Goal: Information Seeking & Learning: Learn about a topic

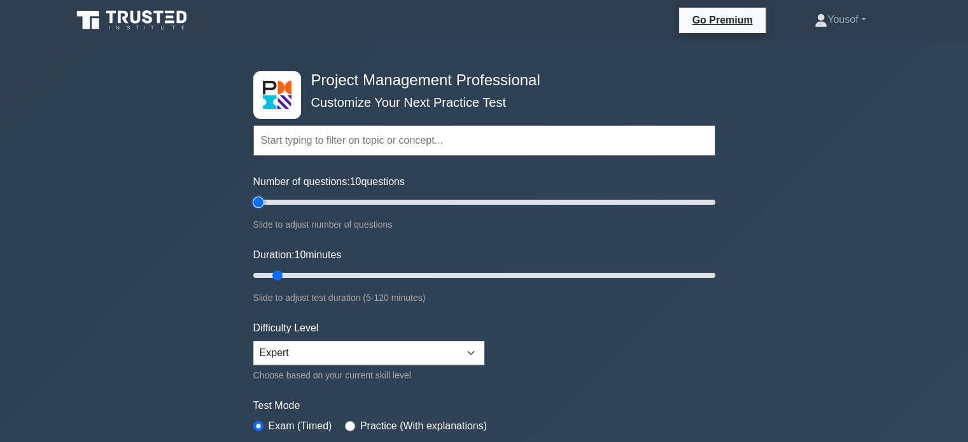
drag, startPoint x: 268, startPoint y: 204, endPoint x: 244, endPoint y: 204, distance: 24.2
type input "5"
click at [253, 203] on input "Number of questions: 10 questions" at bounding box center [484, 202] width 462 height 15
drag, startPoint x: 276, startPoint y: 272, endPoint x: 248, endPoint y: 287, distance: 31.6
type input "5"
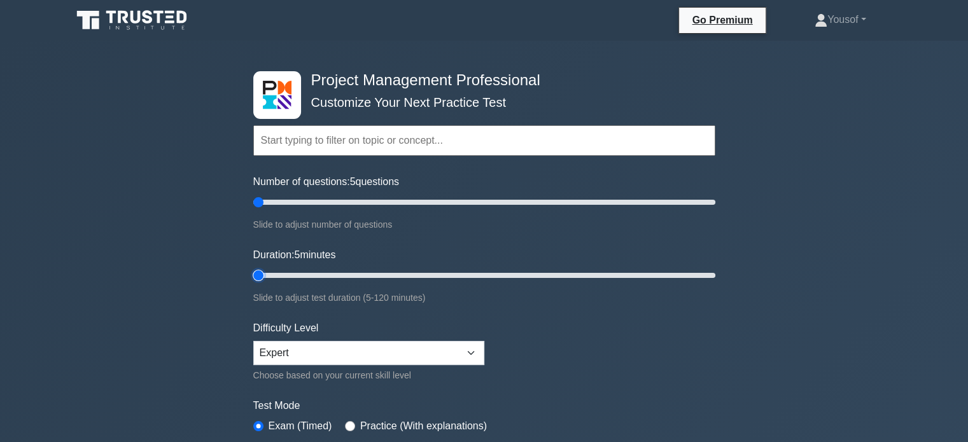
click at [253, 271] on input "Duration: 5 minutes" at bounding box center [484, 275] width 462 height 15
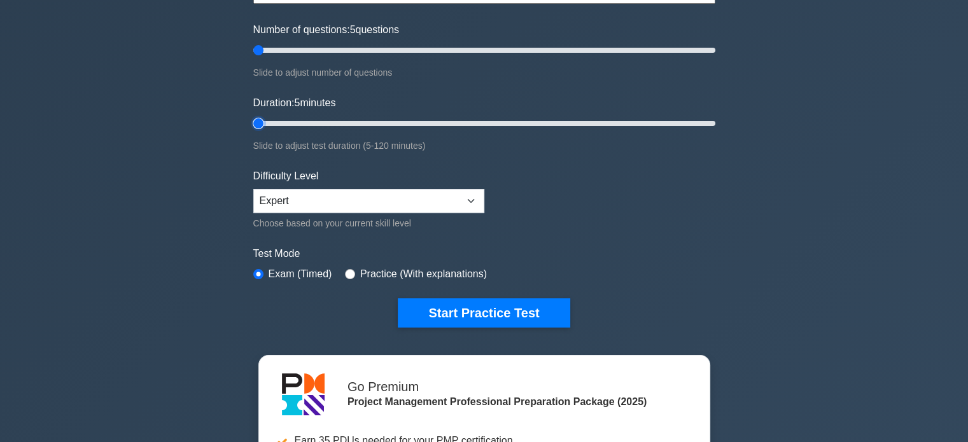
scroll to position [191, 0]
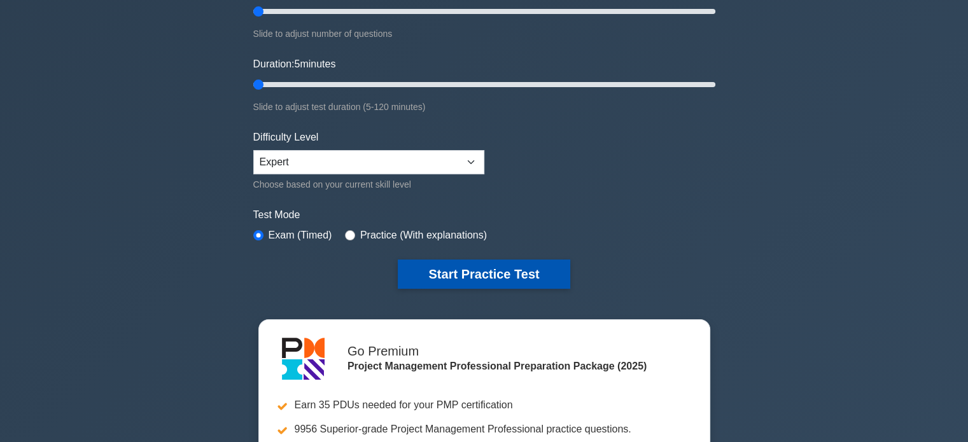
click at [437, 274] on button "Start Practice Test" at bounding box center [484, 274] width 172 height 29
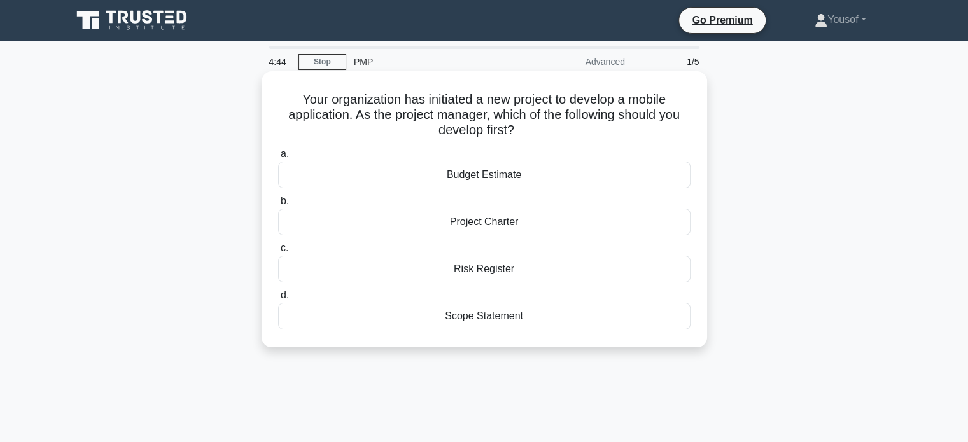
click at [471, 222] on div "Project Charter" at bounding box center [484, 222] width 412 height 27
click at [278, 206] on input "b. Project Charter" at bounding box center [278, 201] width 0 height 8
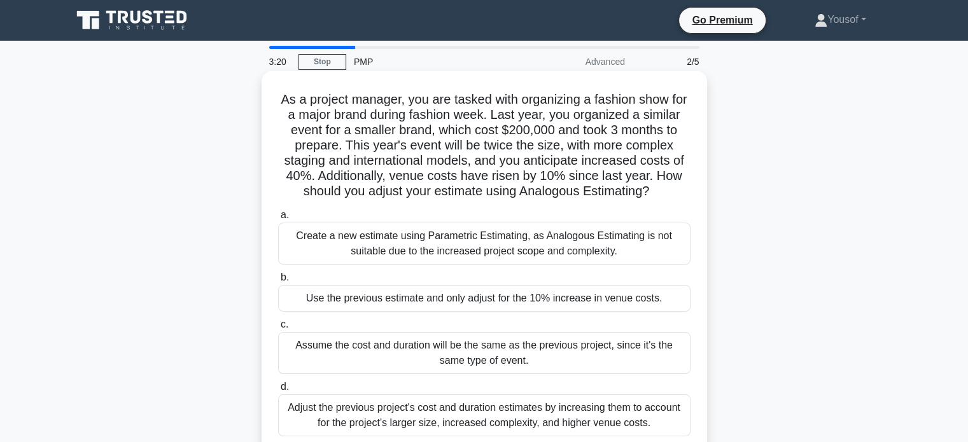
click at [595, 249] on div "Create a new estimate using Parametric Estimating, as Analogous Estimating is n…" at bounding box center [484, 244] width 412 height 42
click at [278, 220] on input "a. Create a new estimate using Parametric Estimating, as Analogous Estimating i…" at bounding box center [278, 215] width 0 height 8
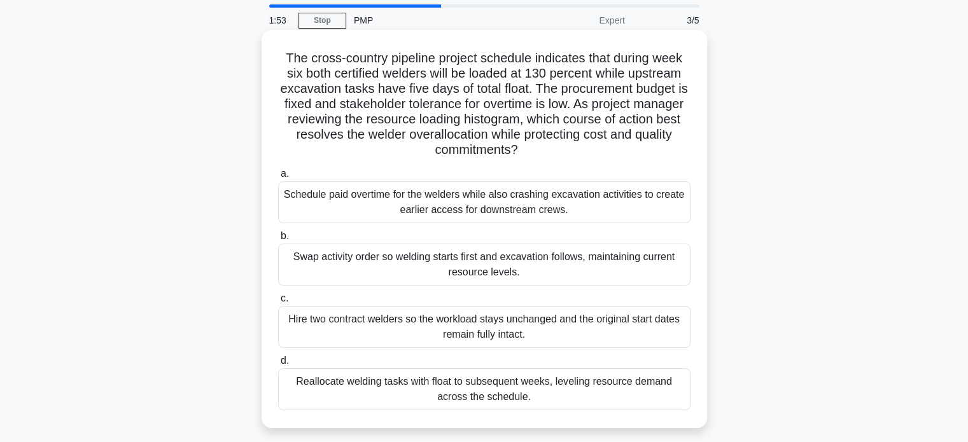
scroll to position [64, 0]
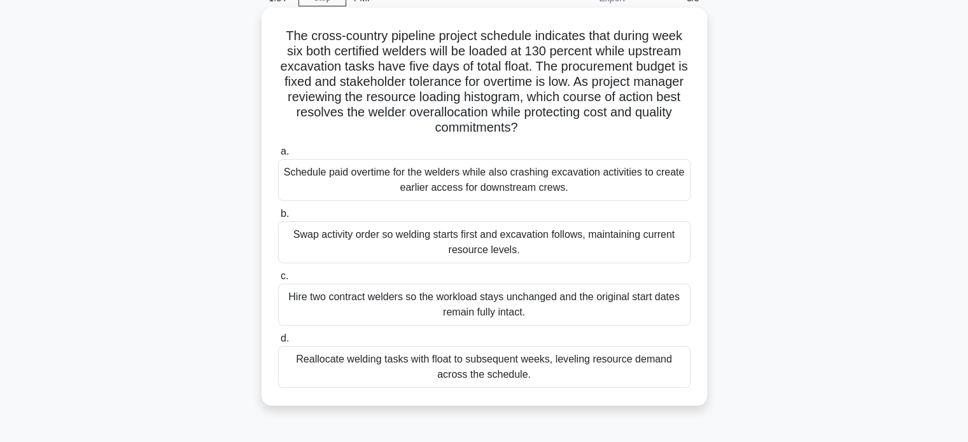
click at [540, 365] on div "Reallocate welding tasks with float to subsequent weeks, leveling resource dema…" at bounding box center [484, 367] width 412 height 42
click at [278, 343] on input "d. Reallocate welding tasks with float to subsequent weeks, leveling resource d…" at bounding box center [278, 339] width 0 height 8
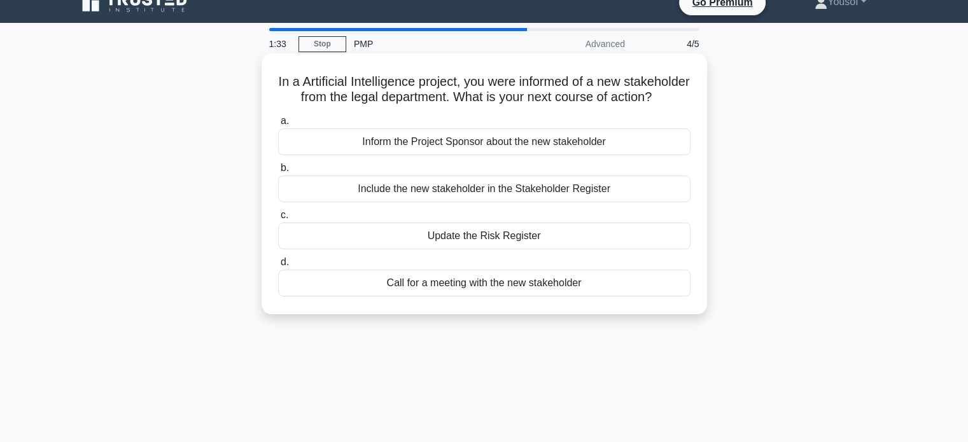
scroll to position [0, 0]
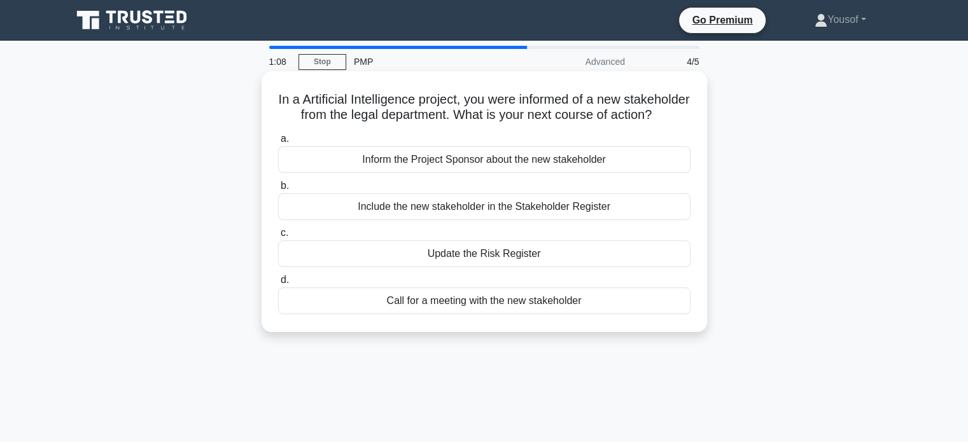
click at [491, 267] on div "Update the Risk Register" at bounding box center [484, 254] width 412 height 27
click at [278, 237] on input "c. Update the Risk Register" at bounding box center [278, 233] width 0 height 8
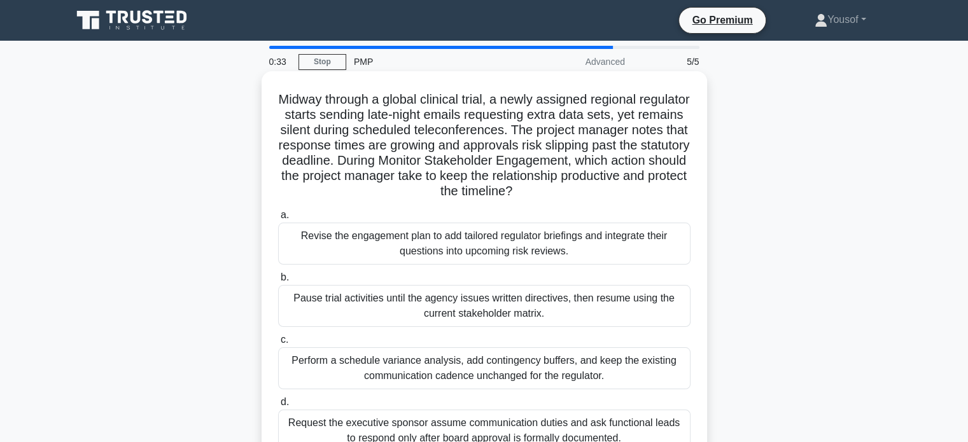
click at [519, 370] on div "Perform a schedule variance analysis, add contingency buffers, and keep the exi…" at bounding box center [484, 369] width 412 height 42
click at [278, 344] on input "c. Perform a schedule variance analysis, add contingency buffers, and keep the …" at bounding box center [278, 340] width 0 height 8
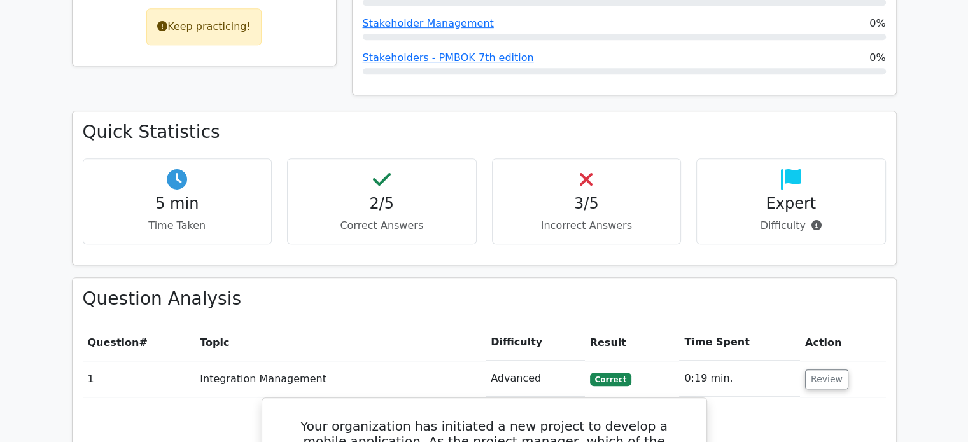
scroll to position [764, 0]
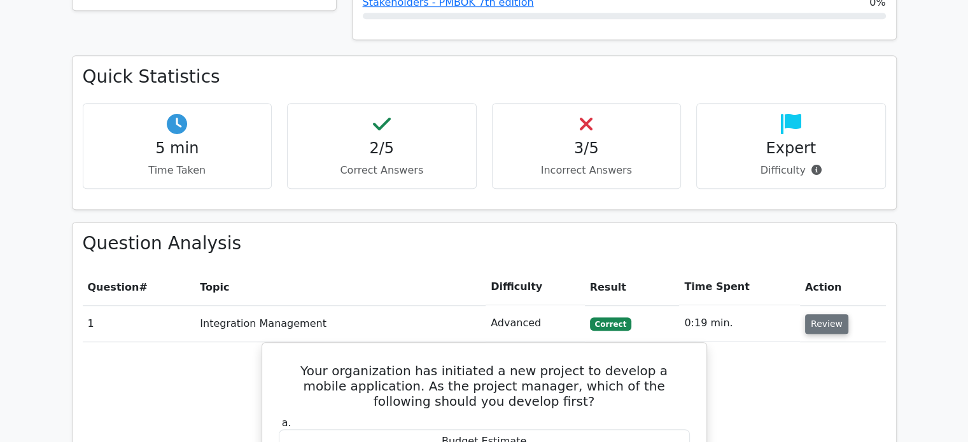
click at [827, 314] on button "Review" at bounding box center [826, 324] width 43 height 20
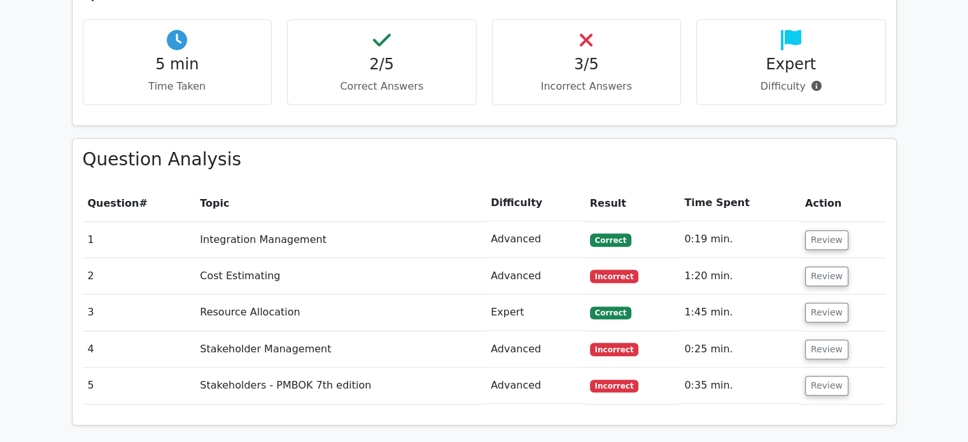
scroll to position [955, 0]
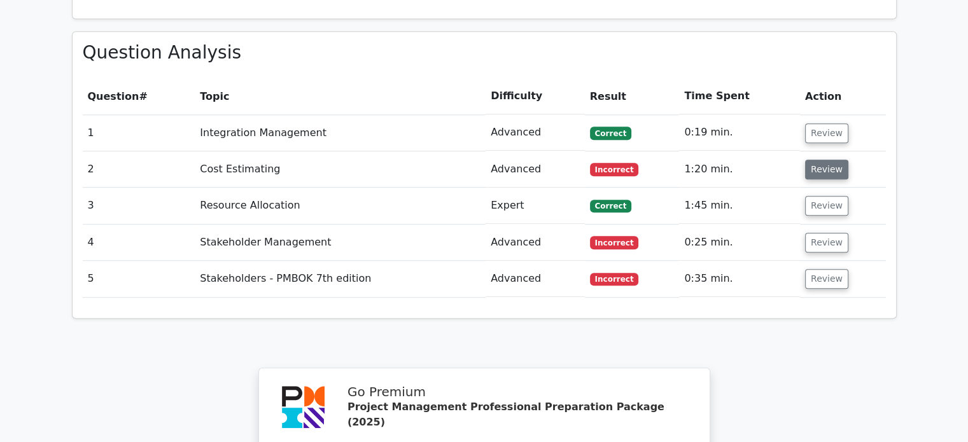
click at [824, 160] on button "Review" at bounding box center [826, 170] width 43 height 20
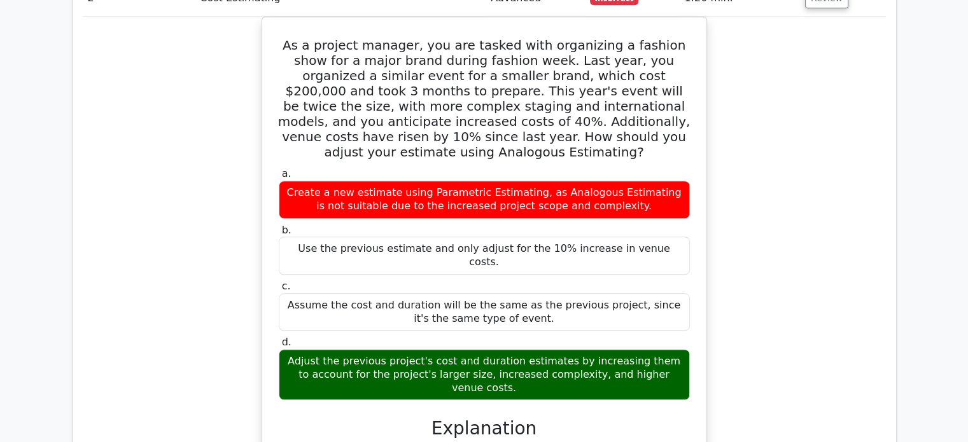
scroll to position [1018, 0]
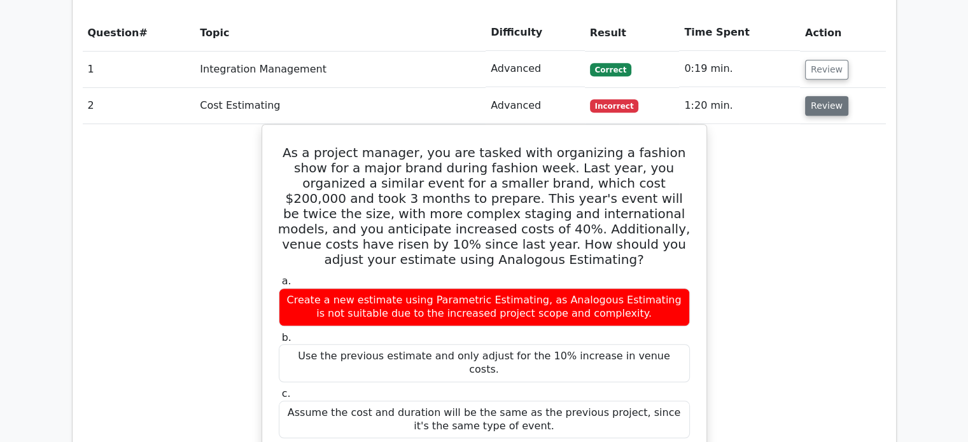
click at [827, 96] on button "Review" at bounding box center [826, 106] width 43 height 20
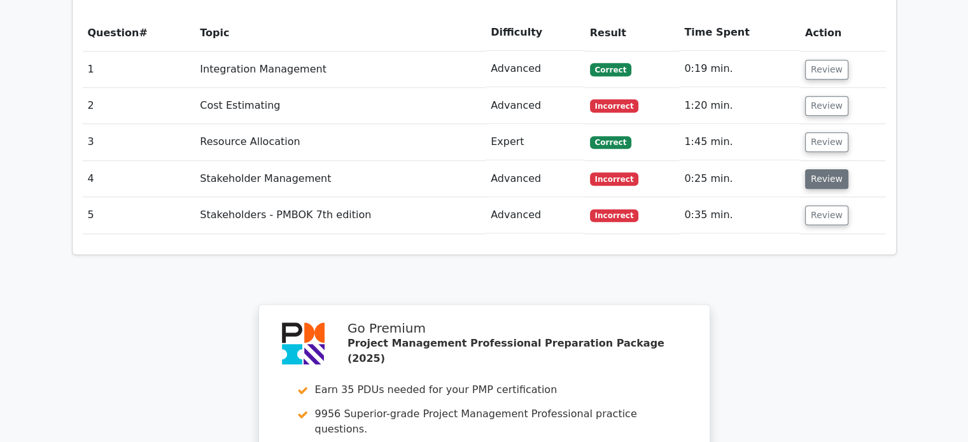
click at [813, 169] on button "Review" at bounding box center [826, 179] width 43 height 20
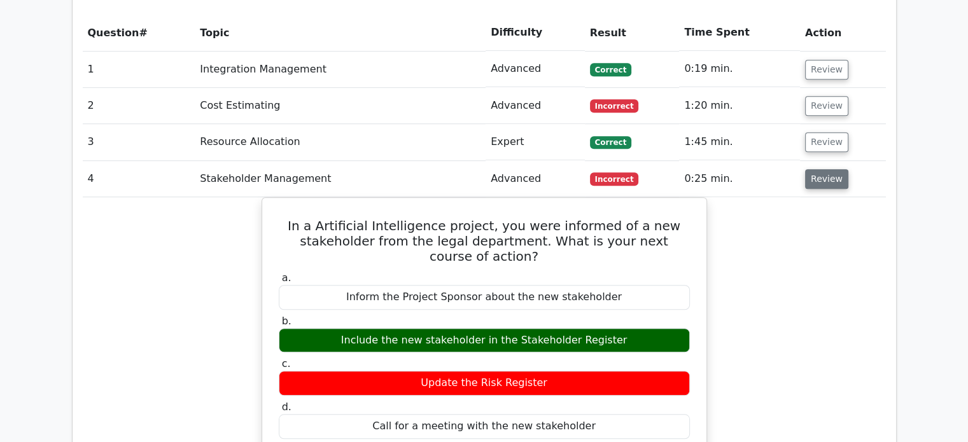
click at [813, 169] on button "Review" at bounding box center [826, 179] width 43 height 20
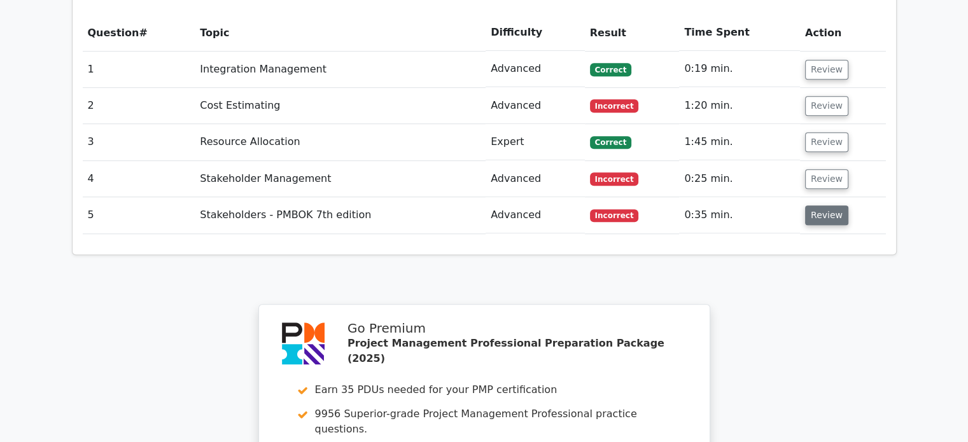
click at [822, 206] on button "Review" at bounding box center [826, 216] width 43 height 20
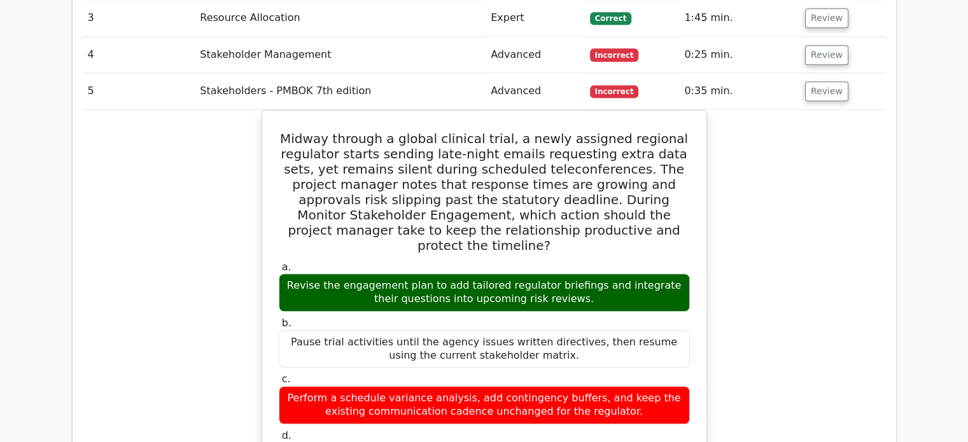
scroll to position [1146, 0]
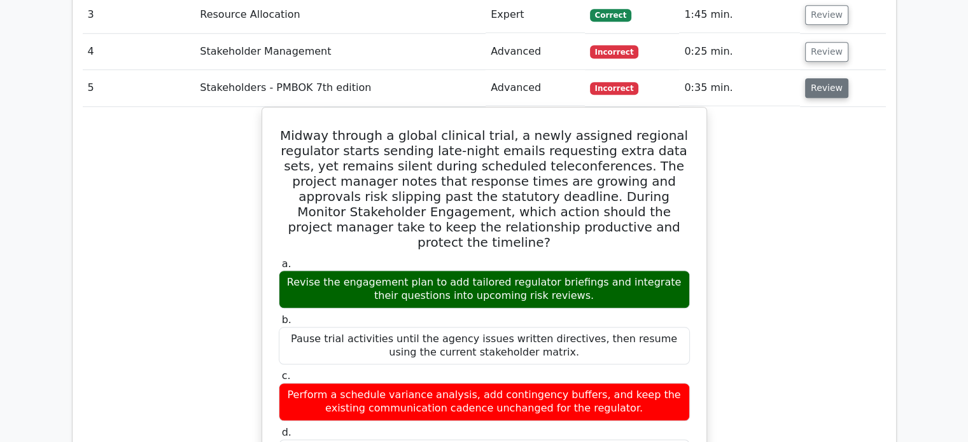
click at [817, 78] on button "Review" at bounding box center [826, 88] width 43 height 20
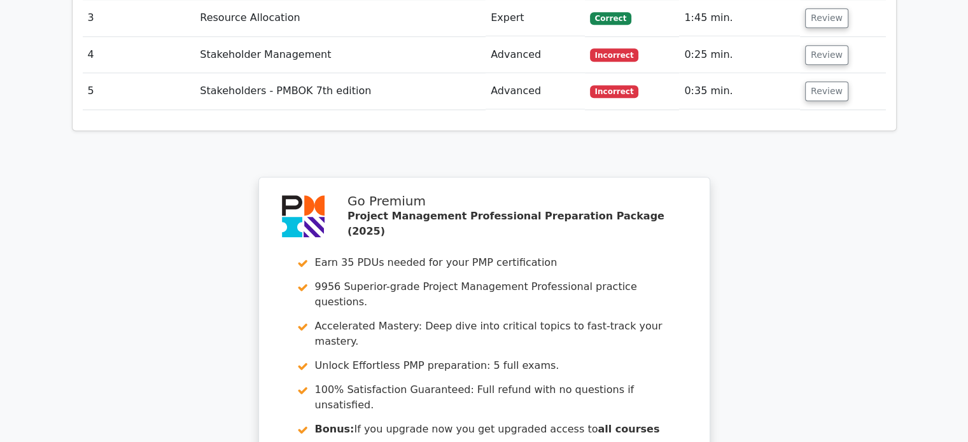
scroll to position [1380, 0]
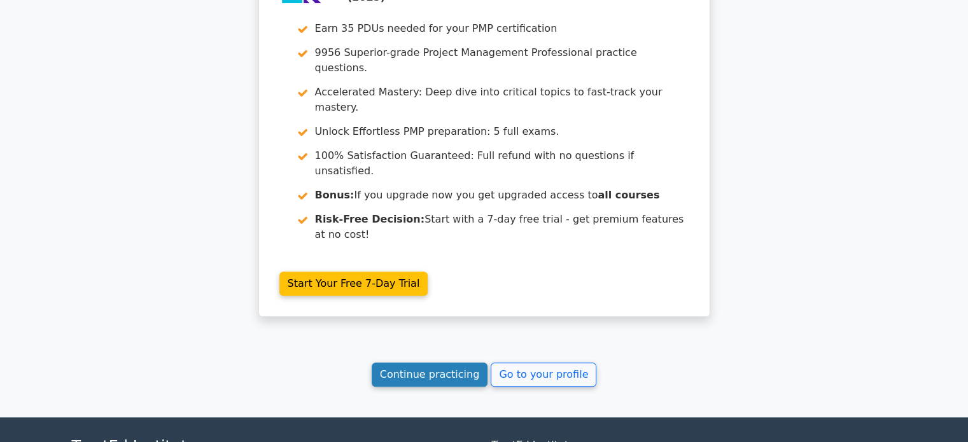
click at [406, 363] on link "Continue practicing" at bounding box center [430, 375] width 116 height 24
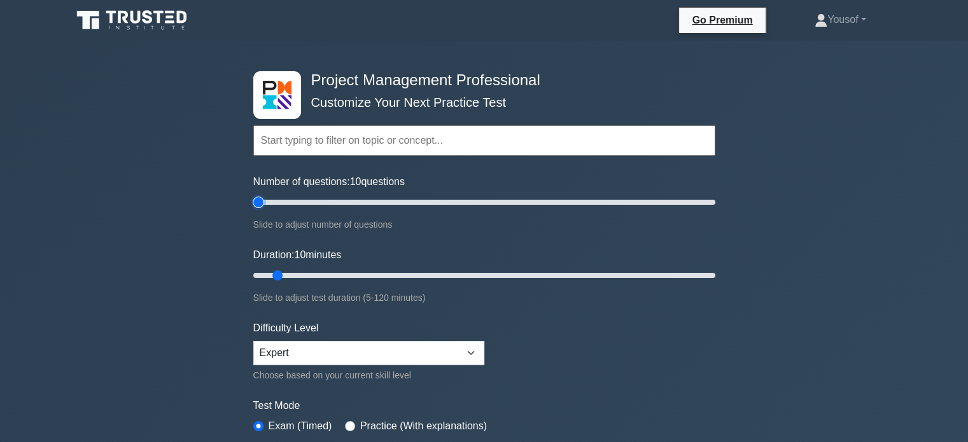
drag, startPoint x: 272, startPoint y: 203, endPoint x: 259, endPoint y: 201, distance: 12.9
type input "5"
click at [260, 201] on input "Number of questions: 10 questions" at bounding box center [484, 202] width 462 height 15
drag, startPoint x: 276, startPoint y: 269, endPoint x: 269, endPoint y: 271, distance: 6.6
click at [270, 269] on input "Duration: 10 minutes" at bounding box center [484, 275] width 462 height 15
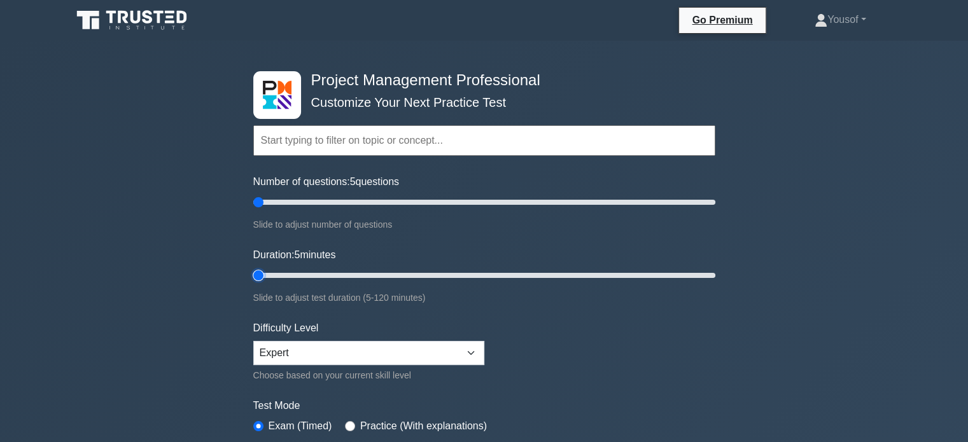
drag, startPoint x: 264, startPoint y: 273, endPoint x: 245, endPoint y: 271, distance: 18.6
type input "5"
click at [253, 271] on input "Duration: 5 minutes" at bounding box center [484, 275] width 462 height 15
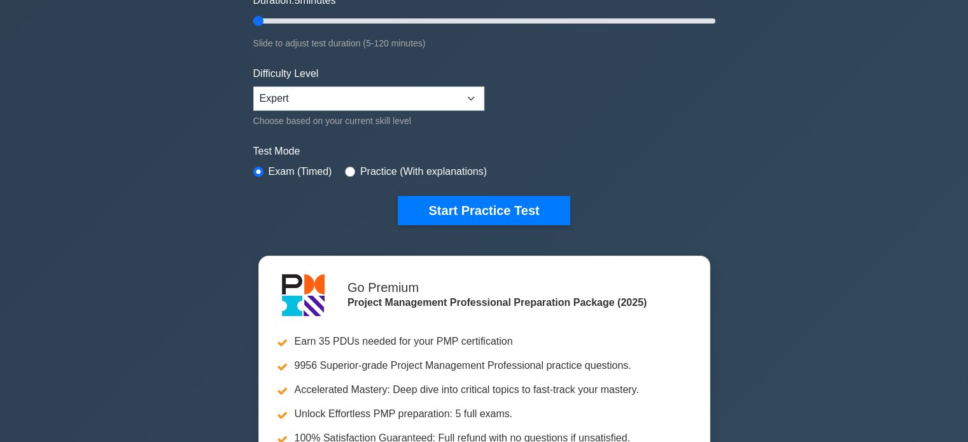
drag, startPoint x: 451, startPoint y: 213, endPoint x: 414, endPoint y: 251, distance: 52.2
click at [451, 213] on button "Start Practice Test" at bounding box center [484, 210] width 172 height 29
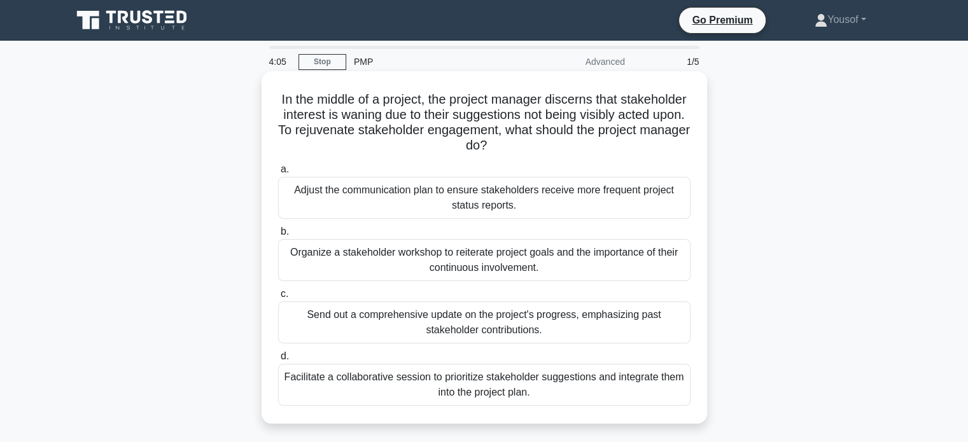
click at [574, 375] on div "Facilitate a collaborative session to prioritize stakeholder suggestions and in…" at bounding box center [484, 385] width 412 height 42
click at [278, 361] on input "d. Facilitate a collaborative session to prioritize stakeholder suggestions and…" at bounding box center [278, 357] width 0 height 8
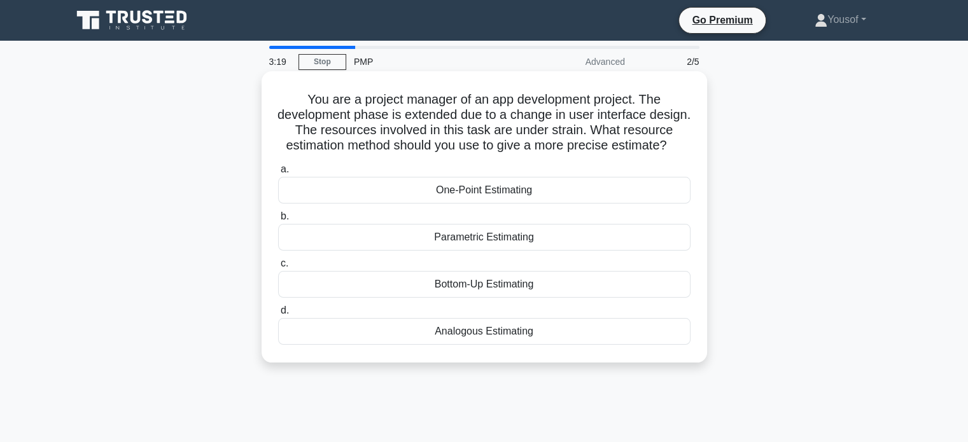
click at [508, 298] on div "Bottom-Up Estimating" at bounding box center [484, 284] width 412 height 27
click at [278, 268] on input "c. Bottom-Up Estimating" at bounding box center [278, 264] width 0 height 8
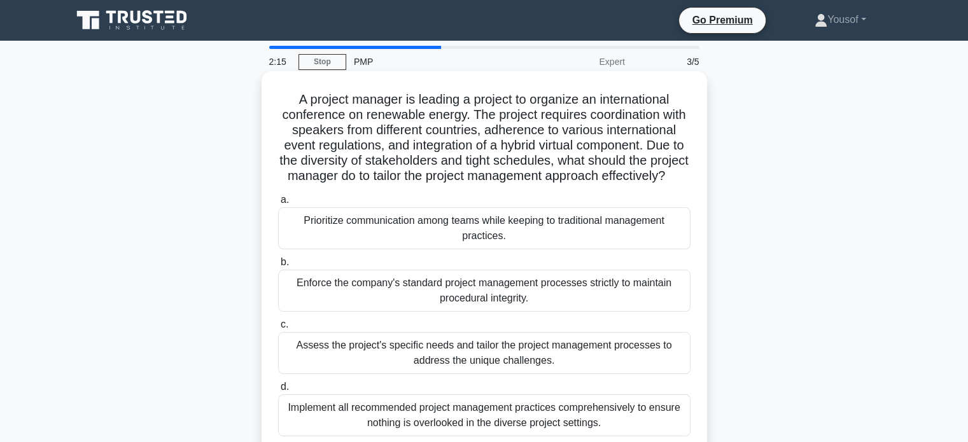
click at [588, 372] on div "Assess the project's specific needs and tailor the project management processes…" at bounding box center [484, 353] width 412 height 42
click at [278, 329] on input "c. Assess the project's specific needs and tailor the project management proces…" at bounding box center [278, 325] width 0 height 8
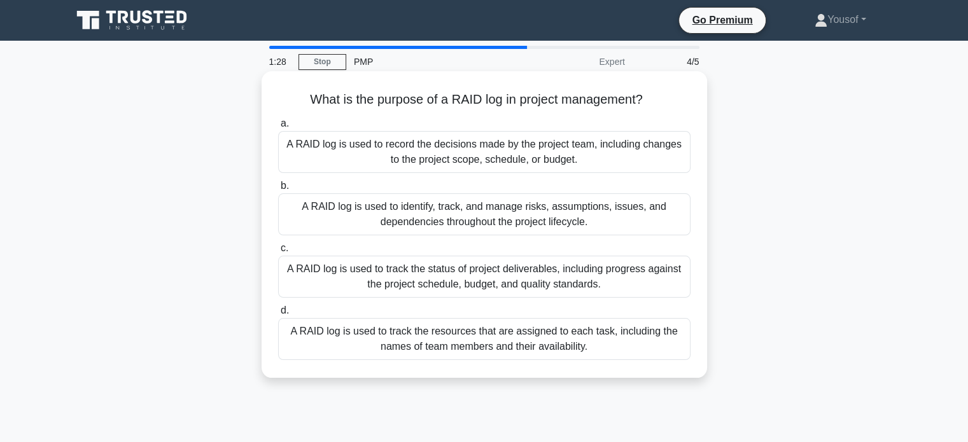
click at [484, 162] on div "A RAID log is used to record the decisions made by the project team, including …" at bounding box center [484, 152] width 412 height 42
click at [278, 128] on input "a. A RAID log is used to record the decisions made by the project team, includi…" at bounding box center [278, 124] width 0 height 8
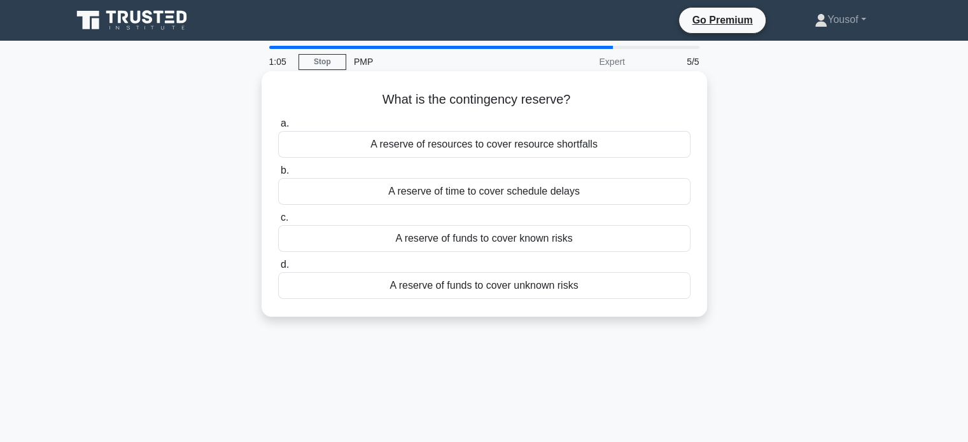
click at [527, 149] on div "A reserve of resources to cover resource shortfalls" at bounding box center [484, 144] width 412 height 27
click at [278, 128] on input "a. A reserve of resources to cover resource shortfalls" at bounding box center [278, 124] width 0 height 8
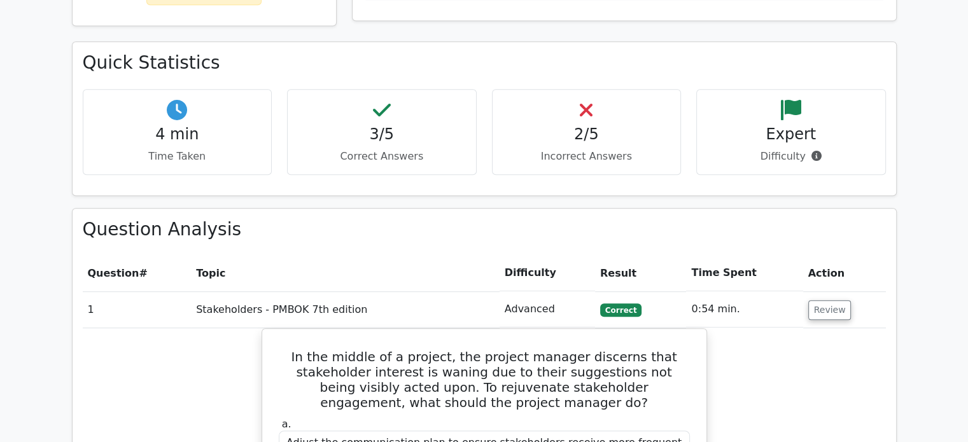
scroll to position [827, 0]
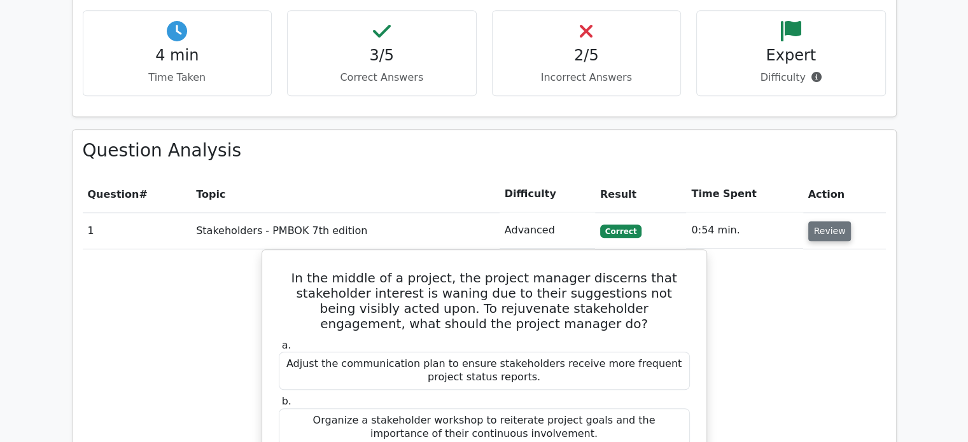
click at [828, 222] on button "Review" at bounding box center [829, 232] width 43 height 20
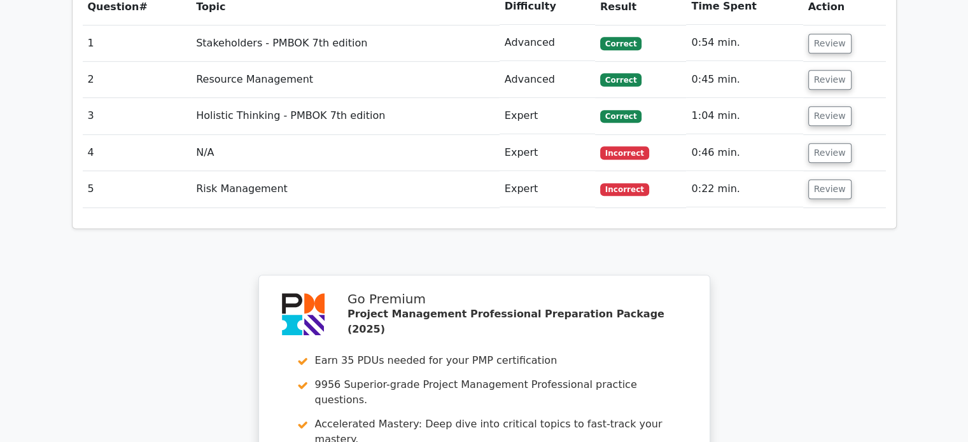
scroll to position [891, 0]
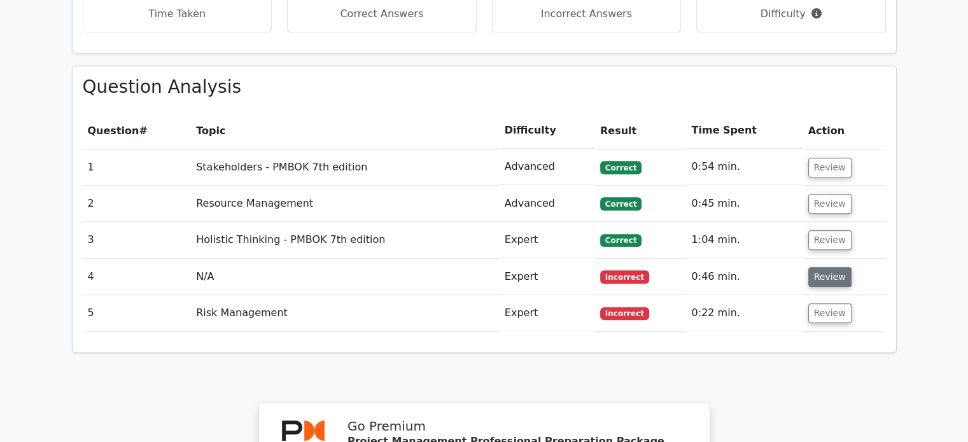
click at [833, 267] on button "Review" at bounding box center [829, 277] width 43 height 20
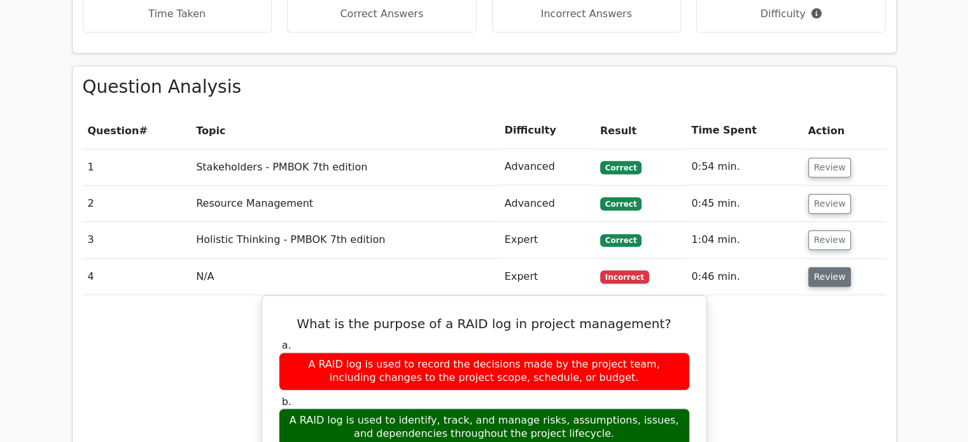
click at [824, 267] on button "Review" at bounding box center [829, 277] width 43 height 20
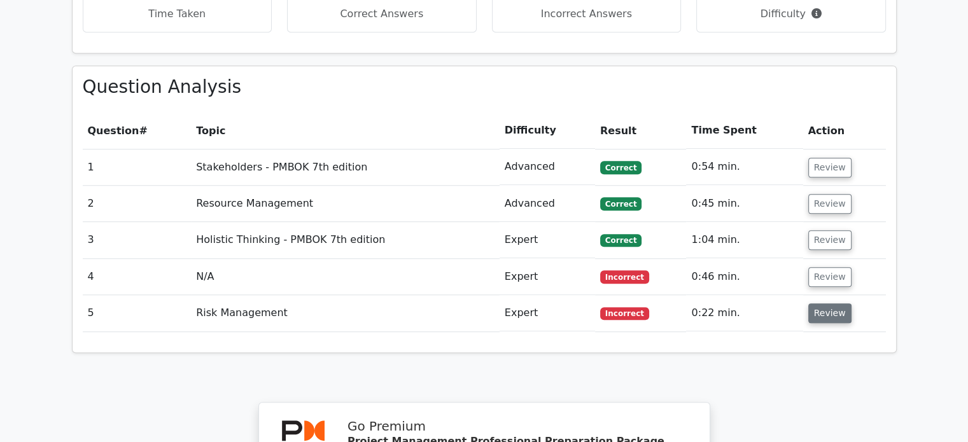
click at [822, 304] on button "Review" at bounding box center [829, 314] width 43 height 20
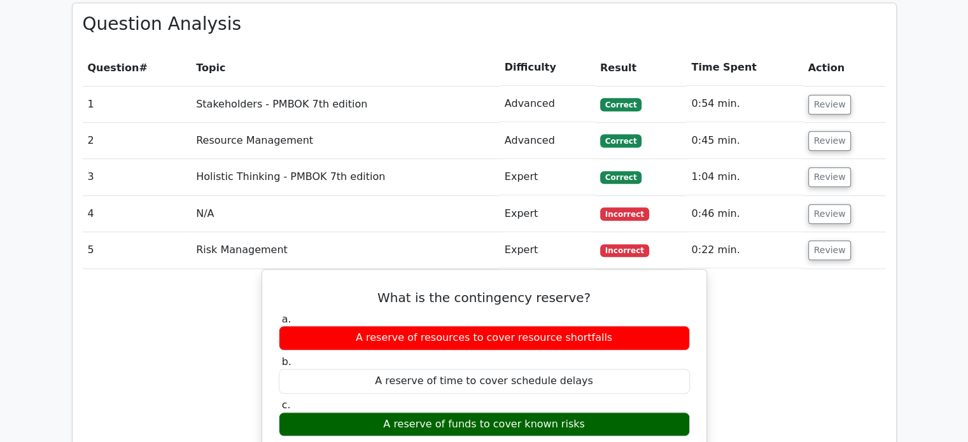
scroll to position [955, 0]
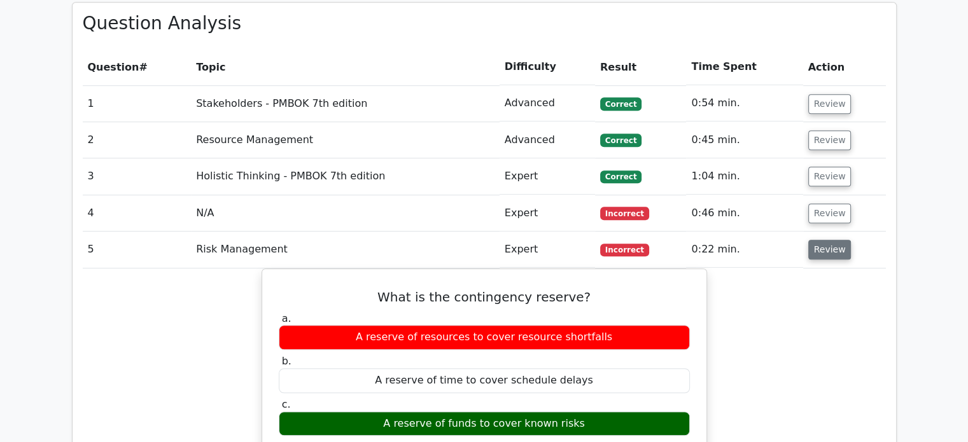
click at [834, 240] on button "Review" at bounding box center [829, 250] width 43 height 20
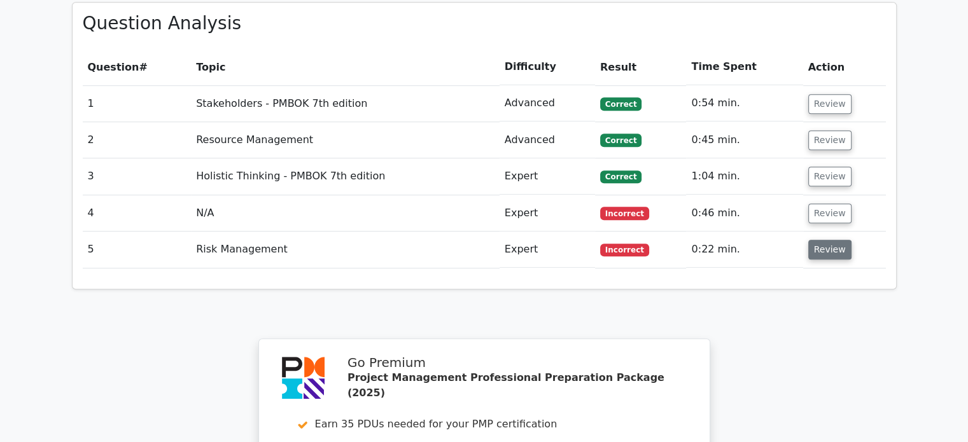
click at [834, 240] on button "Review" at bounding box center [829, 250] width 43 height 20
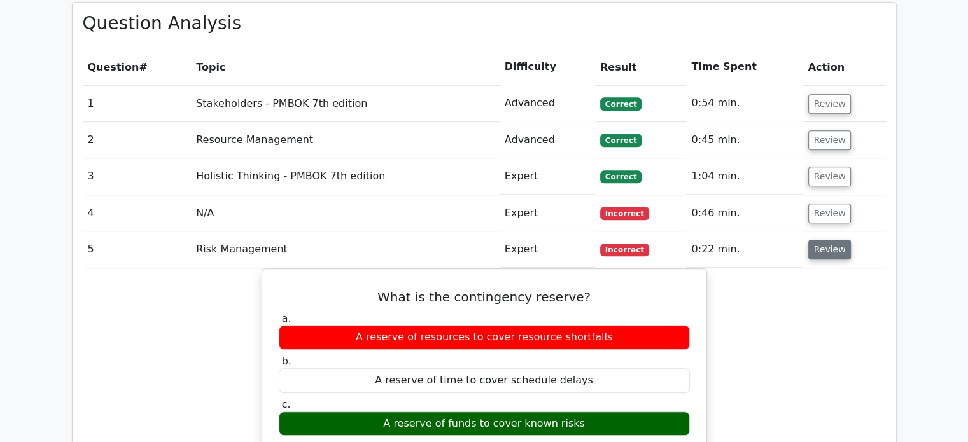
click at [834, 240] on button "Review" at bounding box center [829, 250] width 43 height 20
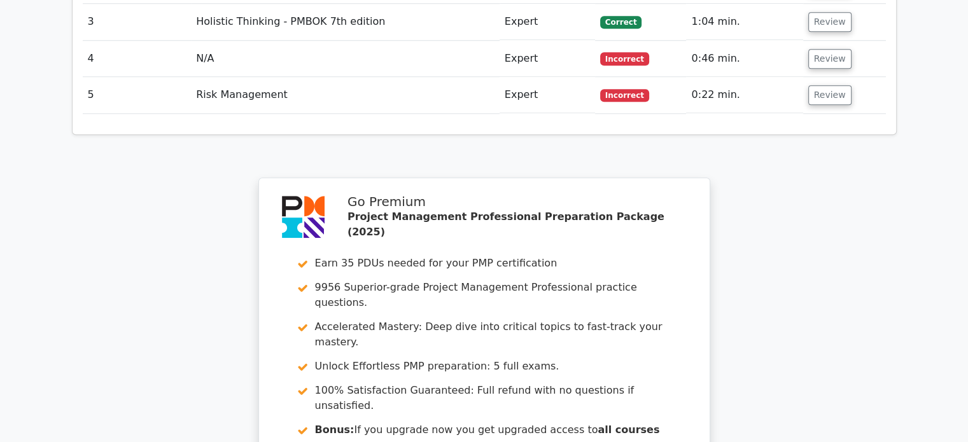
scroll to position [1209, 0]
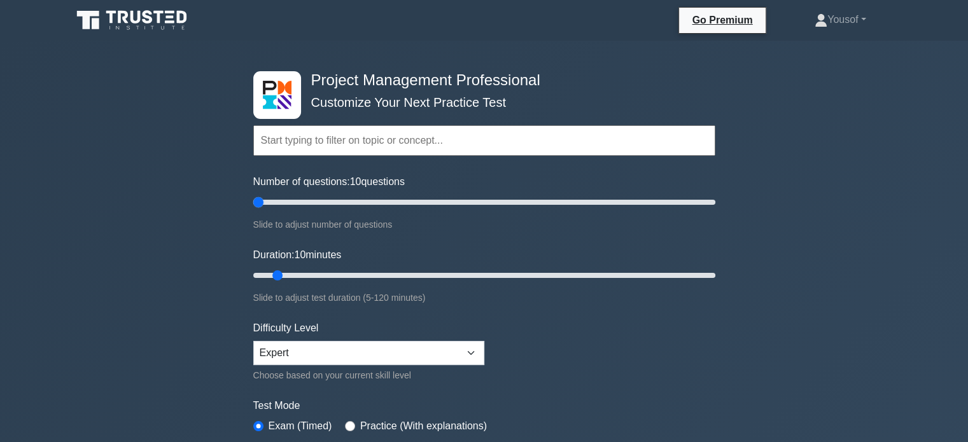
drag, startPoint x: 267, startPoint y: 198, endPoint x: 201, endPoint y: 208, distance: 66.9
type input "5"
click at [253, 201] on input "Number of questions: 10 questions" at bounding box center [484, 202] width 462 height 15
drag, startPoint x: 280, startPoint y: 278, endPoint x: 201, endPoint y: 267, distance: 80.2
type input "5"
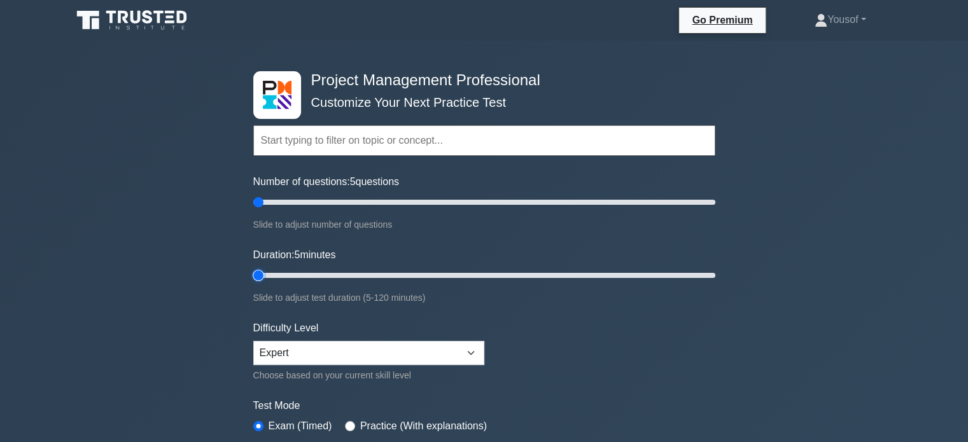
click at [253, 268] on input "Duration: 5 minutes" at bounding box center [484, 275] width 462 height 15
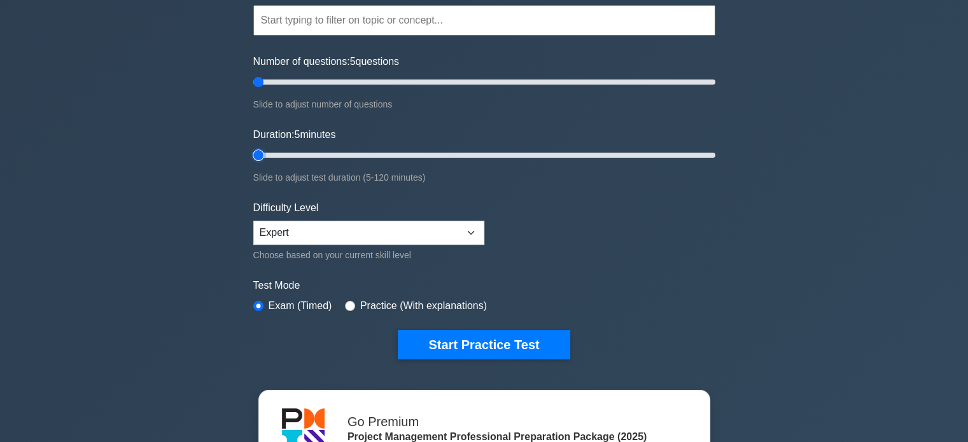
scroll to position [127, 0]
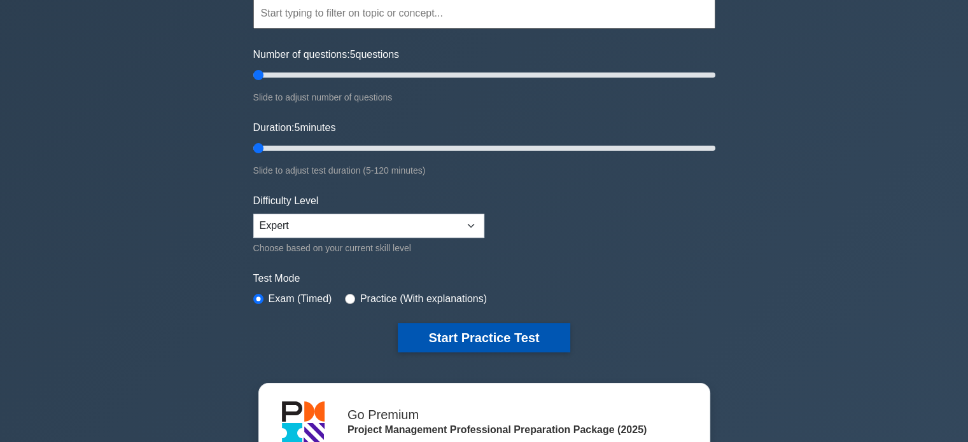
click at [429, 333] on button "Start Practice Test" at bounding box center [484, 337] width 172 height 29
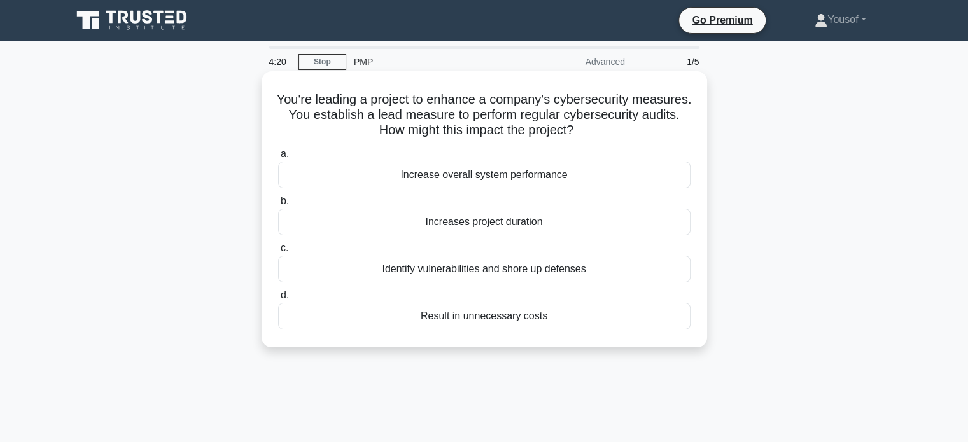
click at [495, 177] on div "Increase overall system performance" at bounding box center [484, 175] width 412 height 27
click at [278, 158] on input "a. Increase overall system performance" at bounding box center [278, 154] width 0 height 8
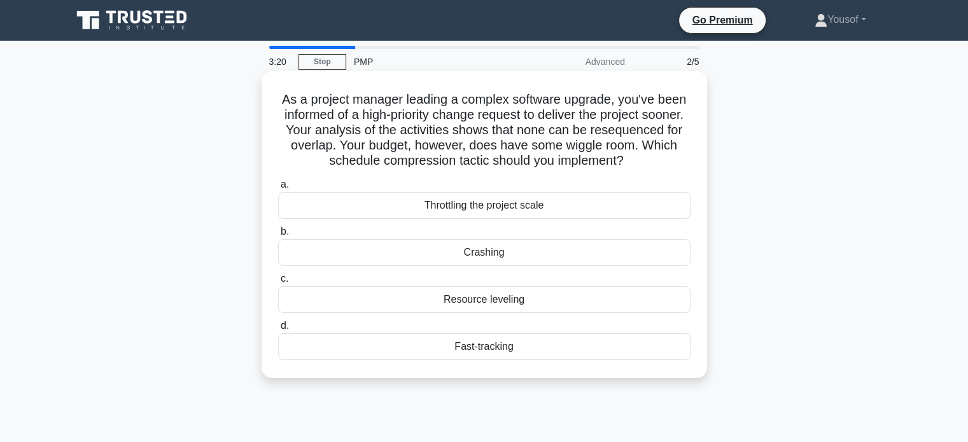
click at [510, 254] on div "Crashing" at bounding box center [484, 252] width 412 height 27
click at [278, 236] on input "b. Crashing" at bounding box center [278, 232] width 0 height 8
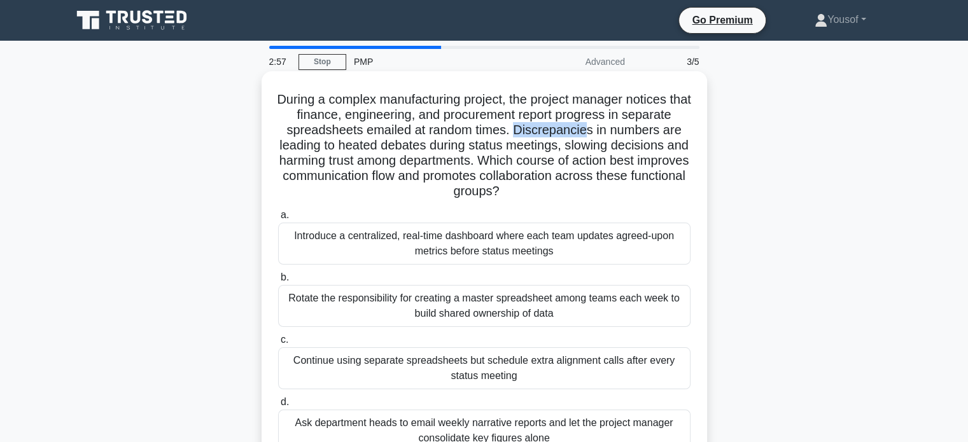
drag, startPoint x: 514, startPoint y: 127, endPoint x: 581, endPoint y: 127, distance: 66.2
click at [588, 124] on h5 "During a complex manufacturing project, the project manager notices that financ…" at bounding box center [484, 146] width 415 height 108
drag, startPoint x: 575, startPoint y: 128, endPoint x: 555, endPoint y: 133, distance: 20.4
copy h5 "Discrepancie"
click at [553, 150] on h5 "During a complex manufacturing project, the project manager notices that financ…" at bounding box center [484, 146] width 415 height 108
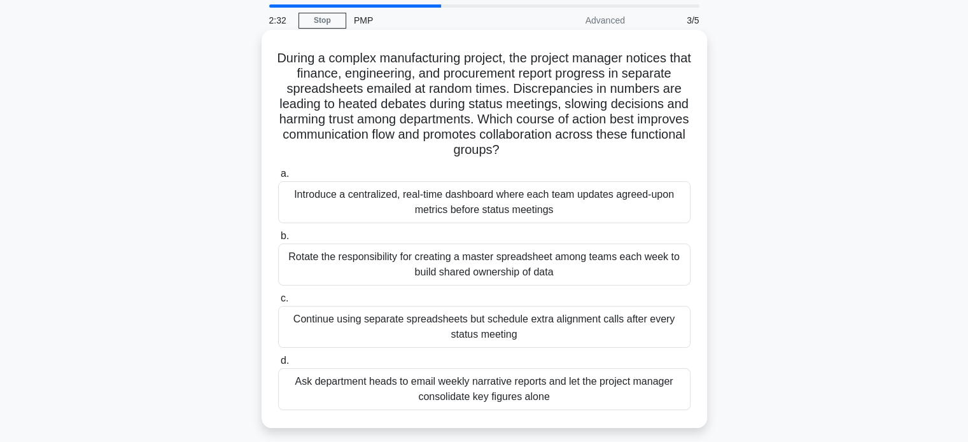
scroll to position [64, 0]
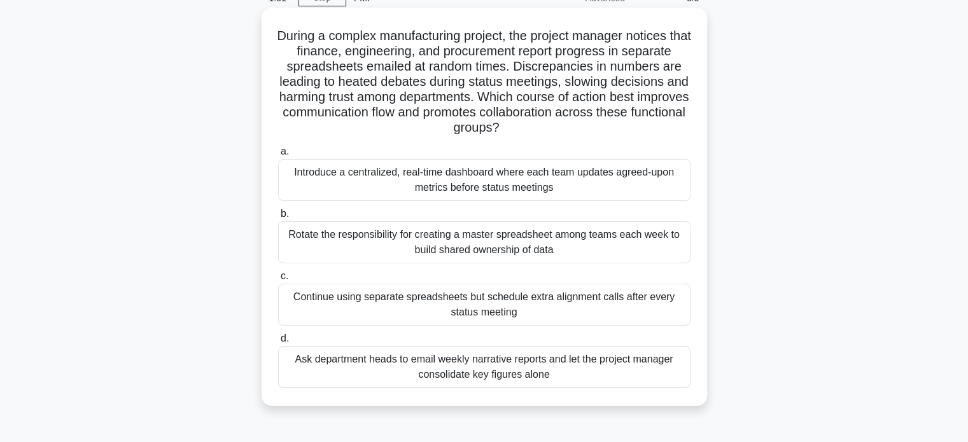
click at [594, 185] on div "Introduce a centralized, real-time dashboard where each team updates agreed-upo…" at bounding box center [484, 180] width 412 height 42
click at [278, 156] on input "a. Introduce a centralized, real-time dashboard where each team updates agreed-…" at bounding box center [278, 152] width 0 height 8
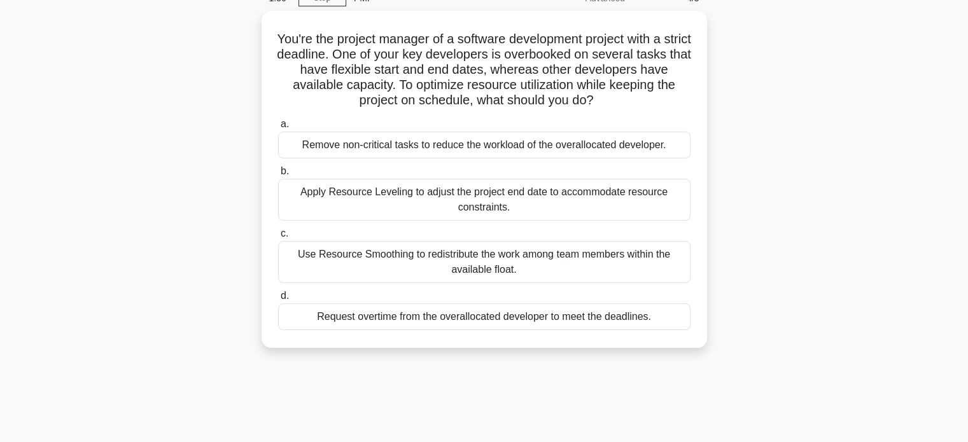
scroll to position [0, 0]
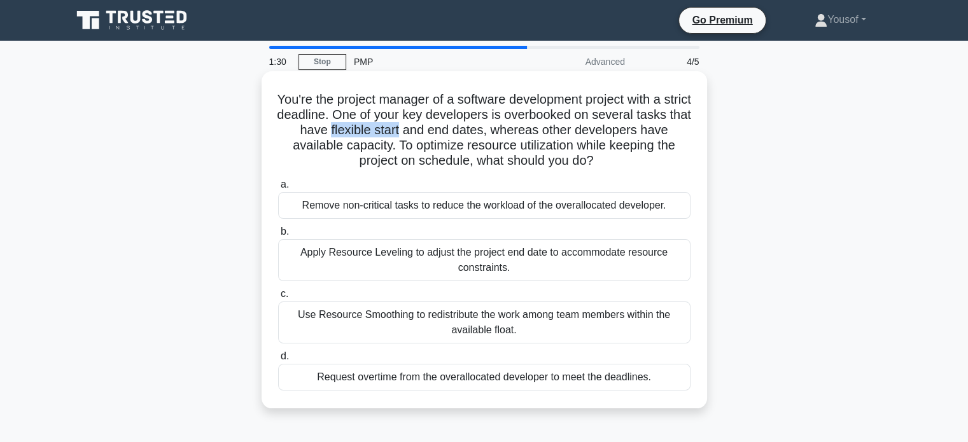
drag, startPoint x: 372, startPoint y: 130, endPoint x: 445, endPoint y: 130, distance: 73.2
click at [445, 130] on h5 "You're the project manager of a software development project with a strict dead…" at bounding box center [484, 131] width 415 height 78
click at [552, 130] on h5 "You're the project manager of a software development project with a strict dead…" at bounding box center [484, 131] width 415 height 78
drag, startPoint x: 342, startPoint y: 148, endPoint x: 372, endPoint y: 147, distance: 29.3
click at [372, 147] on h5 "You're the project manager of a software development project with a strict dead…" at bounding box center [484, 131] width 415 height 78
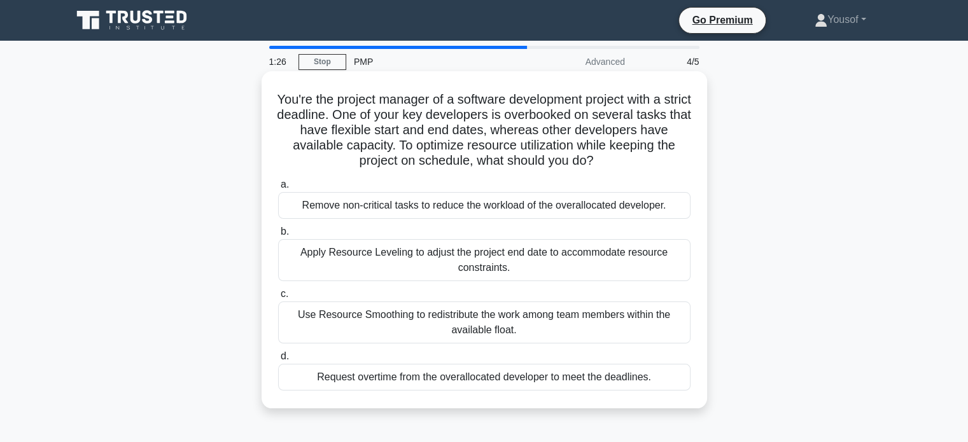
click at [430, 149] on h5 "You're the project manager of a software development project with a strict dead…" at bounding box center [484, 131] width 415 height 78
click at [377, 331] on div "Use Resource Smoothing to redistribute the work among team members within the a…" at bounding box center [484, 323] width 412 height 42
click at [278, 299] on input "c. Use Resource Smoothing to redistribute the work among team members within th…" at bounding box center [278, 294] width 0 height 8
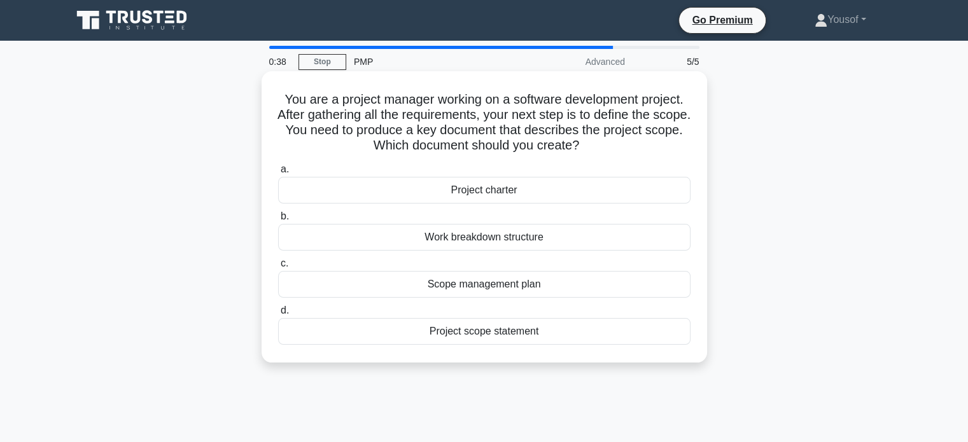
click at [391, 332] on div "Project scope statement" at bounding box center [484, 331] width 412 height 27
click at [278, 315] on input "d. Project scope statement" at bounding box center [278, 311] width 0 height 8
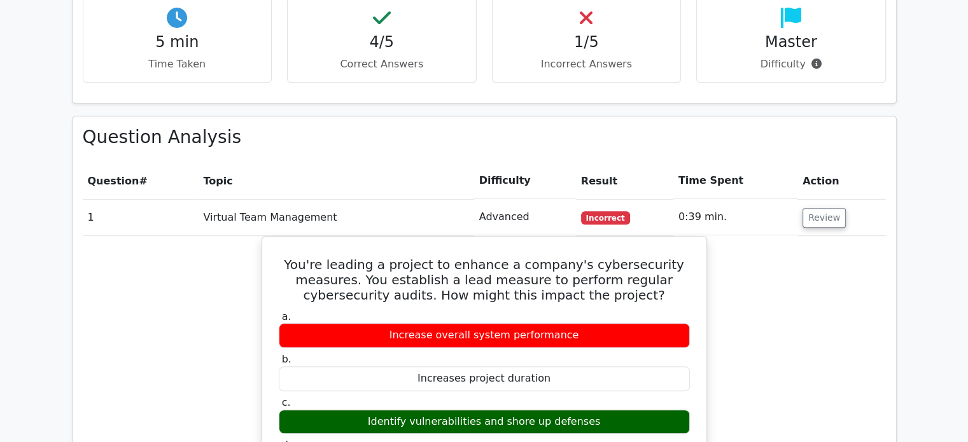
scroll to position [891, 0]
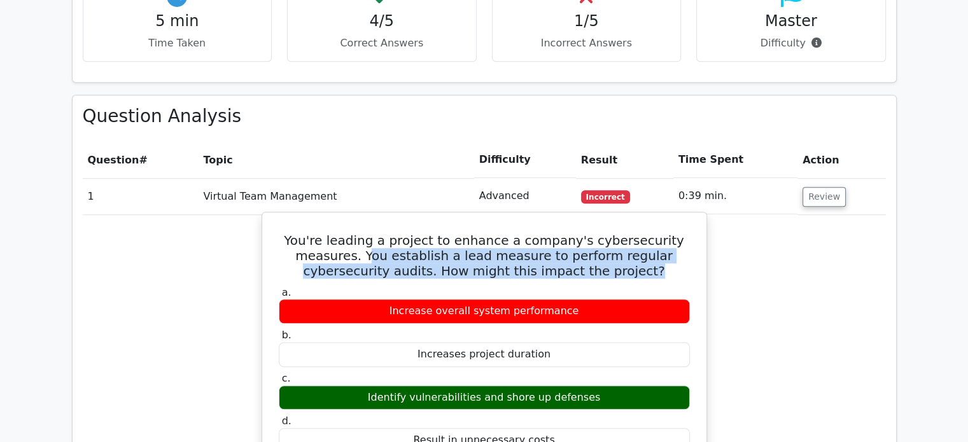
drag, startPoint x: 383, startPoint y: 194, endPoint x: 647, endPoint y: 202, distance: 264.9
click at [647, 233] on h5 "You're leading a project to enhance a company's cybersecurity measures. You est…" at bounding box center [485, 256] width 414 height 46
copy h5 "ou establish a lead measure to perform regular cybersecurity audits. How might …"
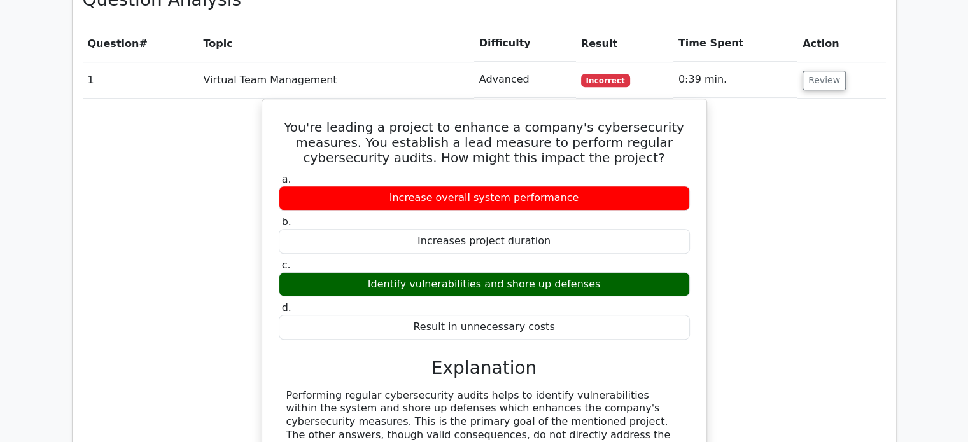
scroll to position [1018, 0]
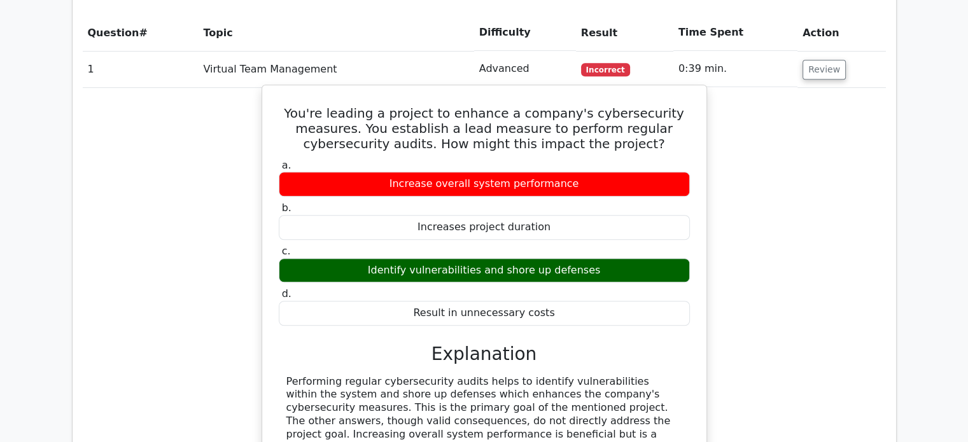
drag, startPoint x: 360, startPoint y: 210, endPoint x: 578, endPoint y: 208, distance: 217.7
click at [588, 258] on div "Identify vulnerabilities and shore up defenses" at bounding box center [484, 270] width 411 height 25
copy div "Identify vulnerabilities and shore up defenses"
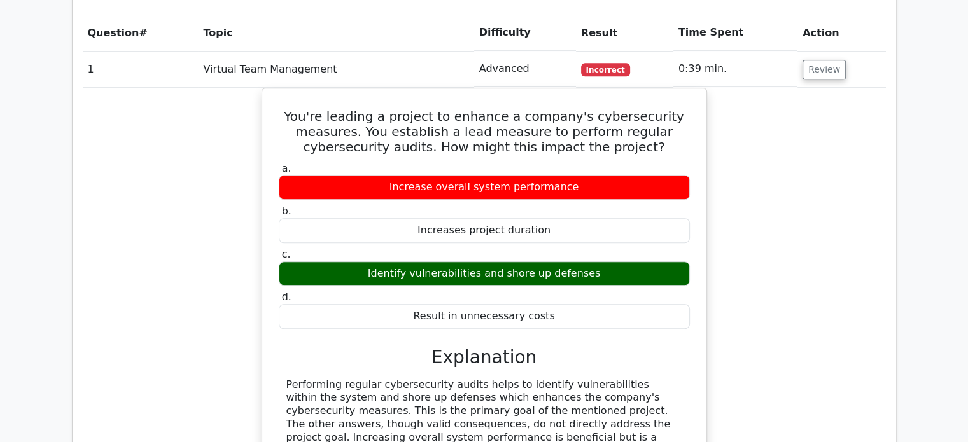
click at [156, 184] on div "You're leading a project to enhance a company's cybersecurity measures. You est…" at bounding box center [484, 340] width 803 height 504
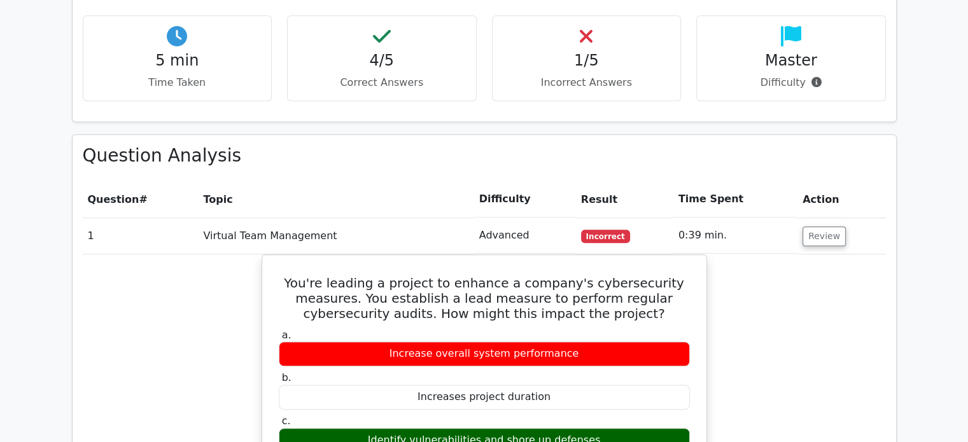
scroll to position [827, 0]
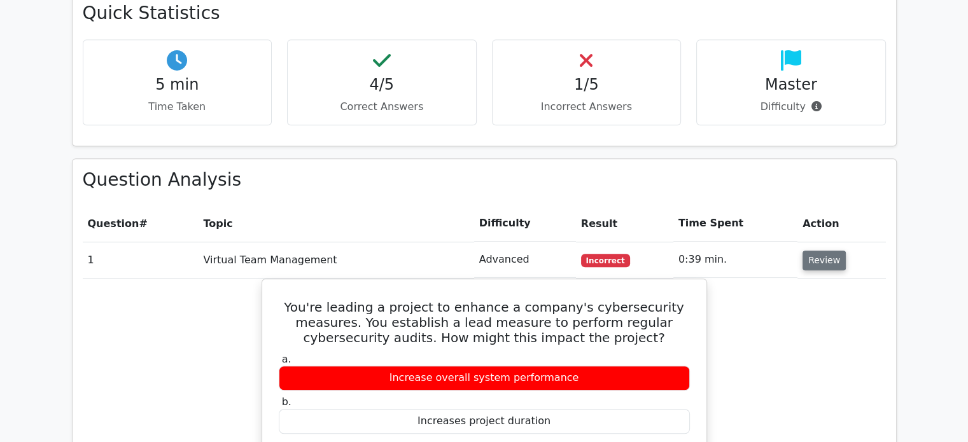
click at [807, 251] on button "Review" at bounding box center [824, 261] width 43 height 20
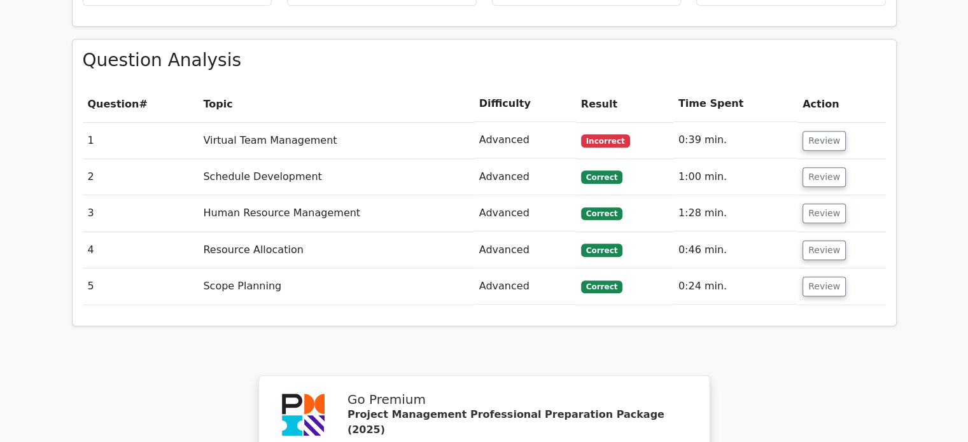
scroll to position [955, 0]
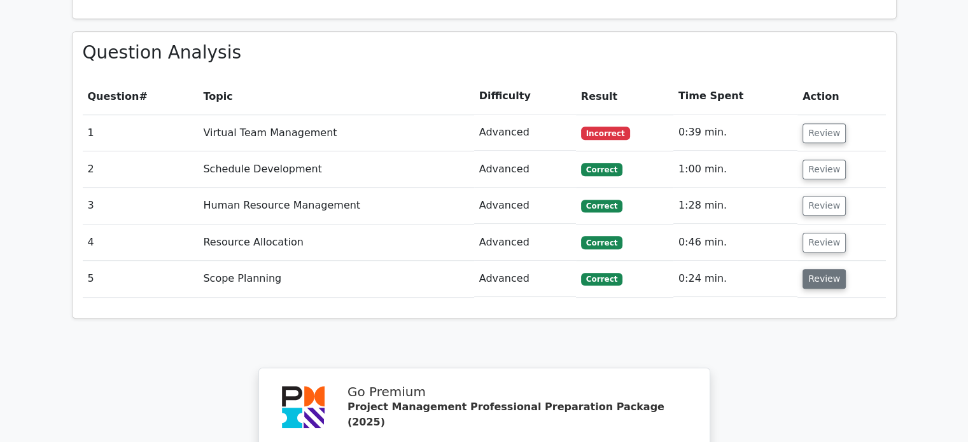
click at [813, 269] on button "Review" at bounding box center [824, 279] width 43 height 20
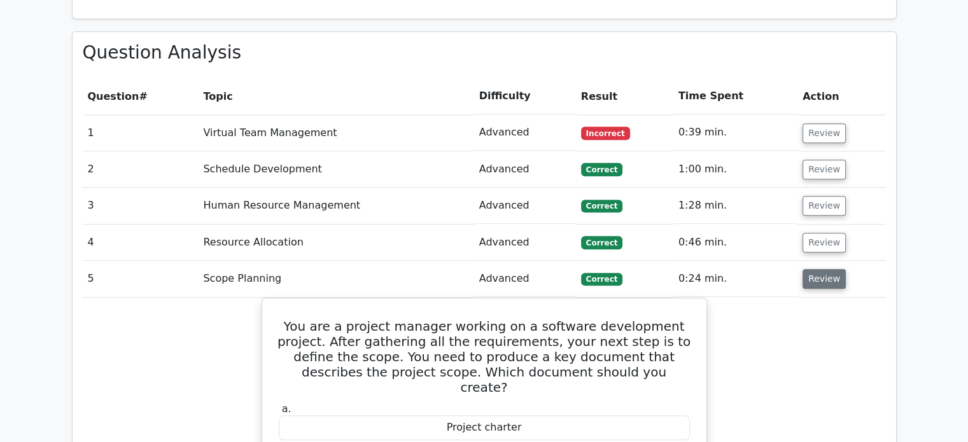
click at [813, 269] on button "Review" at bounding box center [824, 279] width 43 height 20
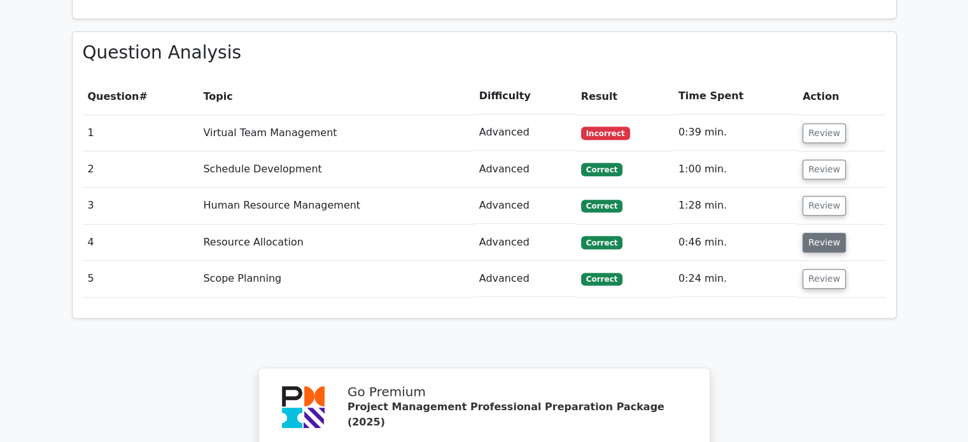
click at [816, 233] on button "Review" at bounding box center [824, 243] width 43 height 20
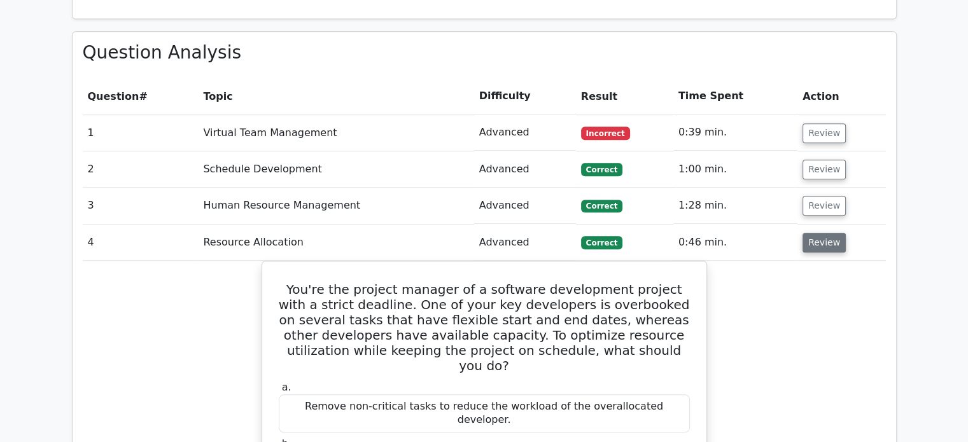
click at [816, 233] on button "Review" at bounding box center [824, 243] width 43 height 20
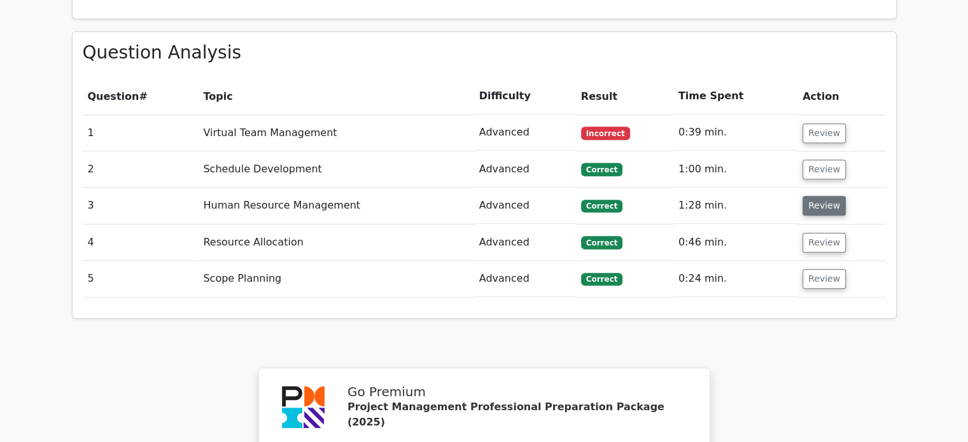
click at [820, 196] on button "Review" at bounding box center [824, 206] width 43 height 20
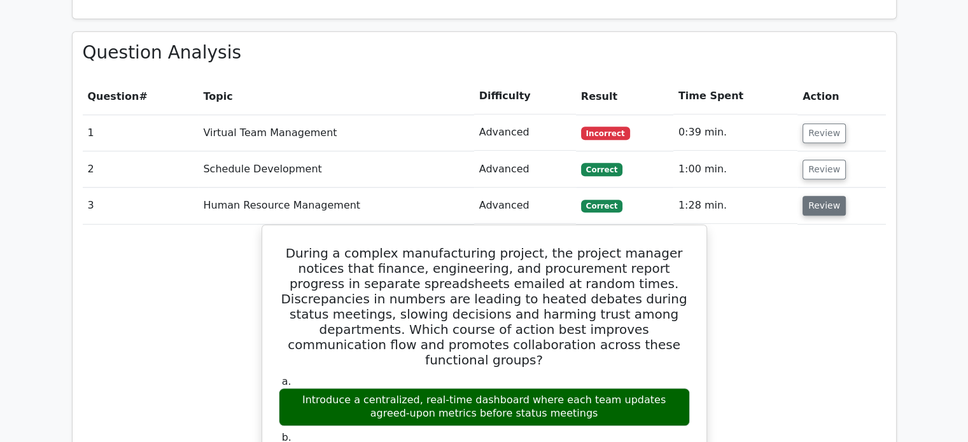
click at [820, 196] on button "Review" at bounding box center [824, 206] width 43 height 20
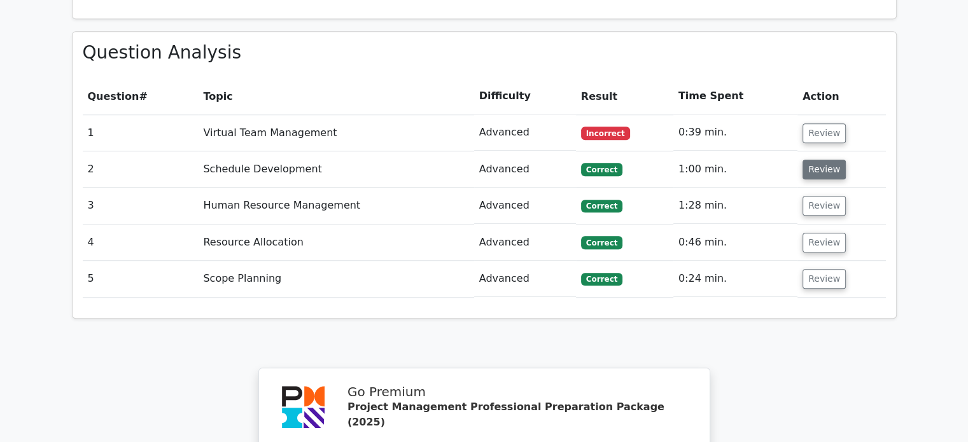
click at [822, 160] on button "Review" at bounding box center [824, 170] width 43 height 20
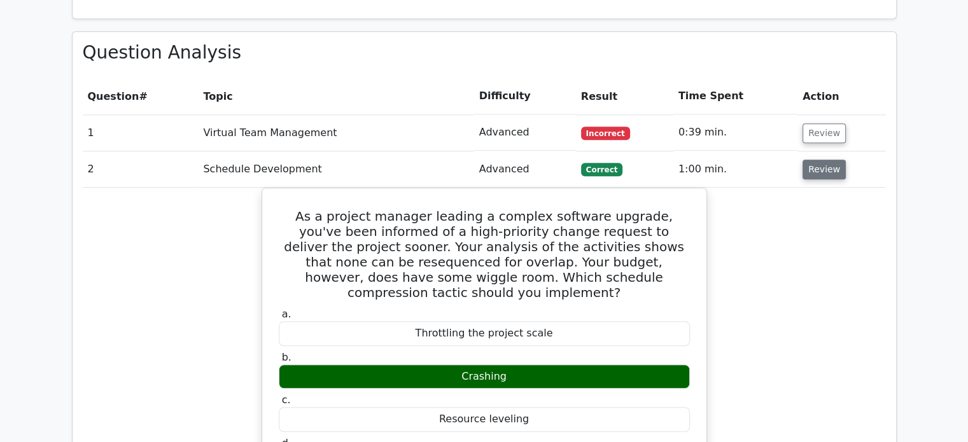
click at [822, 160] on button "Review" at bounding box center [824, 170] width 43 height 20
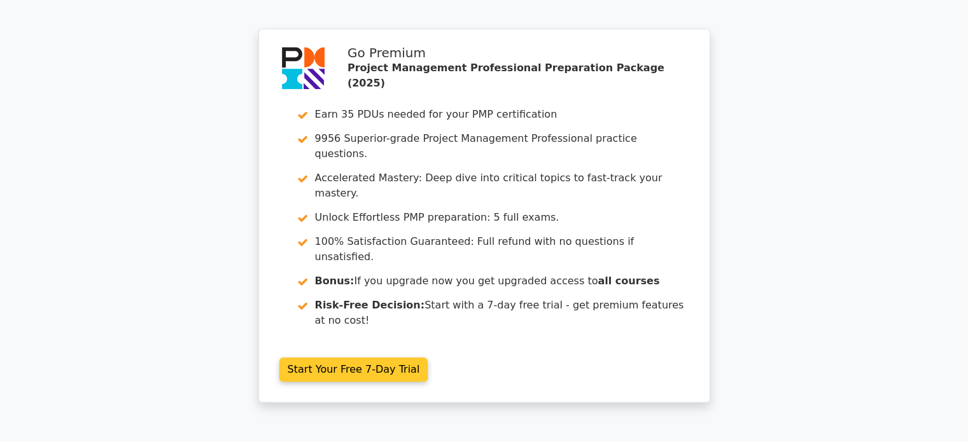
scroll to position [1380, 0]
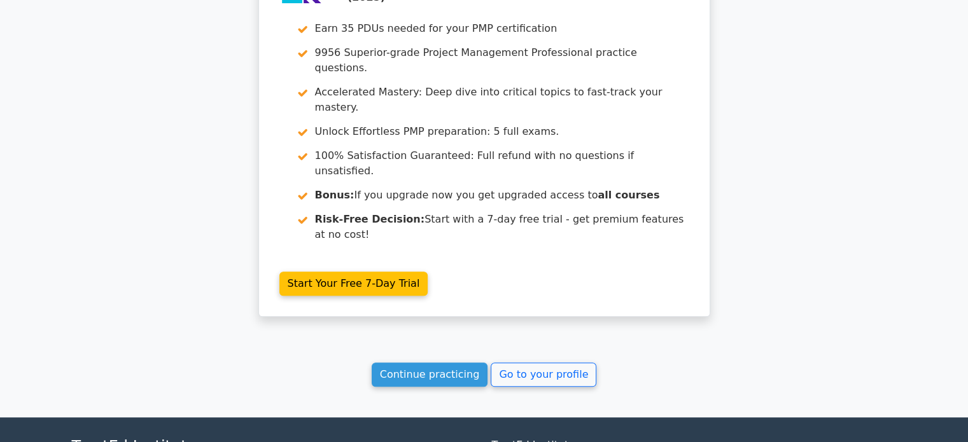
drag, startPoint x: 437, startPoint y: 251, endPoint x: 354, endPoint y: 294, distance: 93.1
click at [437, 363] on link "Continue practicing" at bounding box center [430, 375] width 116 height 24
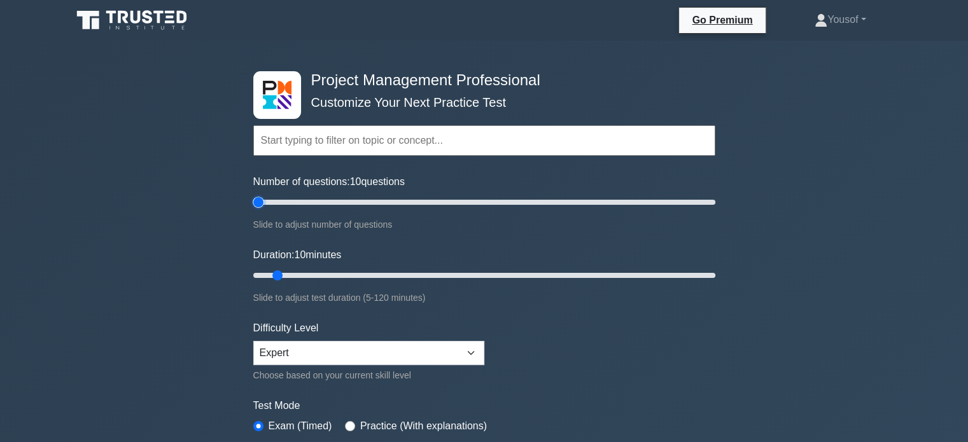
drag, startPoint x: 262, startPoint y: 202, endPoint x: 232, endPoint y: 212, distance: 32.0
type input "5"
click at [253, 210] on input "Number of questions: 10 questions" at bounding box center [484, 202] width 462 height 15
drag, startPoint x: 270, startPoint y: 272, endPoint x: 217, endPoint y: 271, distance: 52.8
type input "5"
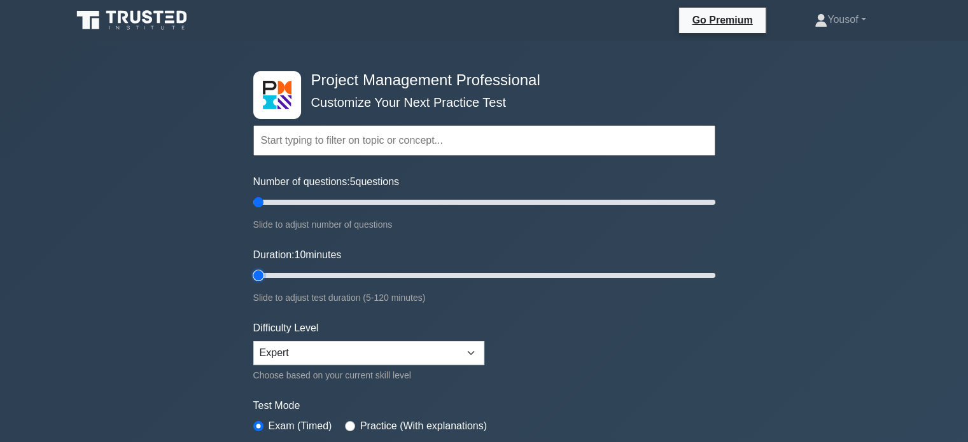
click at [253, 271] on input "Duration: 10 minutes" at bounding box center [484, 275] width 462 height 15
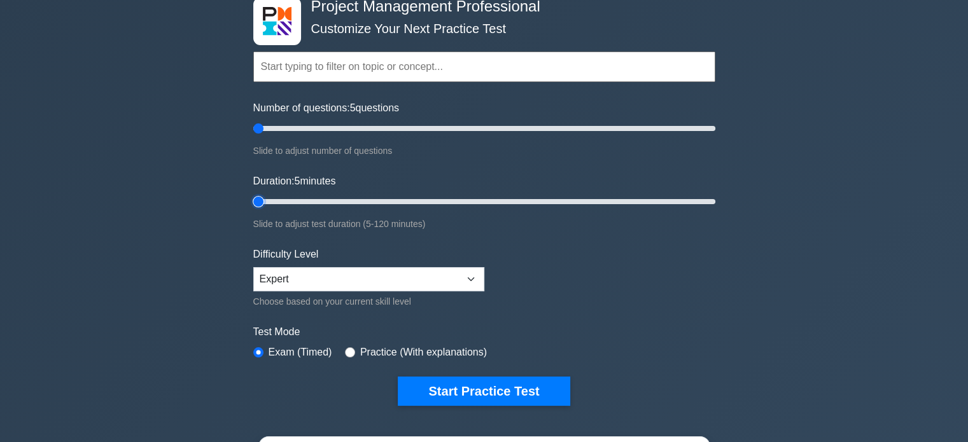
scroll to position [191, 0]
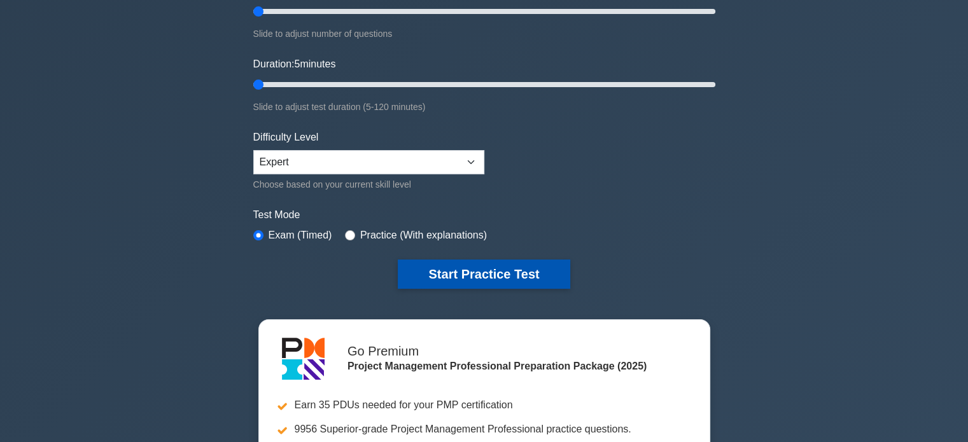
click at [446, 279] on button "Start Practice Test" at bounding box center [484, 274] width 172 height 29
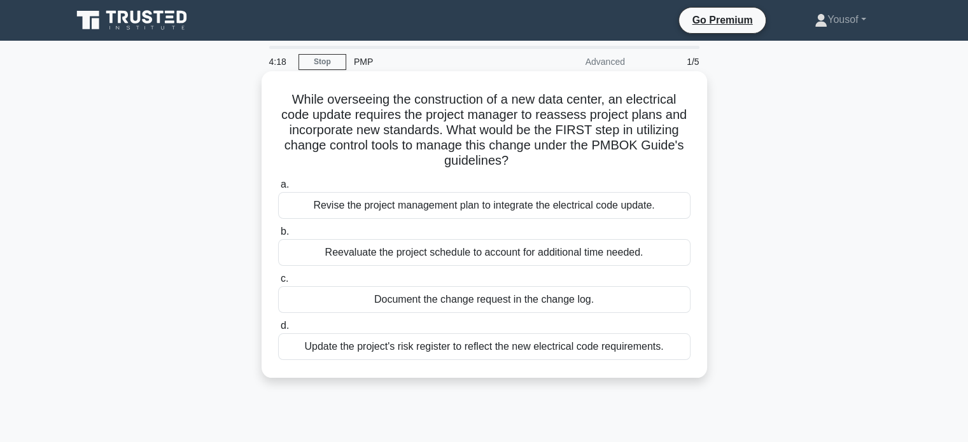
click at [489, 305] on div "Document the change request in the change log." at bounding box center [484, 299] width 412 height 27
click at [278, 283] on input "c. Document the change request in the change log." at bounding box center [278, 279] width 0 height 8
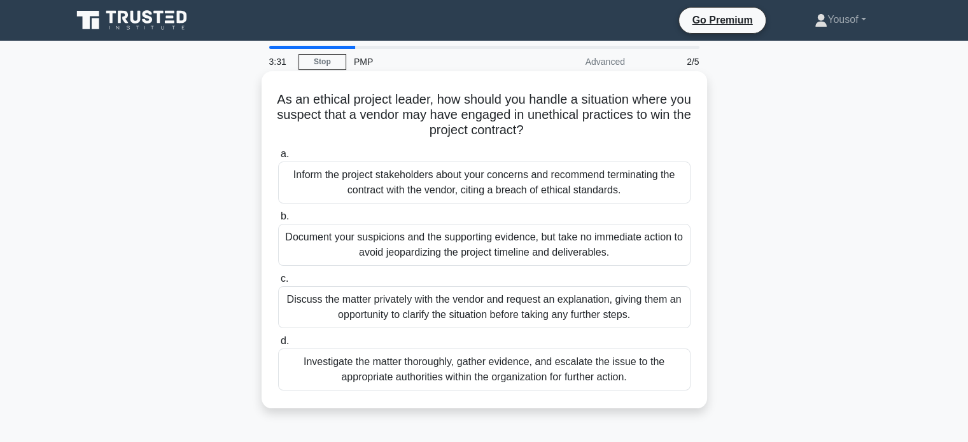
click at [508, 306] on div "Discuss the matter privately with the vendor and request an explanation, giving…" at bounding box center [484, 307] width 412 height 42
click at [278, 283] on input "c. Discuss the matter privately with the vendor and request an explanation, giv…" at bounding box center [278, 279] width 0 height 8
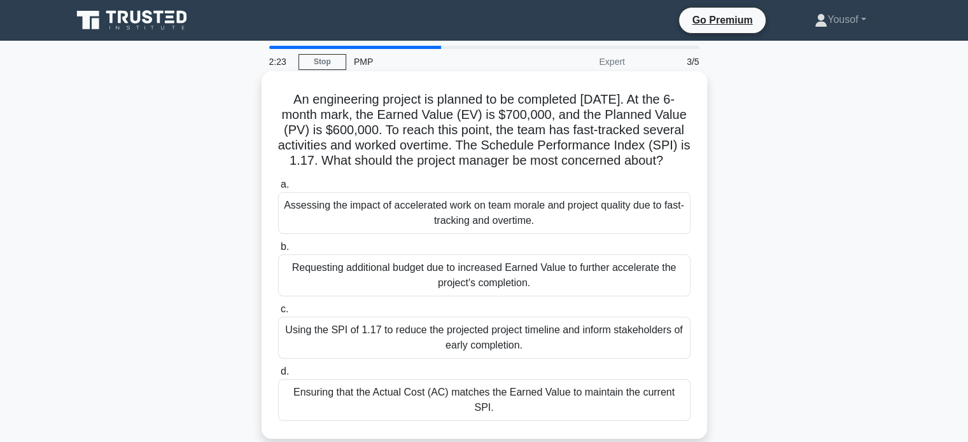
click at [554, 234] on div "Assessing the impact of accelerated work on team morale and project quality due…" at bounding box center [484, 213] width 412 height 42
click at [278, 189] on input "a. Assessing the impact of accelerated work on team morale and project quality …" at bounding box center [278, 185] width 0 height 8
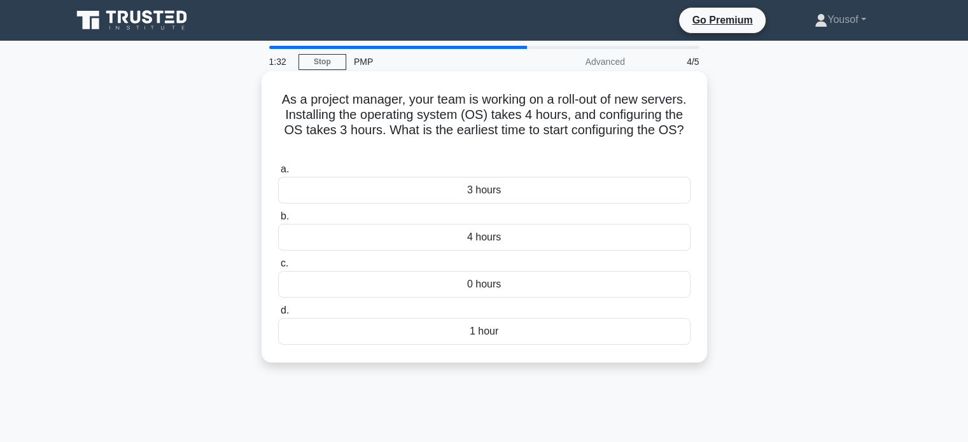
click at [504, 237] on div "4 hours" at bounding box center [484, 237] width 412 height 27
click at [278, 221] on input "b. 4 hours" at bounding box center [278, 217] width 0 height 8
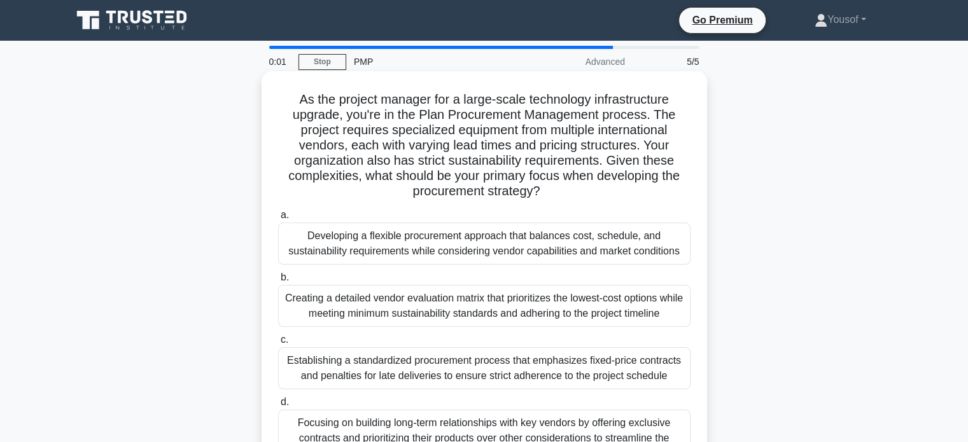
click at [509, 369] on div "Establishing a standardized procurement process that emphasizes fixed-price con…" at bounding box center [484, 369] width 412 height 42
click at [278, 344] on input "c. Establishing a standardized procurement process that emphasizes fixed-price …" at bounding box center [278, 340] width 0 height 8
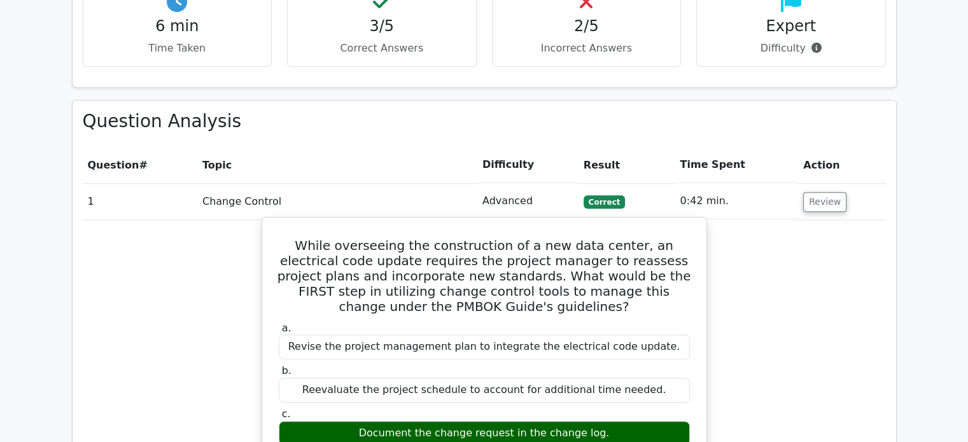
scroll to position [891, 0]
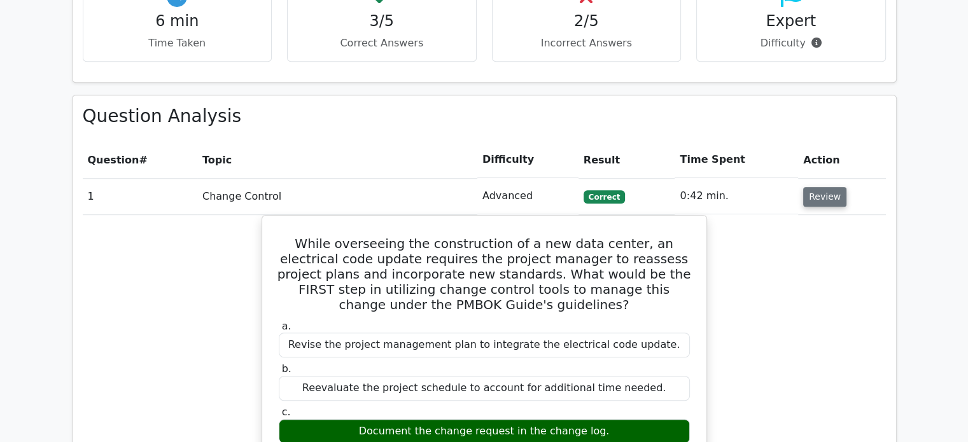
click at [814, 187] on button "Review" at bounding box center [824, 197] width 43 height 20
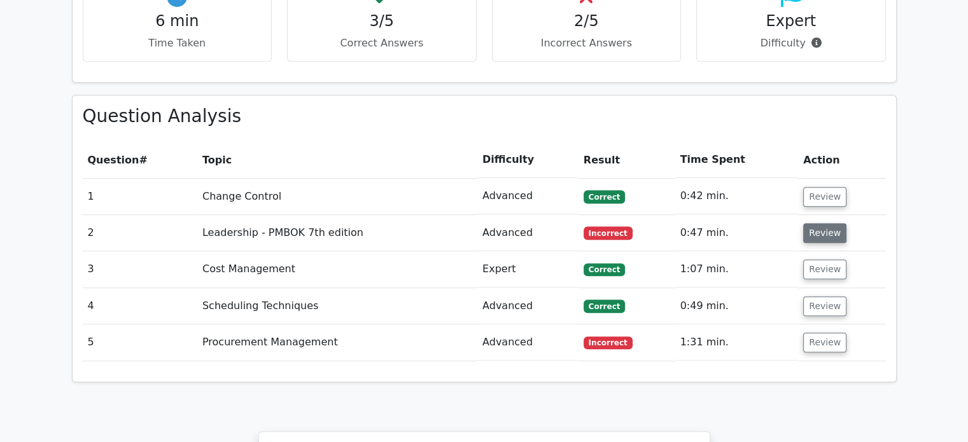
click at [810, 223] on button "Review" at bounding box center [824, 233] width 43 height 20
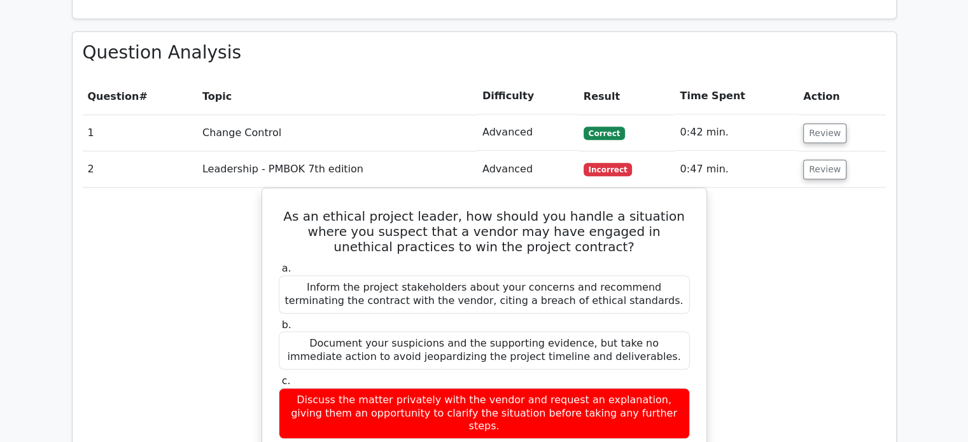
scroll to position [955, 0]
click at [829, 160] on button "Review" at bounding box center [824, 170] width 43 height 20
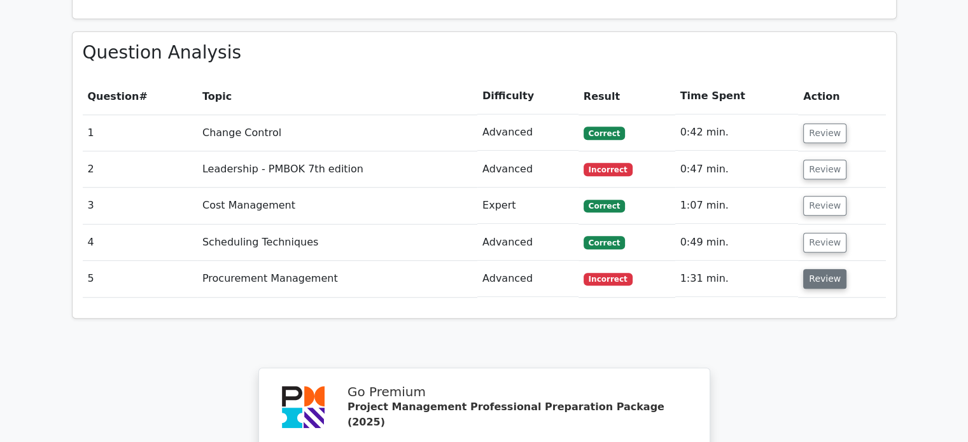
click at [822, 269] on button "Review" at bounding box center [824, 279] width 43 height 20
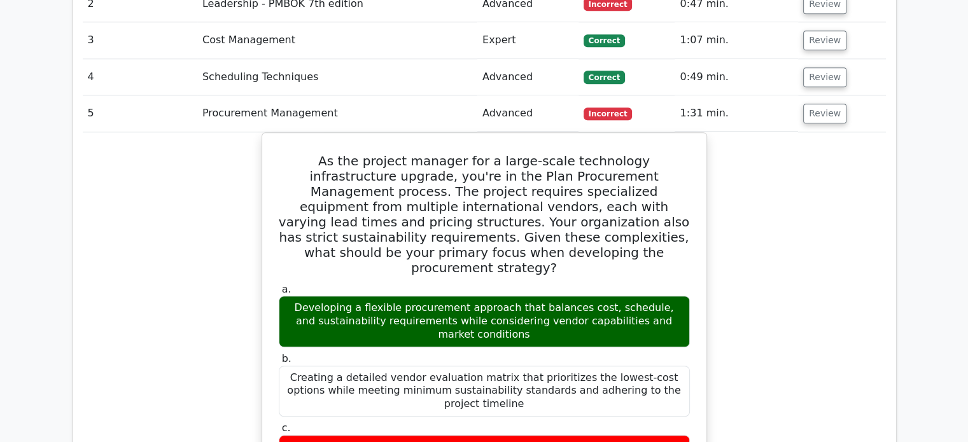
scroll to position [1146, 0]
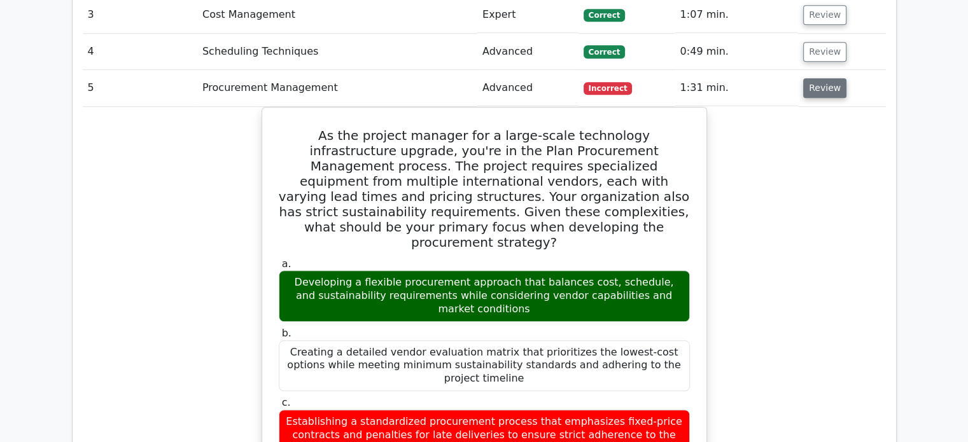
click at [827, 78] on button "Review" at bounding box center [824, 88] width 43 height 20
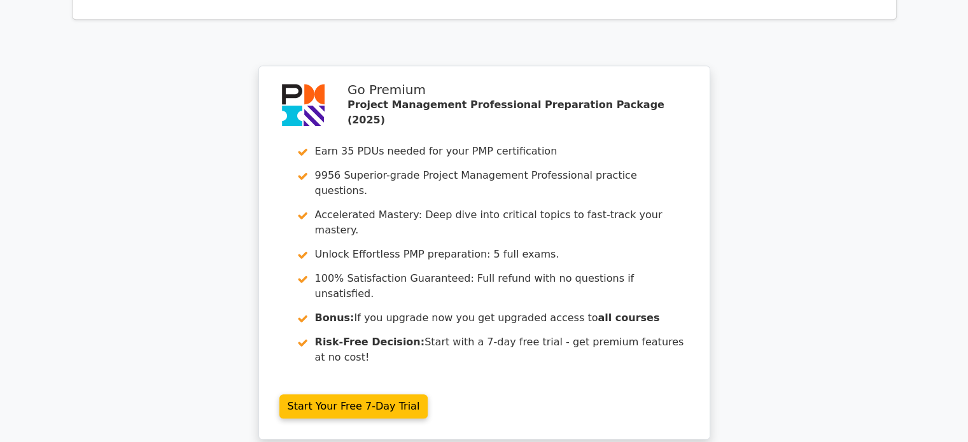
scroll to position [1337, 0]
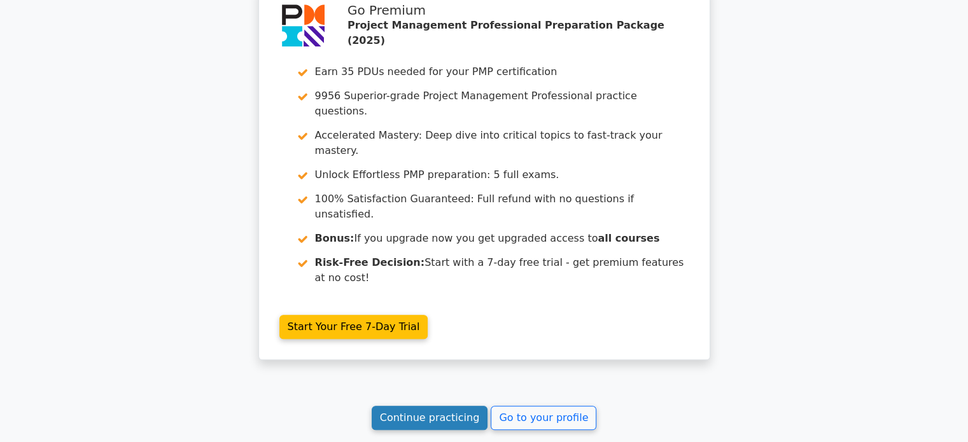
click at [422, 406] on link "Continue practicing" at bounding box center [430, 418] width 116 height 24
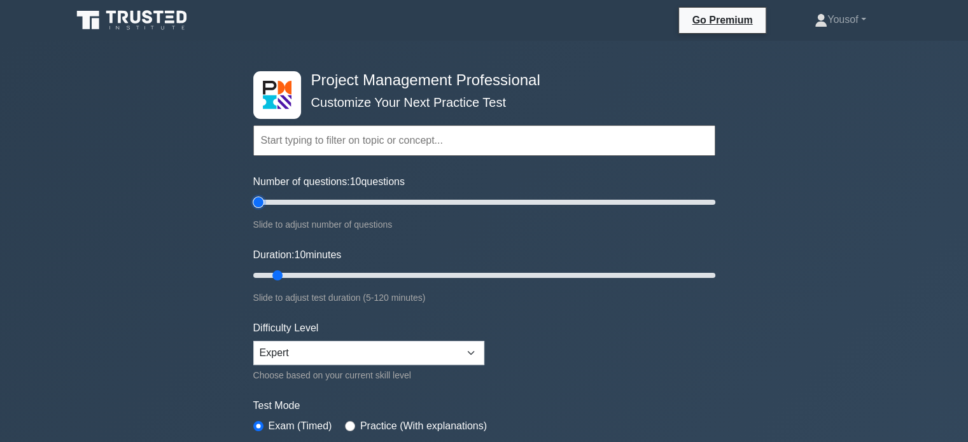
drag, startPoint x: 271, startPoint y: 204, endPoint x: 148, endPoint y: 202, distance: 122.9
type input "5"
click at [253, 204] on input "Number of questions: 10 questions" at bounding box center [484, 202] width 462 height 15
drag, startPoint x: 278, startPoint y: 274, endPoint x: 211, endPoint y: 277, distance: 66.2
type input "5"
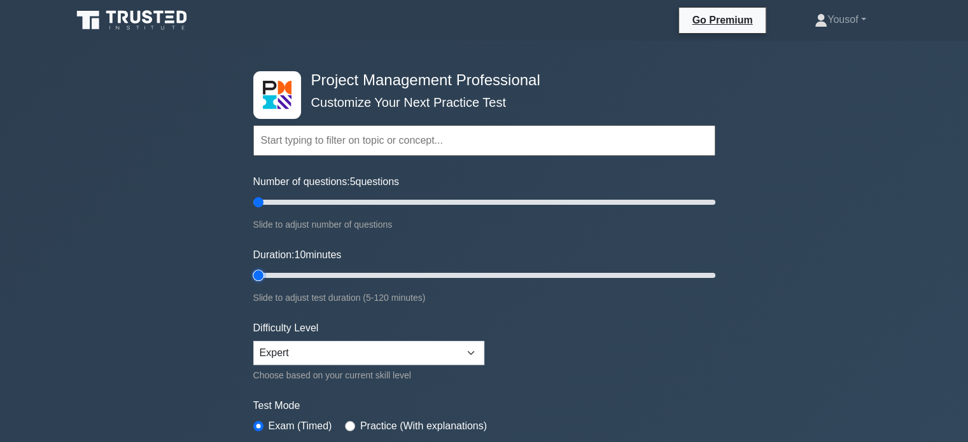
click at [253, 277] on input "Duration: 10 minutes" at bounding box center [484, 275] width 462 height 15
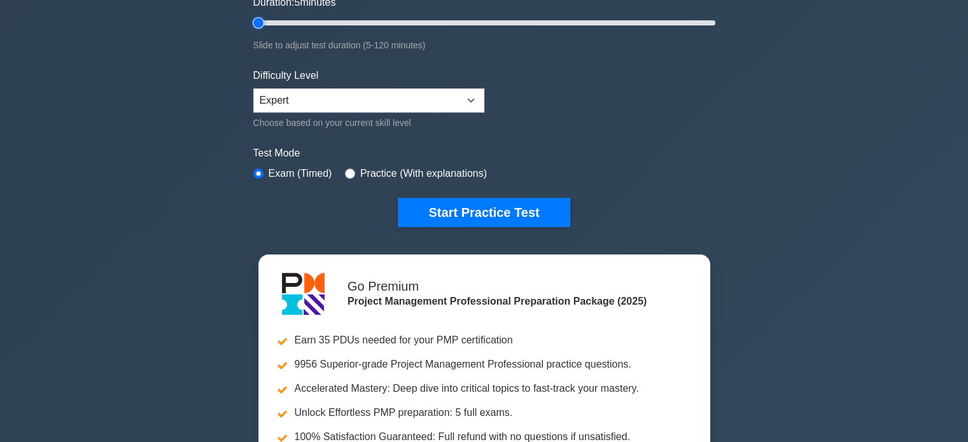
scroll to position [255, 0]
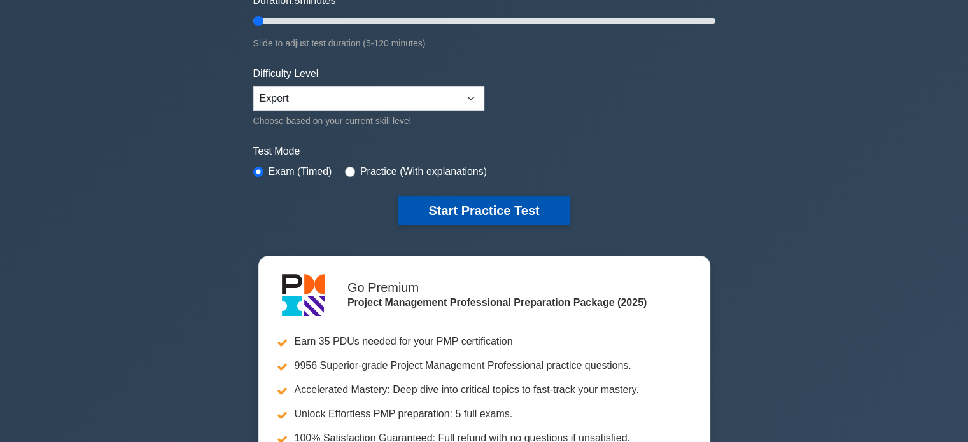
click at [435, 215] on button "Start Practice Test" at bounding box center [484, 210] width 172 height 29
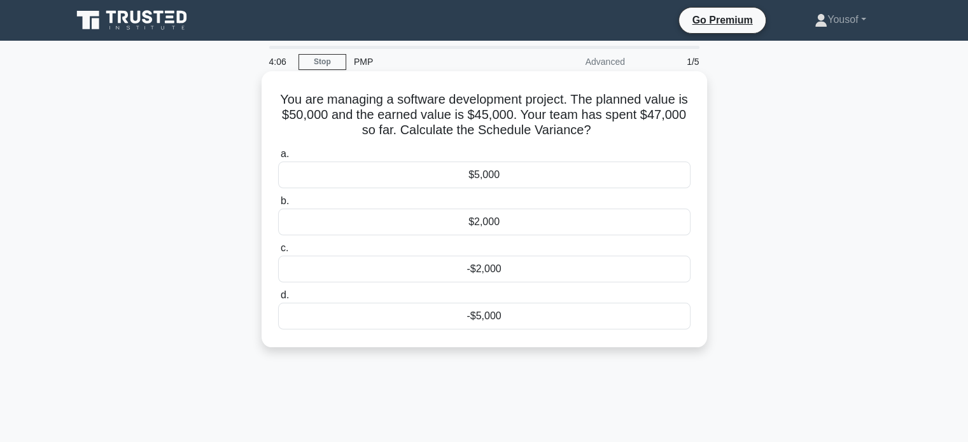
click at [463, 307] on div "-$5,000" at bounding box center [484, 316] width 412 height 27
click at [278, 300] on input "d. -$5,000" at bounding box center [278, 296] width 0 height 8
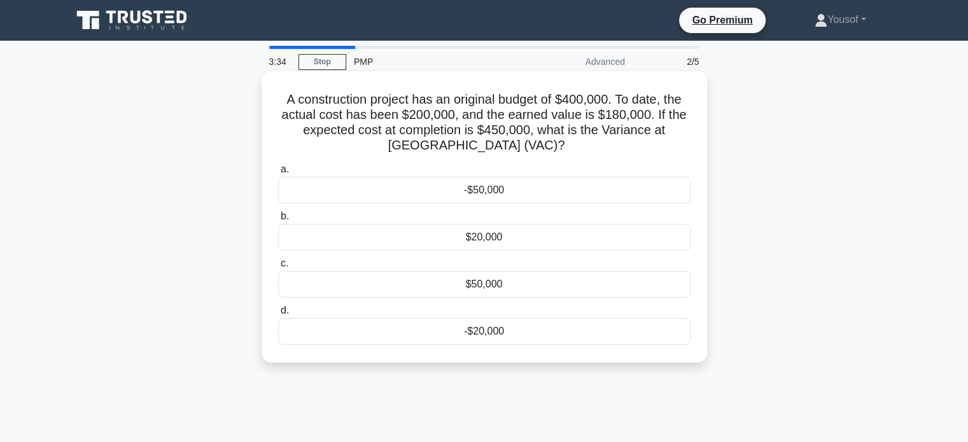
click at [551, 187] on div "-$50,000" at bounding box center [484, 190] width 412 height 27
click at [278, 174] on input "a. -$50,000" at bounding box center [278, 169] width 0 height 8
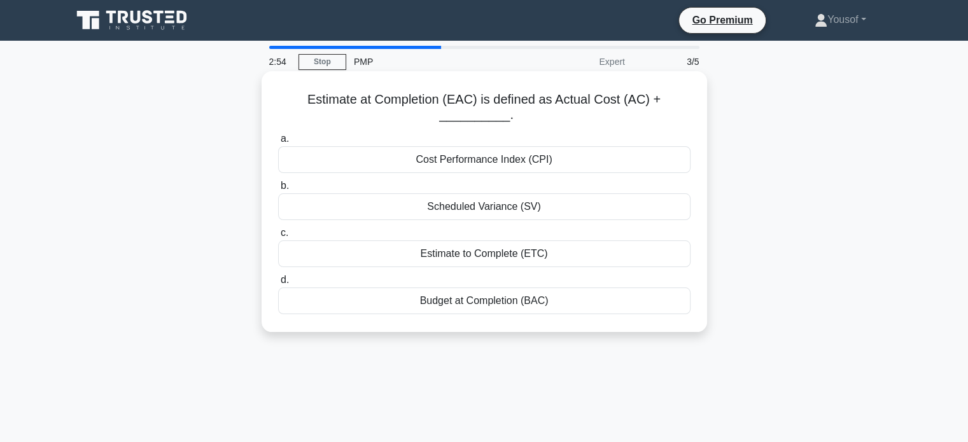
click at [535, 253] on div "Estimate to Complete (ETC)" at bounding box center [484, 254] width 412 height 27
click at [278, 237] on input "c. Estimate to Complete (ETC)" at bounding box center [278, 233] width 0 height 8
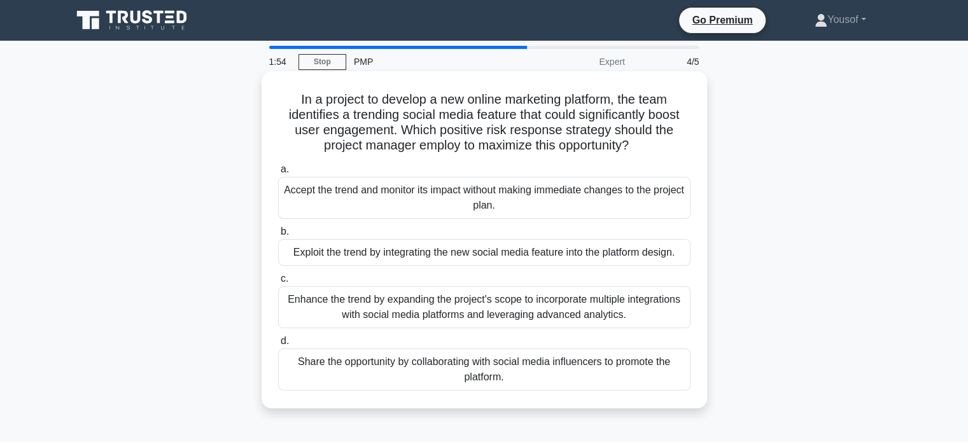
click at [355, 254] on div "Exploit the trend by integrating the new social media feature into the platform…" at bounding box center [484, 252] width 412 height 27
click at [278, 236] on input "b. Exploit the trend by integrating the new social media feature into the platf…" at bounding box center [278, 232] width 0 height 8
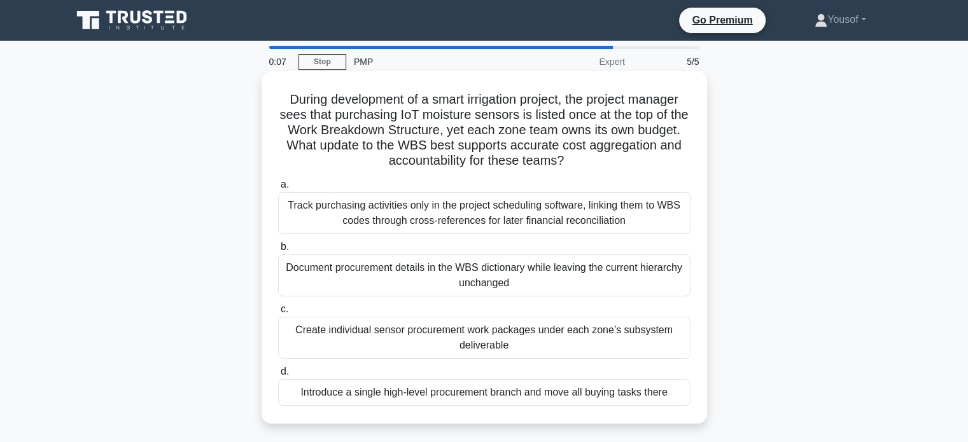
click at [514, 338] on div "Create individual sensor procurement work packages under each zone’s subsystem …" at bounding box center [484, 338] width 412 height 42
click at [278, 314] on input "c. Create individual sensor procurement work packages under each zone’s subsyst…" at bounding box center [278, 310] width 0 height 8
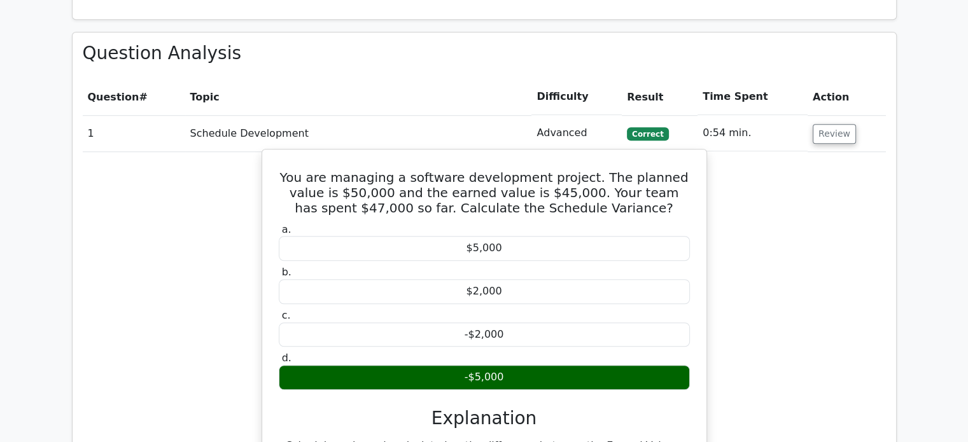
scroll to position [827, 0]
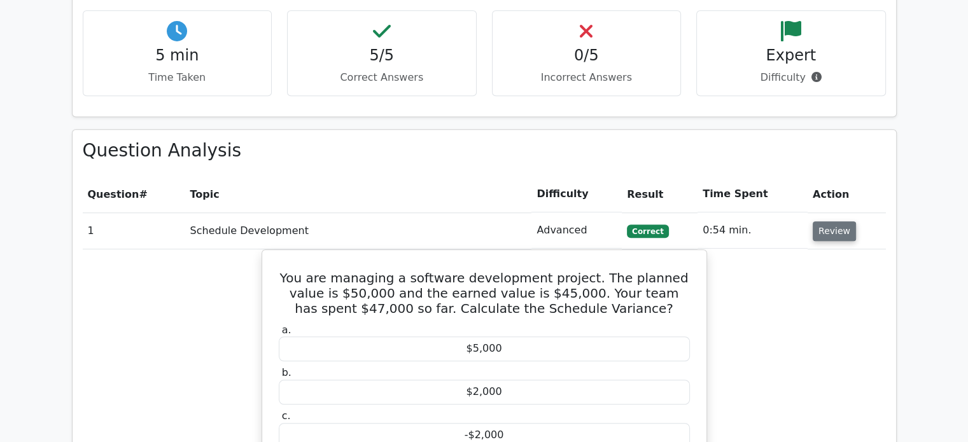
drag, startPoint x: 840, startPoint y: 171, endPoint x: 836, endPoint y: 176, distance: 6.6
click at [840, 222] on button "Review" at bounding box center [834, 232] width 43 height 20
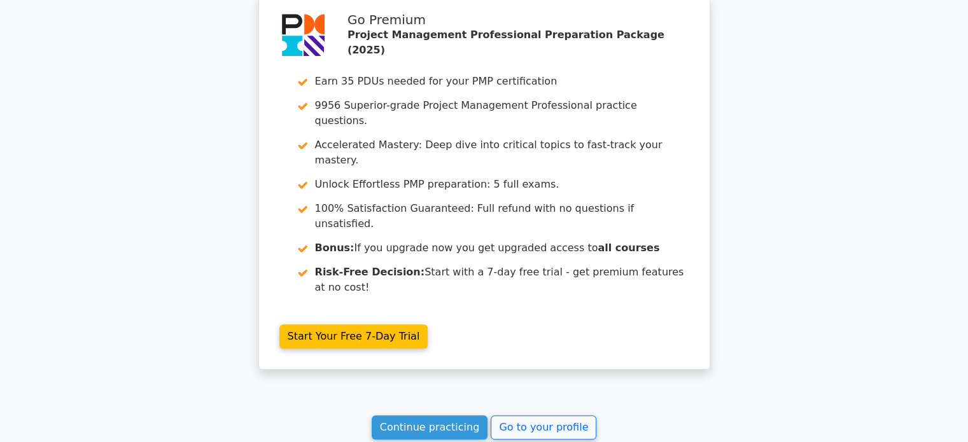
scroll to position [1350, 0]
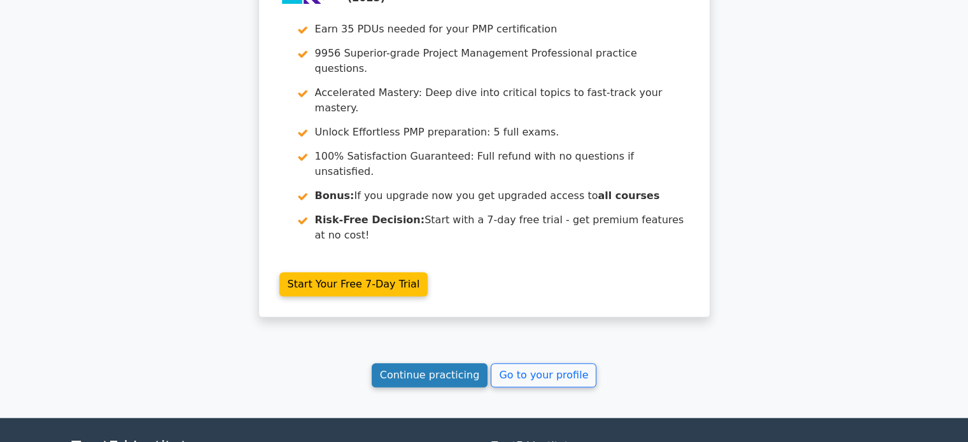
click at [466, 363] on link "Continue practicing" at bounding box center [430, 375] width 116 height 24
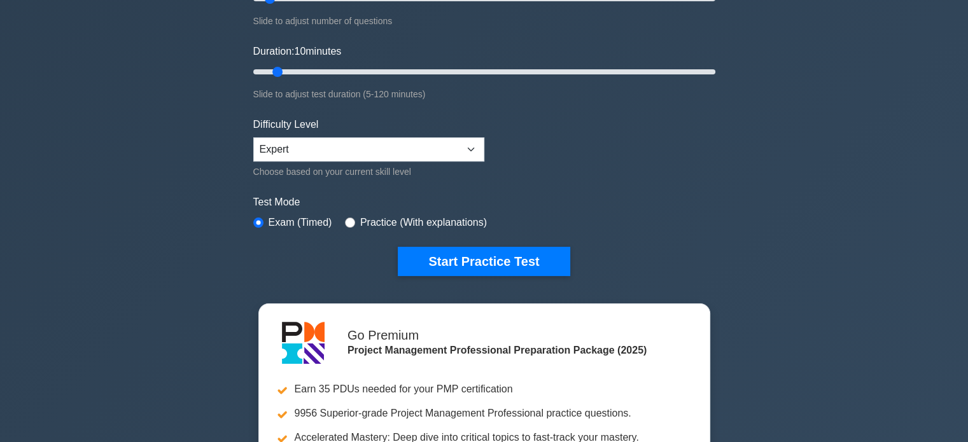
scroll to position [255, 0]
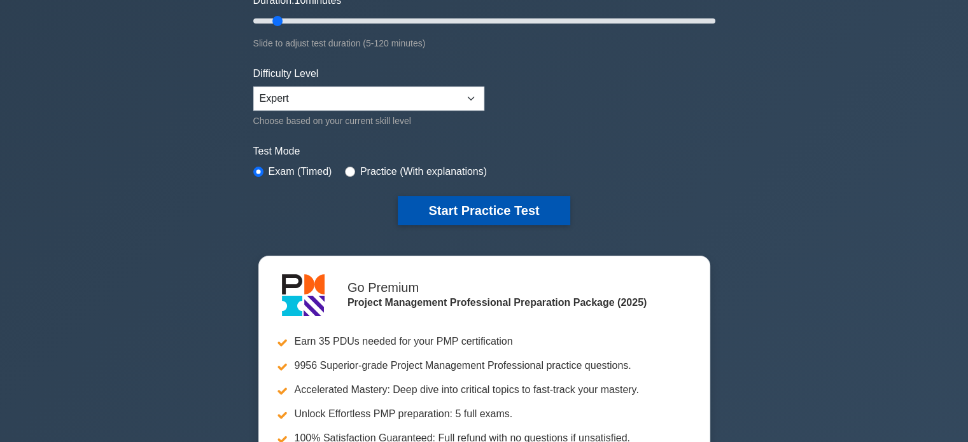
click at [413, 209] on button "Start Practice Test" at bounding box center [484, 210] width 172 height 29
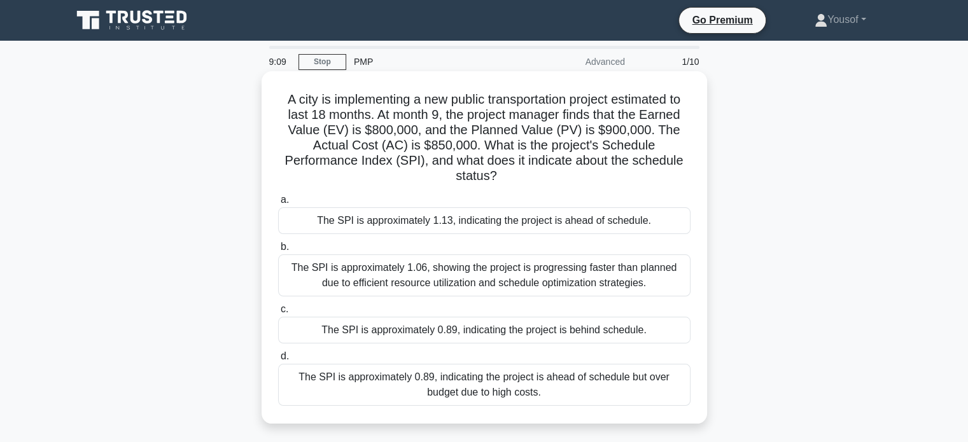
click at [551, 333] on div "The SPI is approximately 0.89, indicating the project is behind schedule." at bounding box center [484, 330] width 412 height 27
click at [278, 314] on input "c. The SPI is approximately 0.89, indicating the project is behind schedule." at bounding box center [278, 310] width 0 height 8
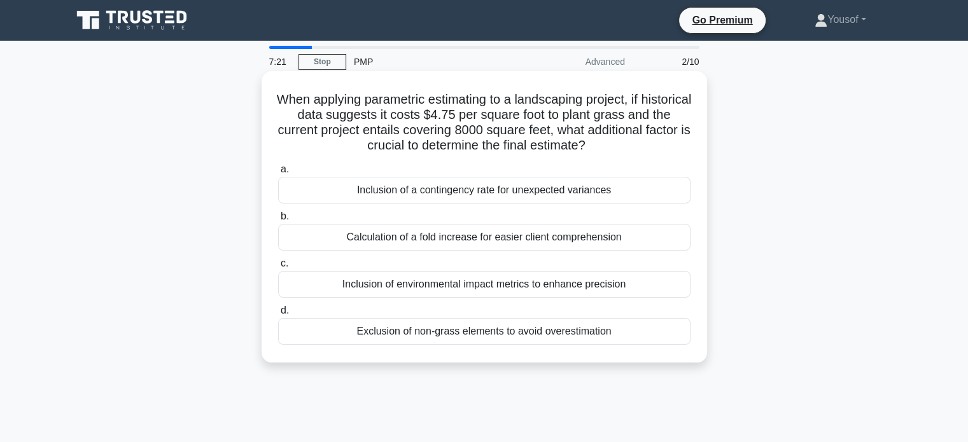
click at [507, 285] on div "Inclusion of environmental impact metrics to enhance precision" at bounding box center [484, 284] width 412 height 27
click at [278, 268] on input "c. Inclusion of environmental impact metrics to enhance precision" at bounding box center [278, 264] width 0 height 8
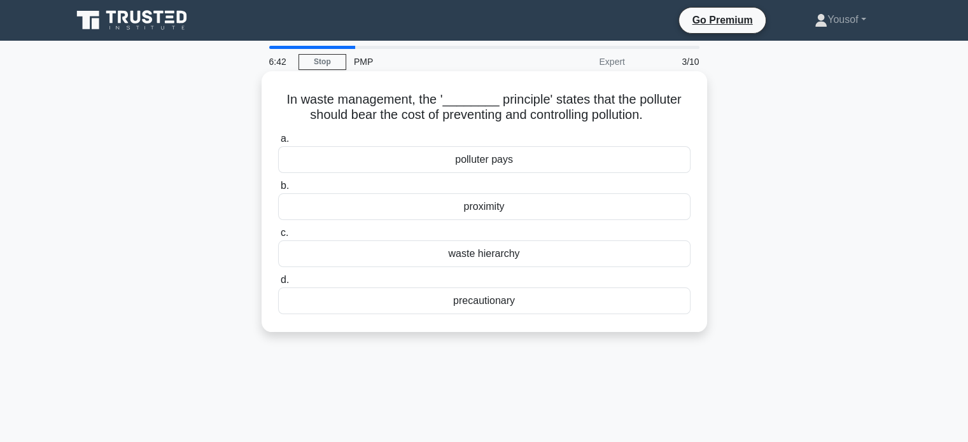
click at [523, 300] on div "precautionary" at bounding box center [484, 301] width 412 height 27
click at [278, 285] on input "d. precautionary" at bounding box center [278, 280] width 0 height 8
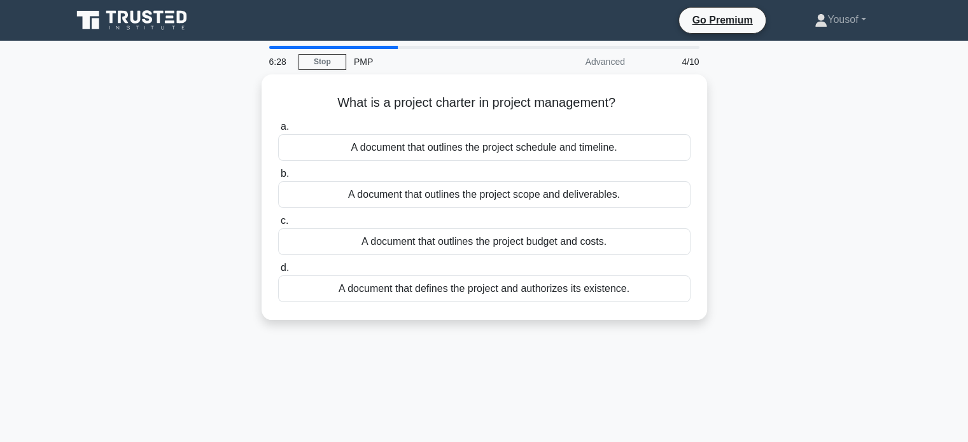
click at [782, 222] on div "What is a project charter in project management? .spinner_0XTQ{transform-origin…" at bounding box center [484, 204] width 840 height 261
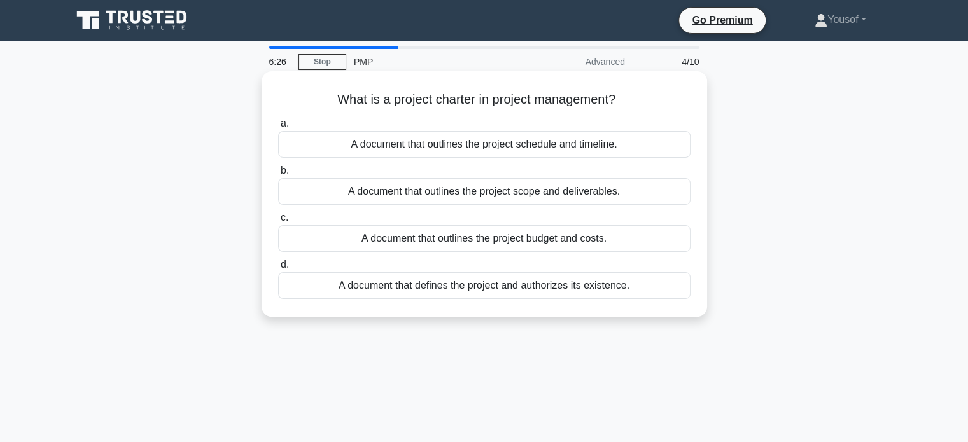
click at [593, 285] on div "A document that defines the project and authorizes its existence." at bounding box center [484, 285] width 412 height 27
click at [278, 269] on input "d. A document that defines the project and authorizes its existence." at bounding box center [278, 265] width 0 height 8
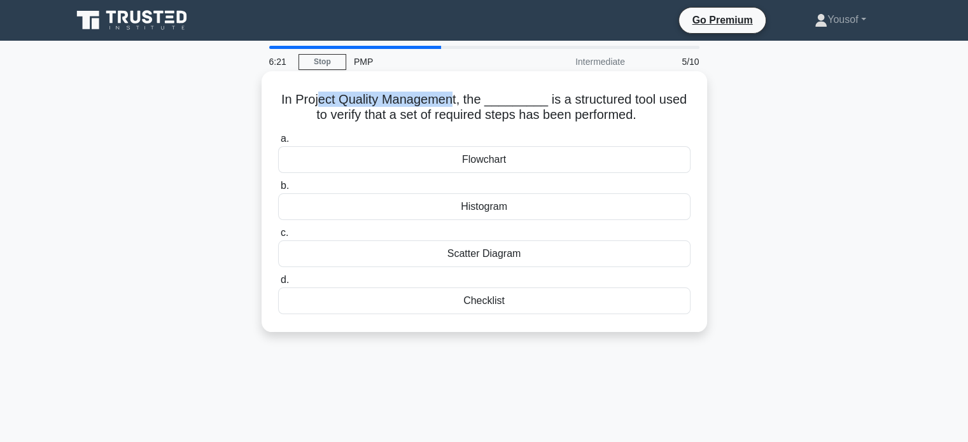
drag, startPoint x: 335, startPoint y: 100, endPoint x: 452, endPoint y: 101, distance: 117.1
click at [452, 101] on h5 "In Project Quality Management, the _________ is a structured tool used to verif…" at bounding box center [484, 108] width 415 height 32
click at [302, 97] on h5 "In Project Quality Management, the _________ is a structured tool used to verif…" at bounding box center [484, 108] width 415 height 32
drag, startPoint x: 290, startPoint y: 99, endPoint x: 426, endPoint y: 99, distance: 135.6
click at [426, 99] on h5 "In Project Quality Management, the _________ is a structured tool used to verif…" at bounding box center [484, 108] width 415 height 32
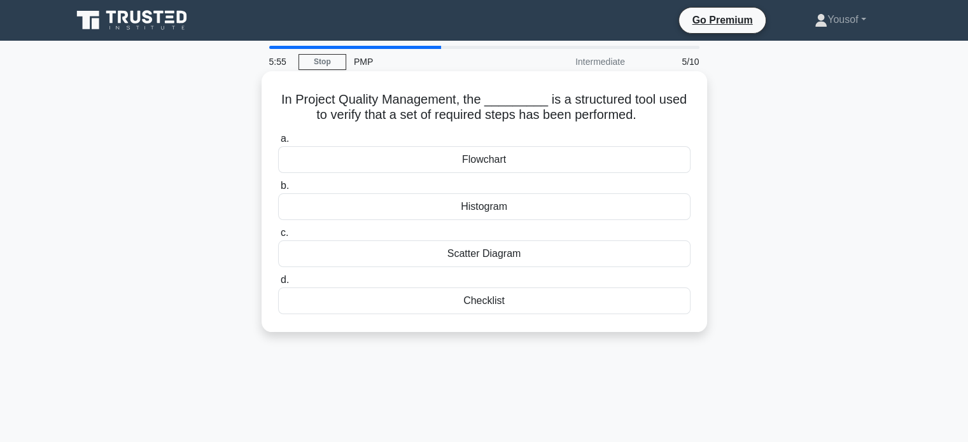
click at [542, 298] on div "Checklist" at bounding box center [484, 301] width 412 height 27
click at [278, 285] on input "d. Checklist" at bounding box center [278, 280] width 0 height 8
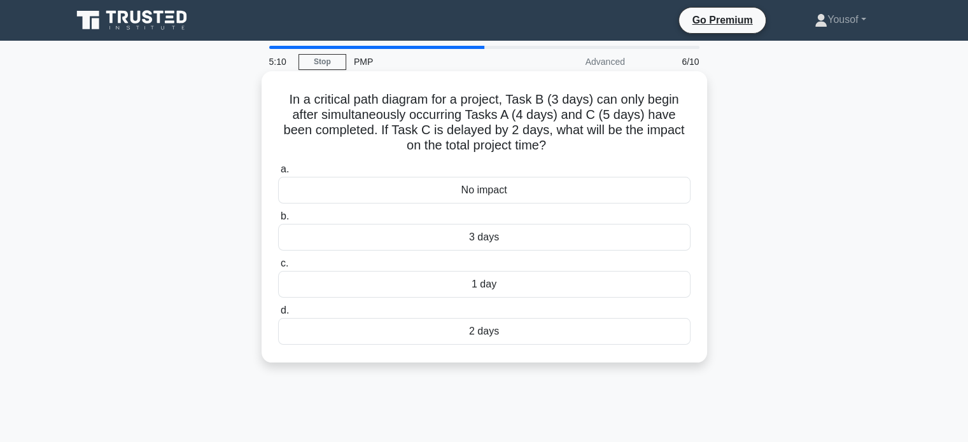
click at [516, 330] on div "2 days" at bounding box center [484, 331] width 412 height 27
click at [278, 315] on input "d. 2 days" at bounding box center [278, 311] width 0 height 8
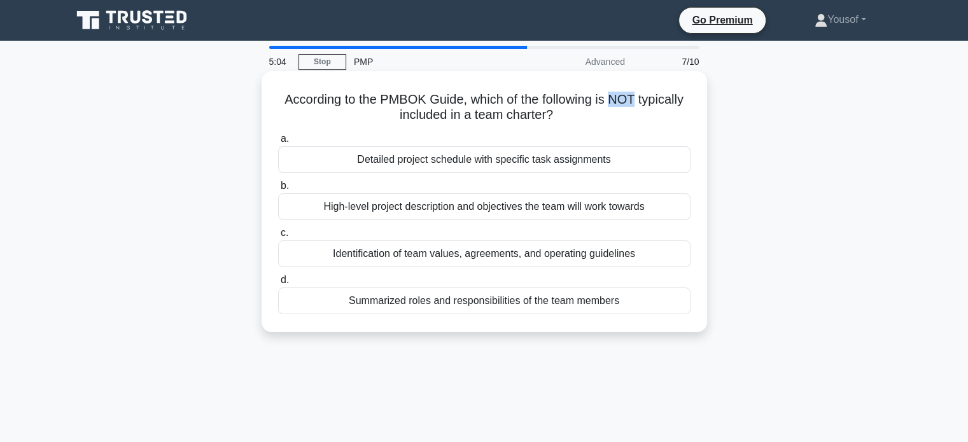
drag, startPoint x: 610, startPoint y: 99, endPoint x: 637, endPoint y: 97, distance: 26.8
click at [637, 97] on h5 "According to the PMBOK Guide, which of the following is NOT typically included …" at bounding box center [484, 108] width 415 height 32
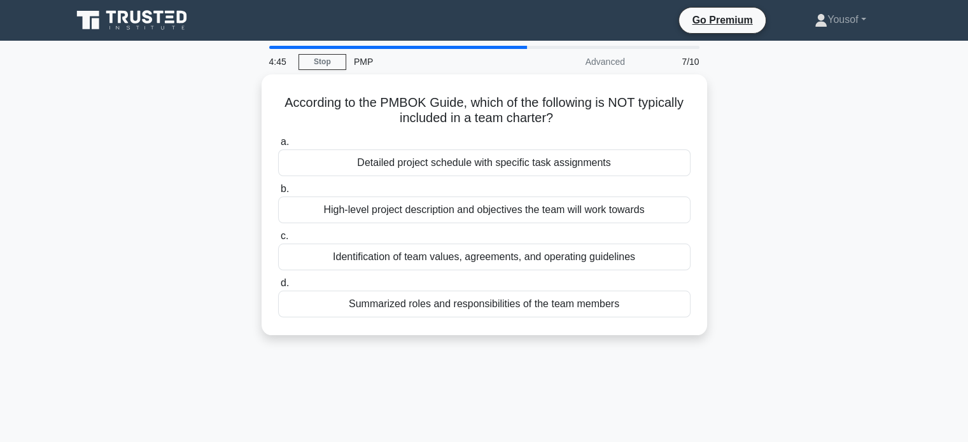
click at [868, 272] on div "According to the PMBOK Guide, which of the following is NOT typically included …" at bounding box center [484, 212] width 840 height 276
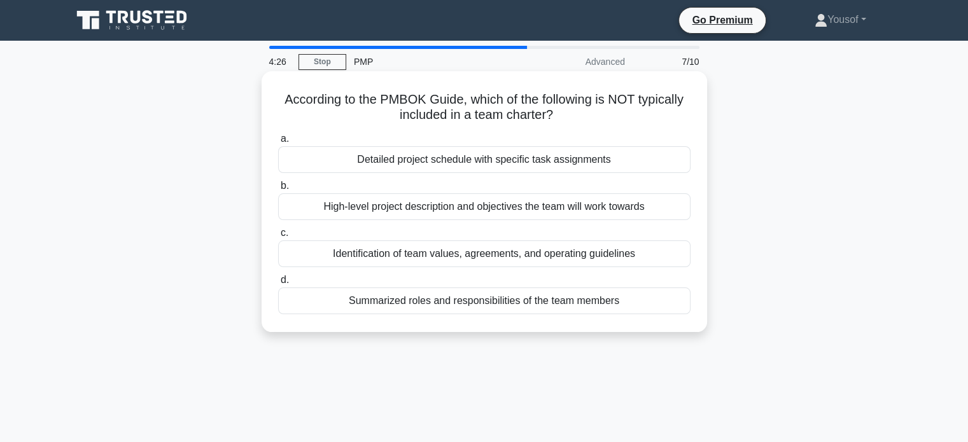
click at [502, 164] on div "Detailed project schedule with specific task assignments" at bounding box center [484, 159] width 412 height 27
click at [278, 143] on input "a. Detailed project schedule with specific task assignments" at bounding box center [278, 139] width 0 height 8
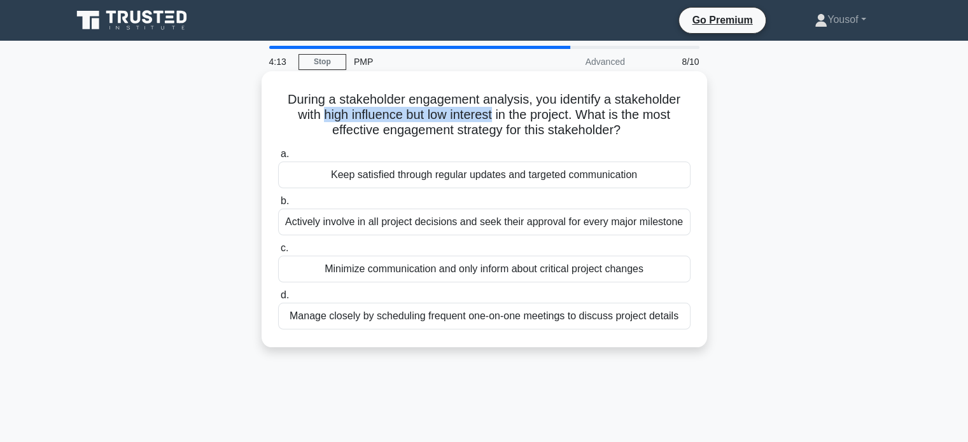
drag, startPoint x: 335, startPoint y: 113, endPoint x: 494, endPoint y: 111, distance: 159.1
click at [494, 111] on h5 "During a stakeholder engagement analysis, you identify a stakeholder with high …" at bounding box center [484, 115] width 415 height 47
click at [542, 130] on h5 "During a stakeholder engagement analysis, you identify a stakeholder with high …" at bounding box center [484, 115] width 415 height 47
click at [384, 178] on div "Keep satisfied through regular updates and targeted communication" at bounding box center [484, 175] width 412 height 27
click at [278, 158] on input "a. Keep satisfied through regular updates and targeted communication" at bounding box center [278, 154] width 0 height 8
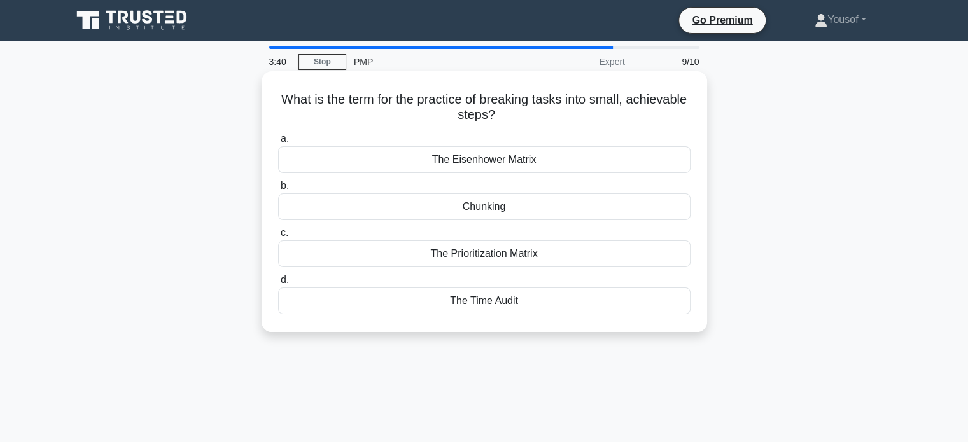
click at [486, 206] on div "Chunking" at bounding box center [484, 207] width 412 height 27
click at [278, 190] on input "b. Chunking" at bounding box center [278, 186] width 0 height 8
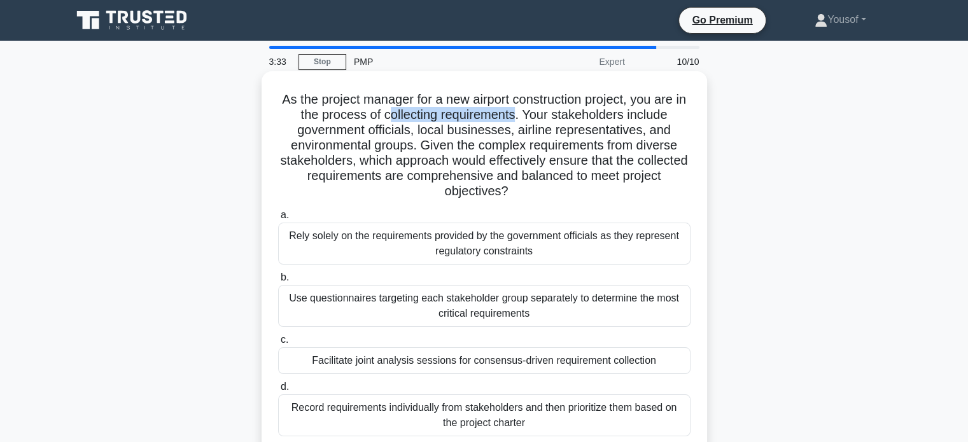
drag, startPoint x: 391, startPoint y: 113, endPoint x: 522, endPoint y: 119, distance: 130.6
click at [522, 119] on h5 "As the project manager for a new airport construction project, you are in the p…" at bounding box center [484, 146] width 415 height 108
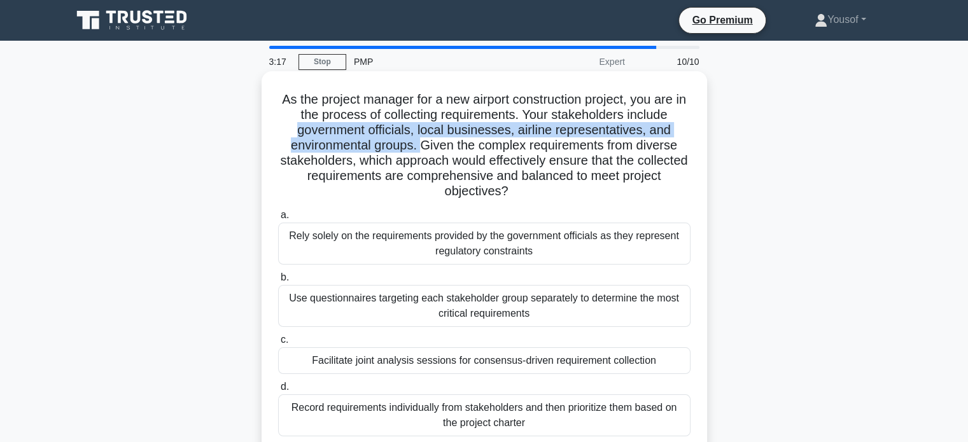
drag, startPoint x: 286, startPoint y: 129, endPoint x: 418, endPoint y: 152, distance: 133.1
click at [418, 152] on h5 "As the project manager for a new airport construction project, you are in the p…" at bounding box center [484, 146] width 415 height 108
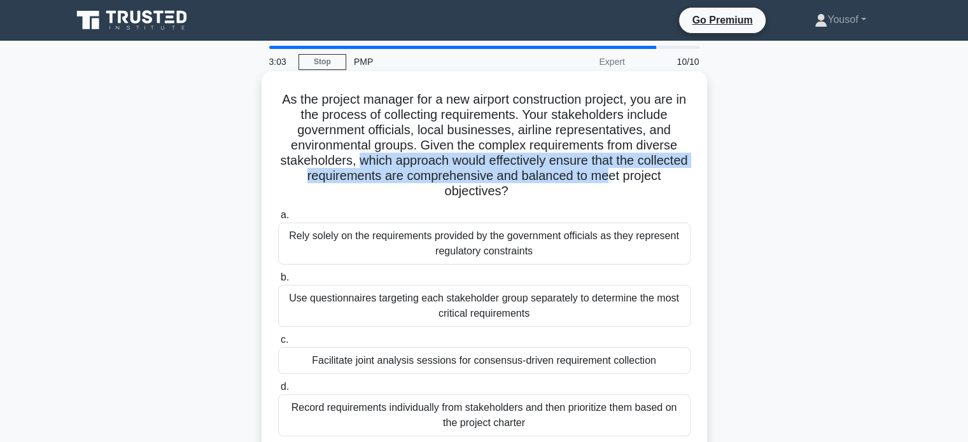
drag, startPoint x: 384, startPoint y: 163, endPoint x: 553, endPoint y: 174, distance: 168.4
click at [657, 173] on h5 "As the project manager for a new airport construction project, you are in the p…" at bounding box center [484, 146] width 415 height 108
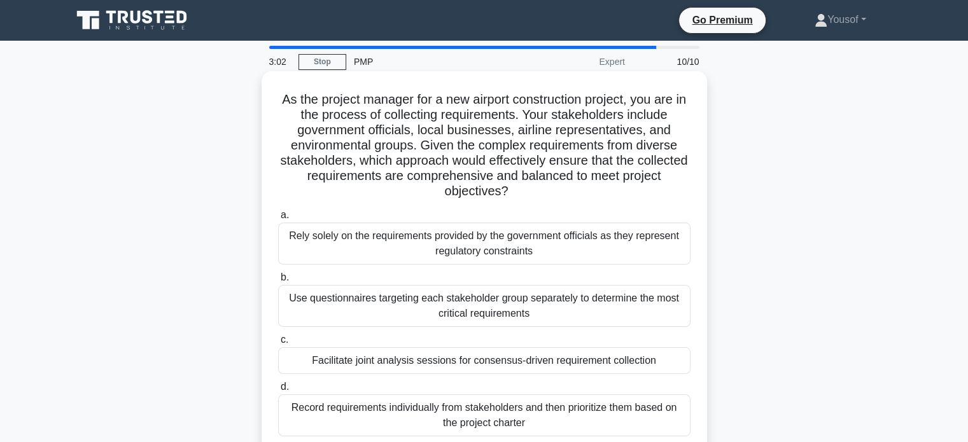
click at [356, 186] on h5 "As the project manager for a new airport construction project, you are in the p…" at bounding box center [484, 146] width 415 height 108
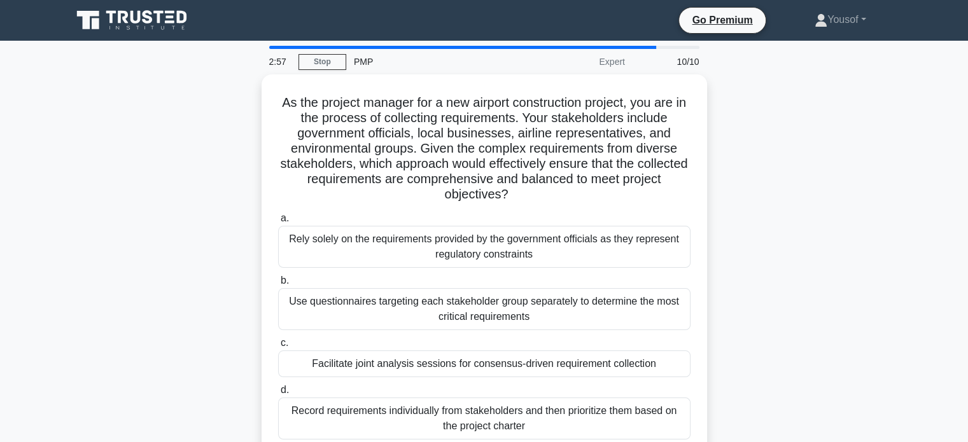
click at [773, 219] on div "As the project manager for a new airport construction project, you are in the p…" at bounding box center [484, 273] width 840 height 398
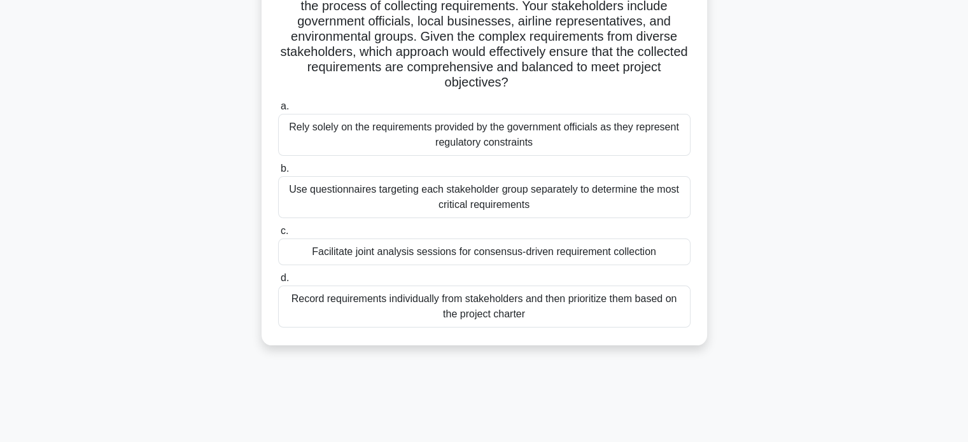
scroll to position [127, 0]
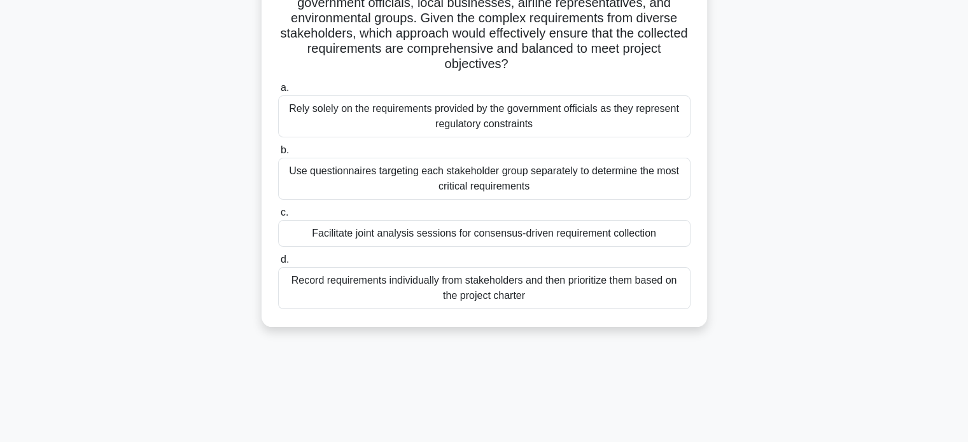
click at [316, 183] on div "Use questionnaires targeting each stakeholder group separately to determine the…" at bounding box center [484, 179] width 412 height 42
click at [278, 155] on input "b. Use questionnaires targeting each stakeholder group separately to determine …" at bounding box center [278, 150] width 0 height 8
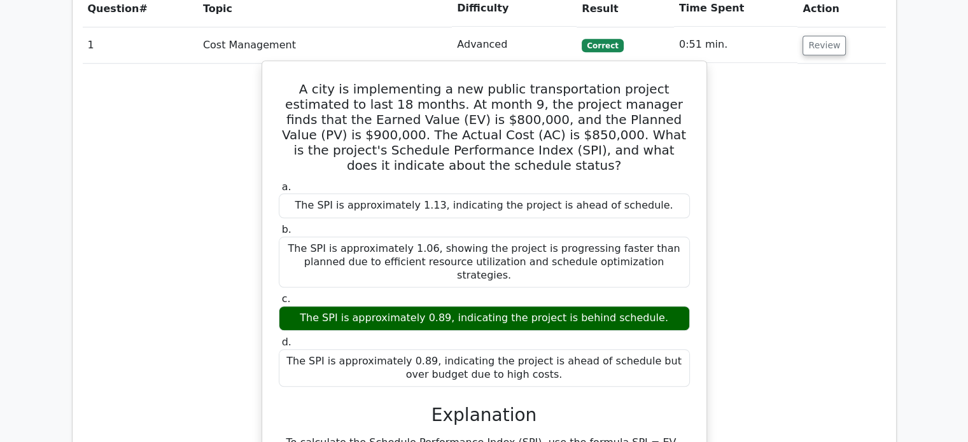
scroll to position [1018, 0]
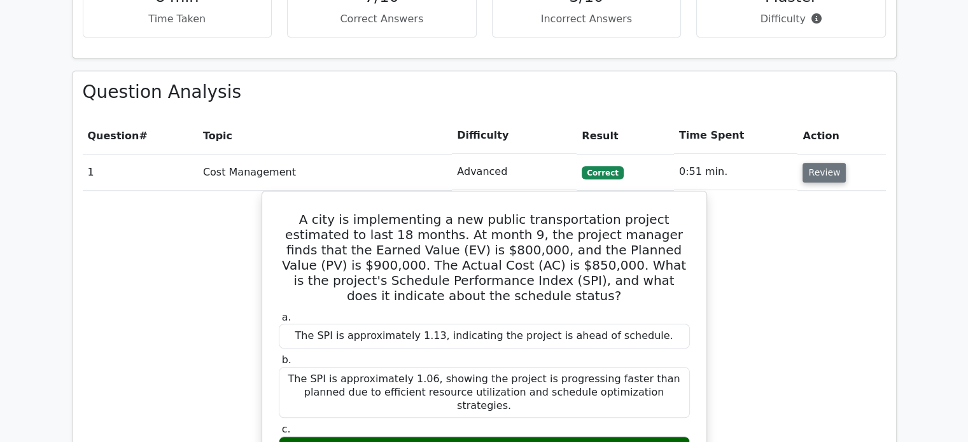
click at [806, 163] on button "Review" at bounding box center [824, 173] width 43 height 20
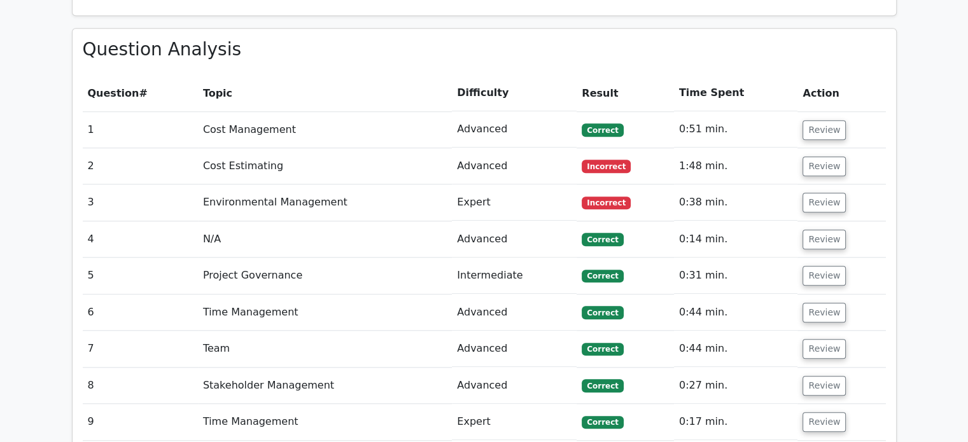
scroll to position [1146, 0]
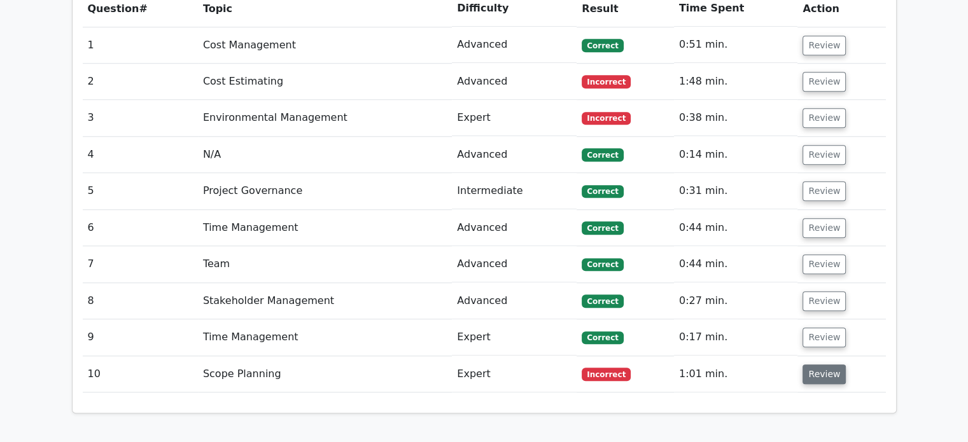
click at [836, 365] on button "Review" at bounding box center [824, 375] width 43 height 20
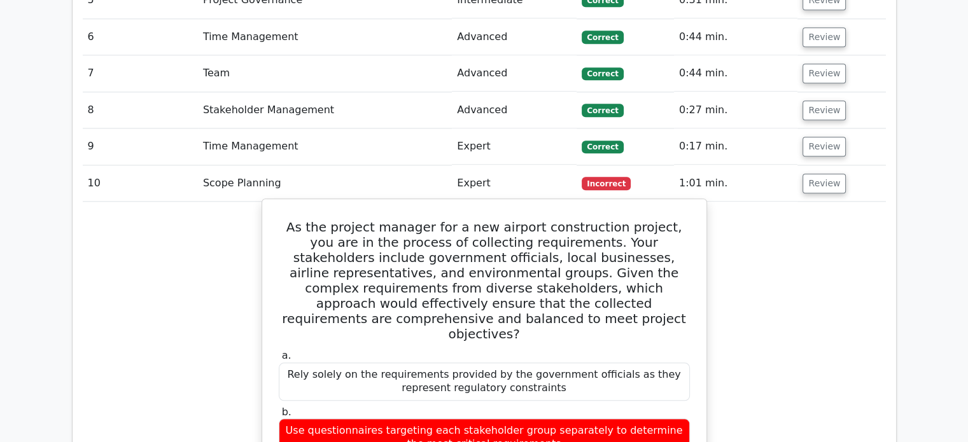
scroll to position [1400, 0]
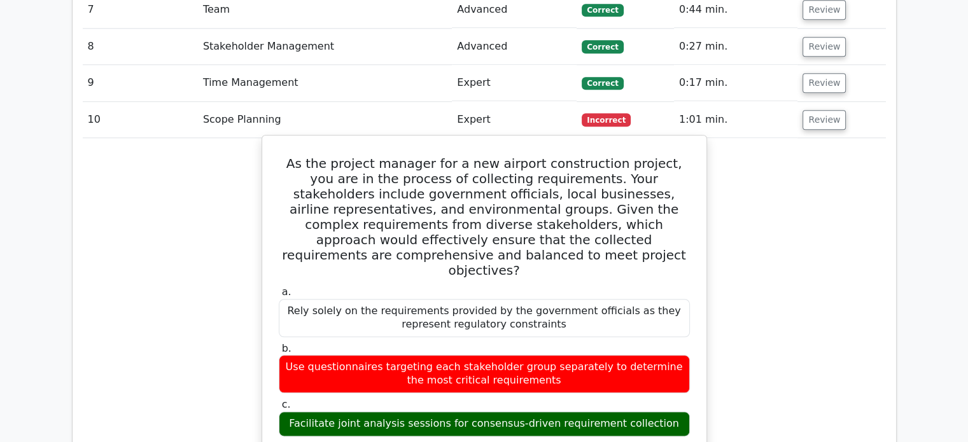
drag, startPoint x: 308, startPoint y: 345, endPoint x: 655, endPoint y: 341, distance: 346.9
click at [655, 412] on div "Facilitate joint analysis sessions for consensus-driven requirement collection" at bounding box center [484, 424] width 411 height 25
drag, startPoint x: 639, startPoint y: 344, endPoint x: 372, endPoint y: 349, distance: 267.4
click at [372, 412] on div "Facilitate joint analysis sessions for consensus-driven requirement collection" at bounding box center [484, 424] width 411 height 25
click at [293, 412] on div "Facilitate joint analysis sessions for consensus-driven requirement collection" at bounding box center [484, 424] width 411 height 25
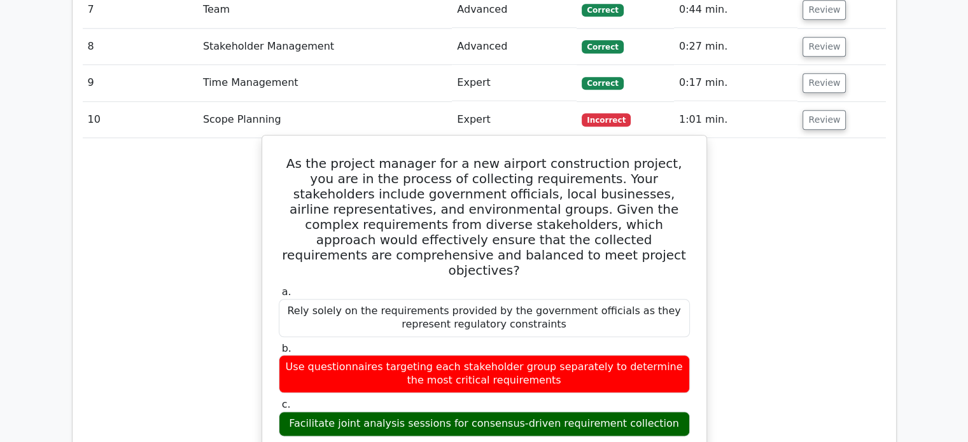
drag, startPoint x: 303, startPoint y: 343, endPoint x: 637, endPoint y: 348, distance: 333.6
click at [661, 412] on div "Facilitate joint analysis sessions for consensus-driven requirement collection" at bounding box center [484, 424] width 411 height 25
copy div "Facilitate joint analysis sessions for consensus-driven requirement collection"
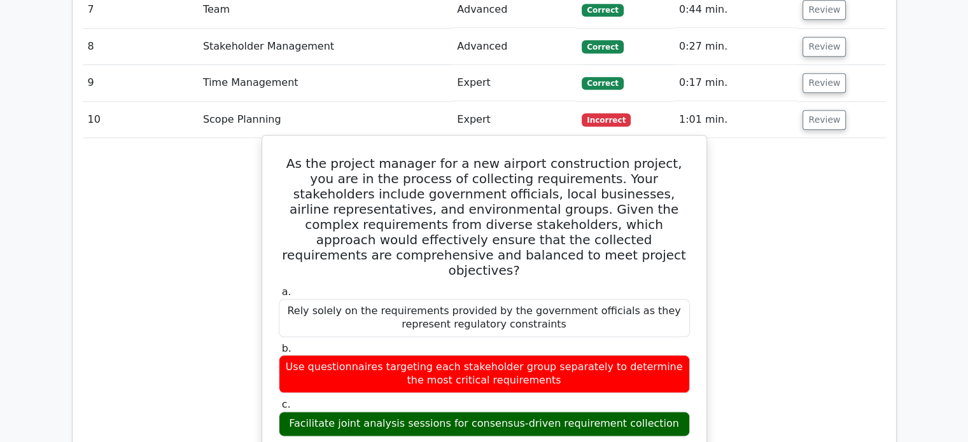
click at [308, 412] on div "Facilitate joint analysis sessions for consensus-driven requirement collection" at bounding box center [484, 424] width 411 height 25
click at [483, 412] on div "Facilitate joint analysis sessions for consensus-driven requirement collection" at bounding box center [484, 424] width 411 height 25
drag, startPoint x: 356, startPoint y: 292, endPoint x: 455, endPoint y: 295, distance: 98.7
click at [455, 355] on div "Use questionnaires targeting each stakeholder group separately to determine the…" at bounding box center [484, 374] width 411 height 38
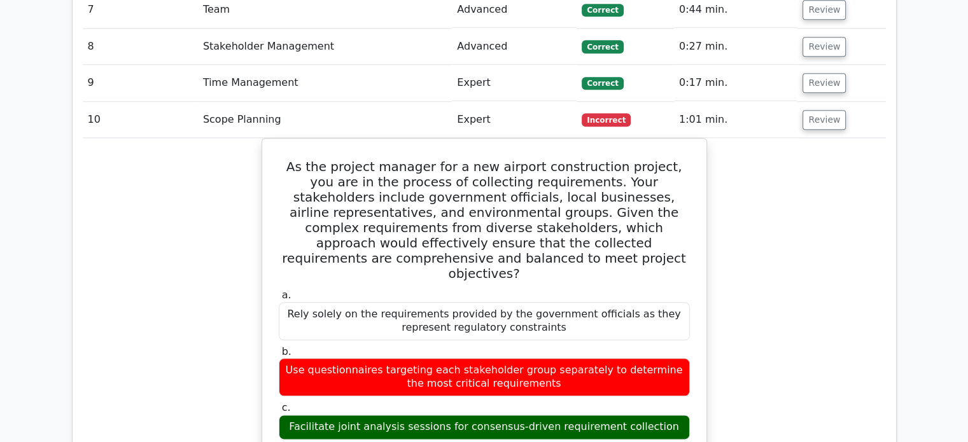
click at [811, 110] on button "Review" at bounding box center [824, 120] width 43 height 20
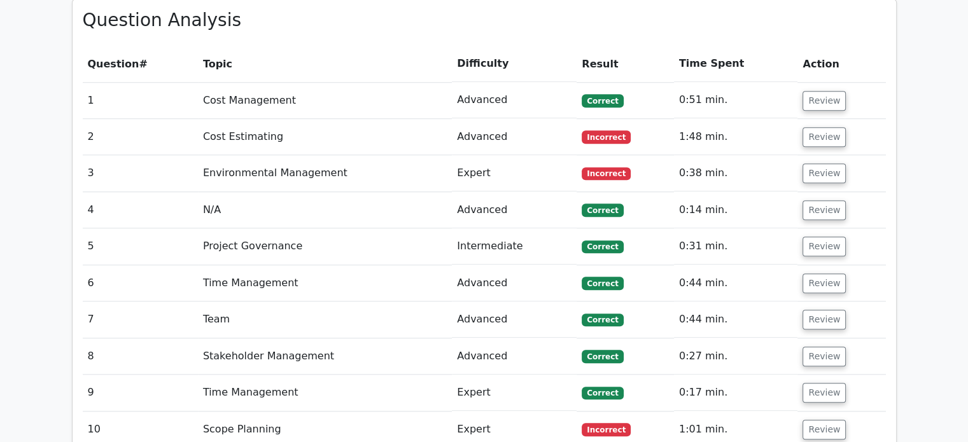
scroll to position [1082, 0]
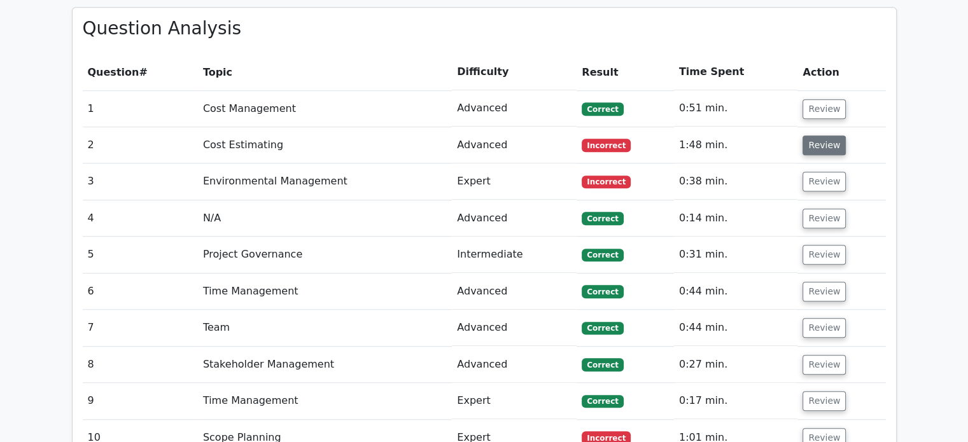
click at [823, 136] on button "Review" at bounding box center [824, 146] width 43 height 20
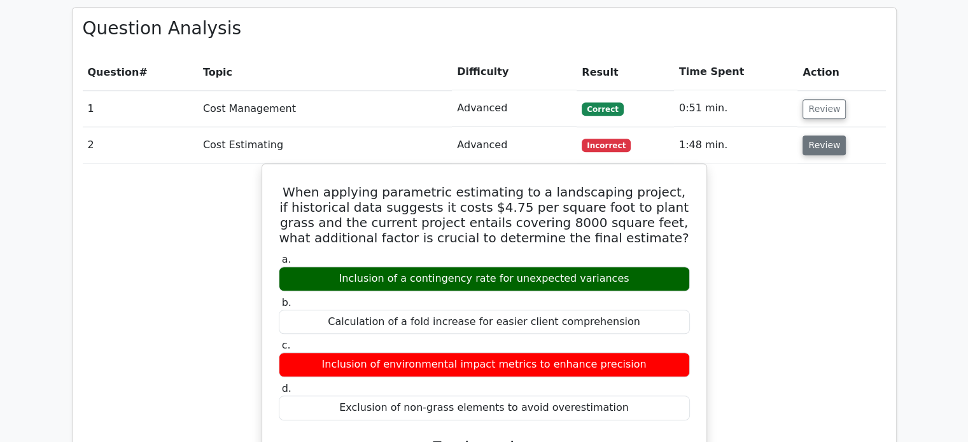
click at [835, 136] on button "Review" at bounding box center [824, 146] width 43 height 20
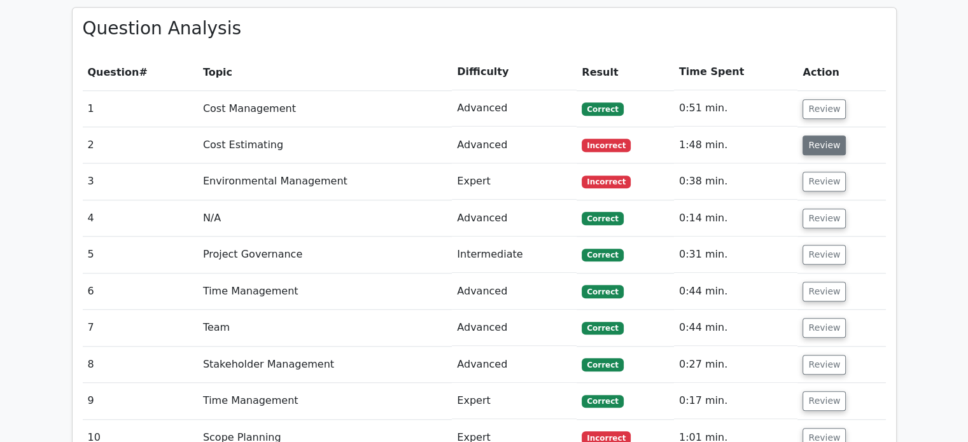
click at [835, 136] on button "Review" at bounding box center [824, 146] width 43 height 20
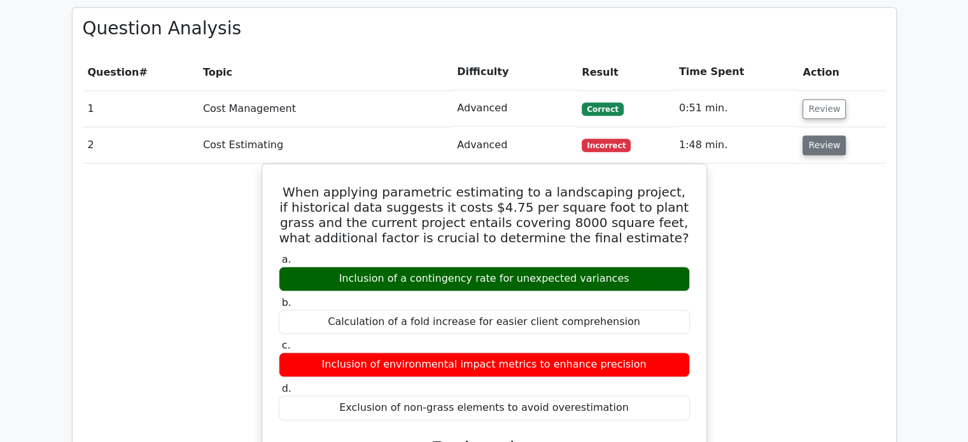
click at [822, 136] on button "Review" at bounding box center [824, 146] width 43 height 20
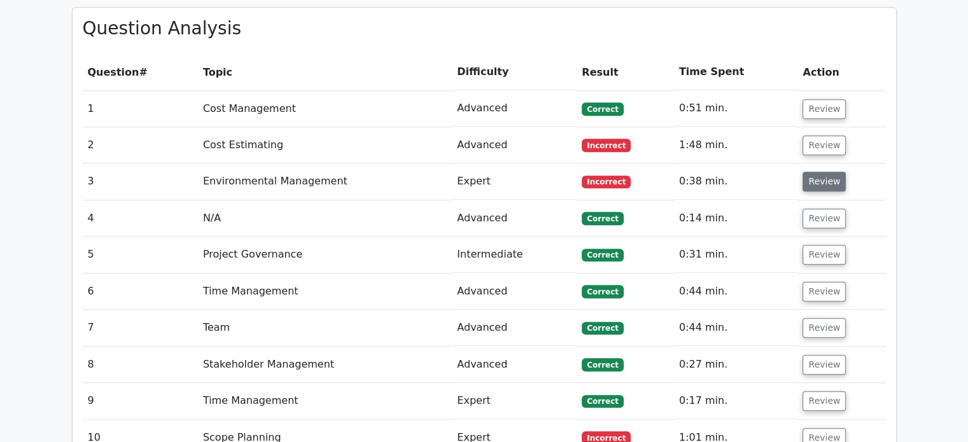
click at [826, 172] on button "Review" at bounding box center [824, 182] width 43 height 20
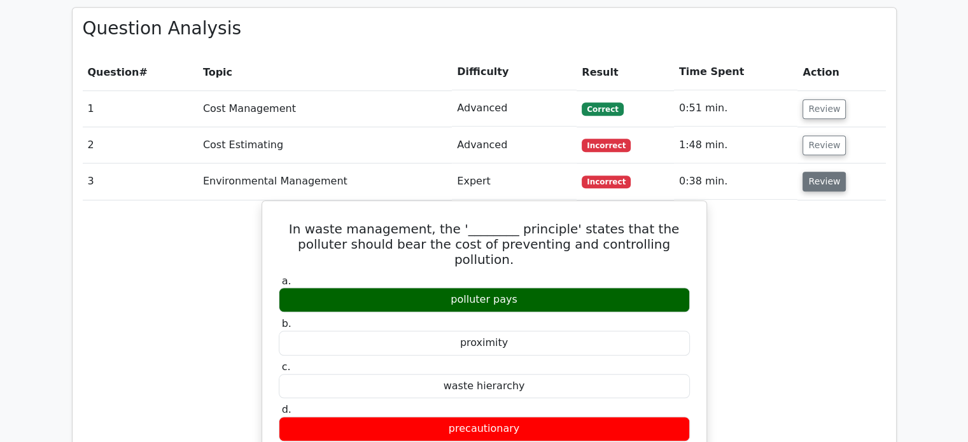
click at [817, 172] on button "Review" at bounding box center [824, 182] width 43 height 20
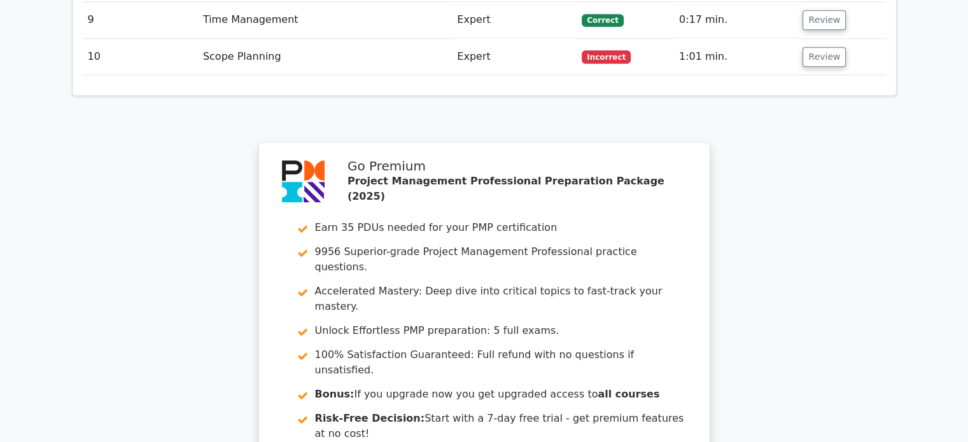
scroll to position [1655, 0]
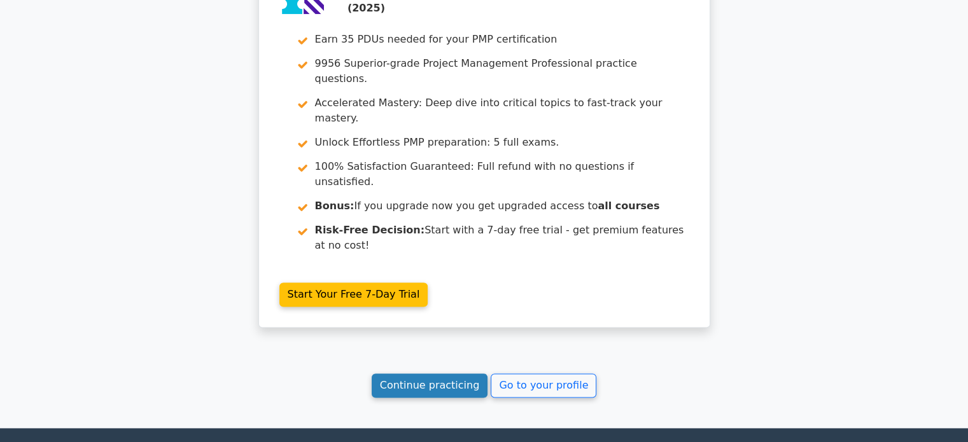
click at [451, 374] on link "Continue practicing" at bounding box center [430, 386] width 116 height 24
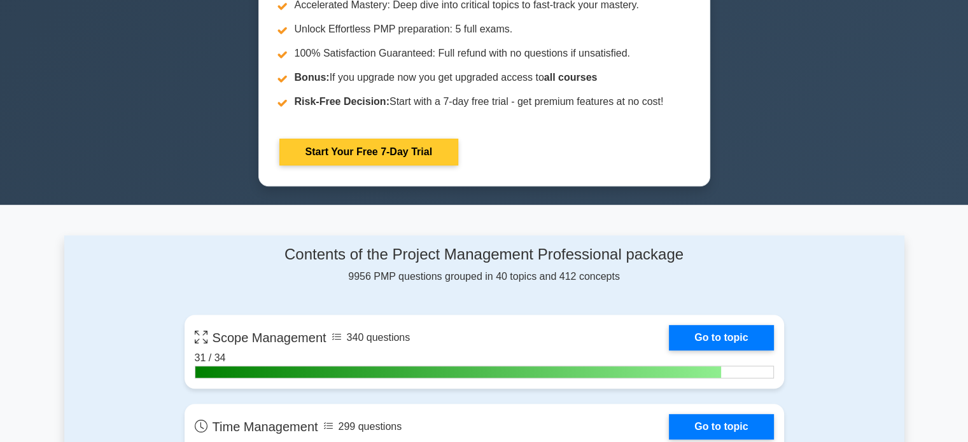
scroll to position [191, 0]
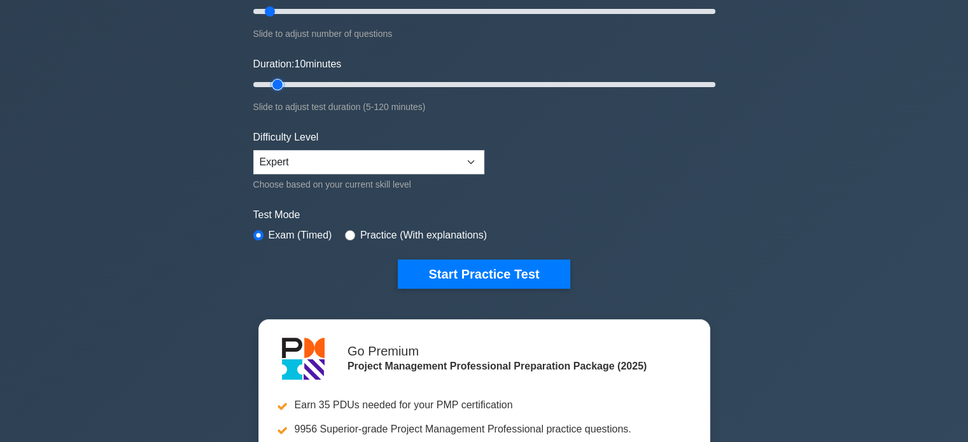
click at [275, 87] on input "Duration: 10 minutes" at bounding box center [484, 84] width 462 height 15
drag, startPoint x: 274, startPoint y: 80, endPoint x: 264, endPoint y: 83, distance: 11.3
type input "5"
click at [260, 84] on input "Duration: 5 minutes" at bounding box center [484, 84] width 462 height 15
drag, startPoint x: 270, startPoint y: 17, endPoint x: 262, endPoint y: 16, distance: 8.4
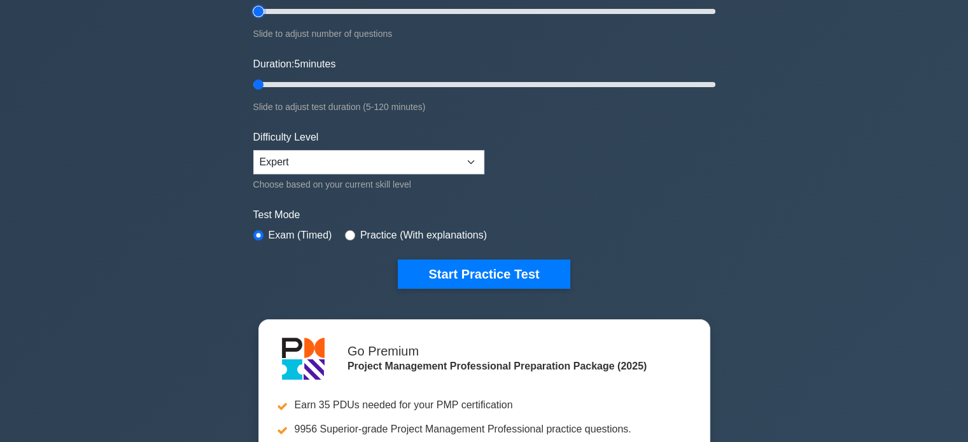
type input "5"
click at [262, 16] on input "Number of questions: 10 questions" at bounding box center [484, 11] width 462 height 15
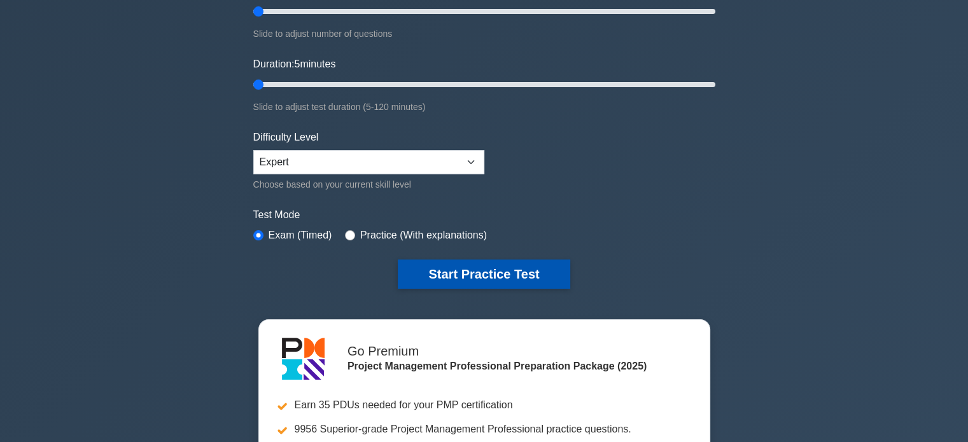
click at [461, 260] on button "Start Practice Test" at bounding box center [484, 274] width 172 height 29
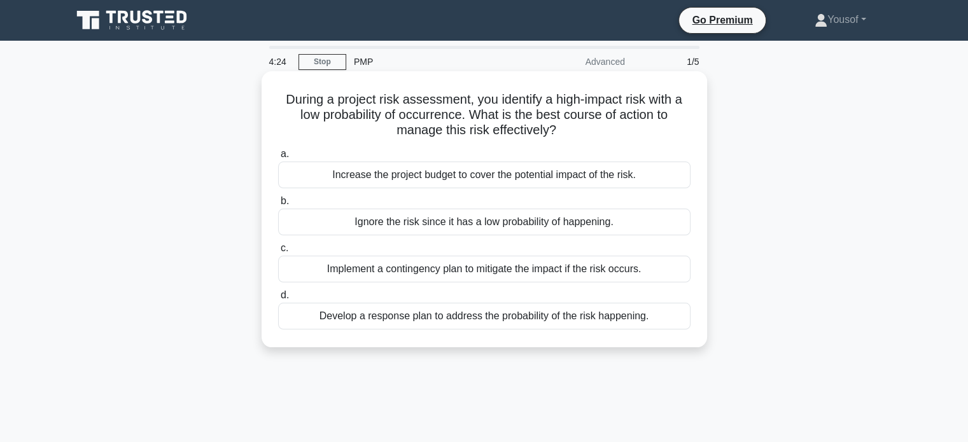
click at [444, 276] on div "Implement a contingency plan to mitigate the impact if the risk occurs." at bounding box center [484, 269] width 412 height 27
click at [278, 253] on input "c. Implement a contingency plan to mitigate the impact if the risk occurs." at bounding box center [278, 248] width 0 height 8
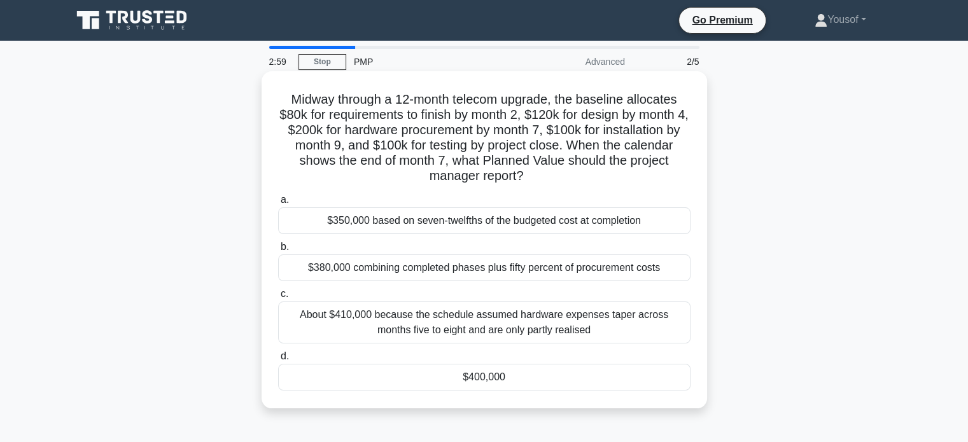
click at [510, 379] on div "$400,000" at bounding box center [484, 377] width 412 height 27
click at [278, 361] on input "d. $400,000" at bounding box center [278, 357] width 0 height 8
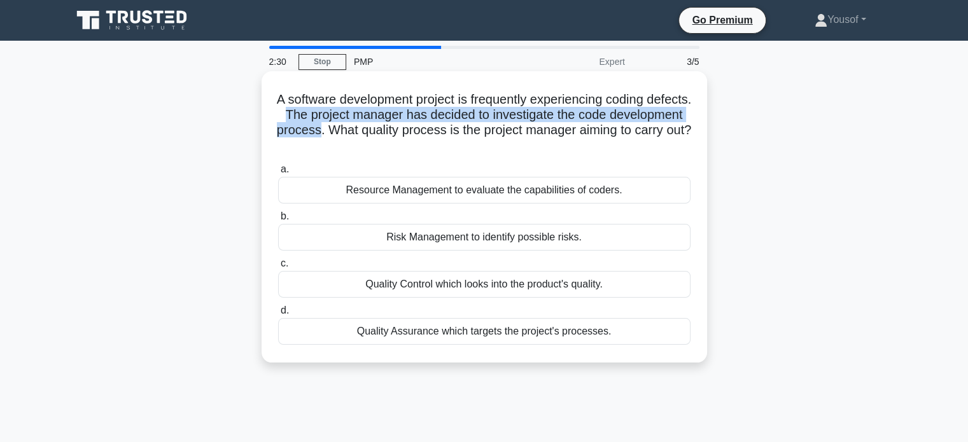
drag, startPoint x: 345, startPoint y: 114, endPoint x: 415, endPoint y: 123, distance: 70.7
click at [415, 123] on h5 "A software development project is frequently experiencing coding defects. The p…" at bounding box center [484, 123] width 415 height 62
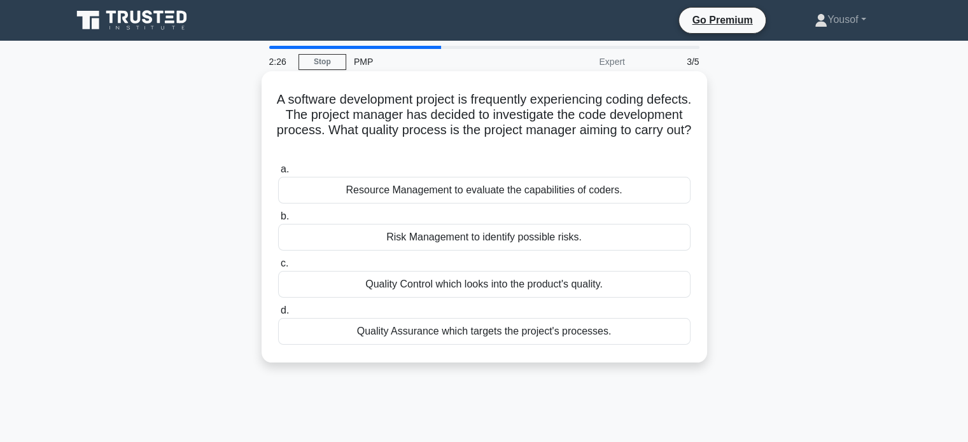
click at [456, 127] on h5 "A software development project is frequently experiencing coding defects. The p…" at bounding box center [484, 123] width 415 height 62
click at [420, 337] on div "Quality Assurance which targets the project's processes." at bounding box center [484, 331] width 412 height 27
click at [278, 315] on input "d. Quality Assurance which targets the project's processes." at bounding box center [278, 311] width 0 height 8
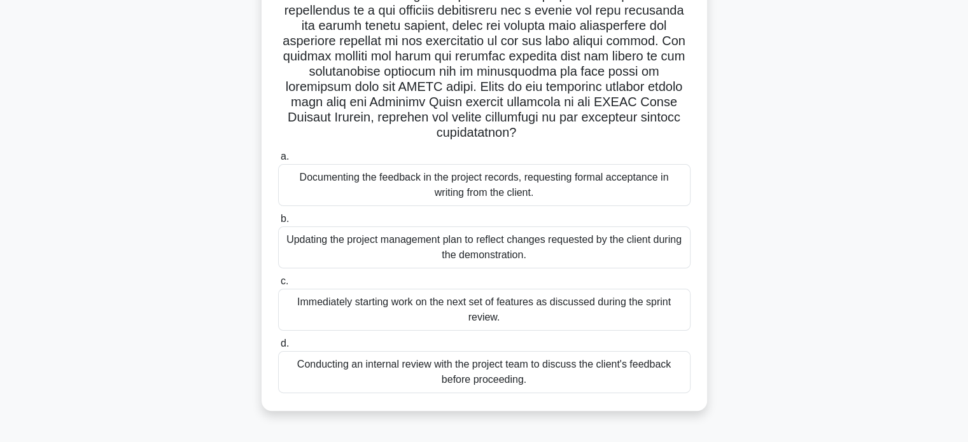
scroll to position [245, 0]
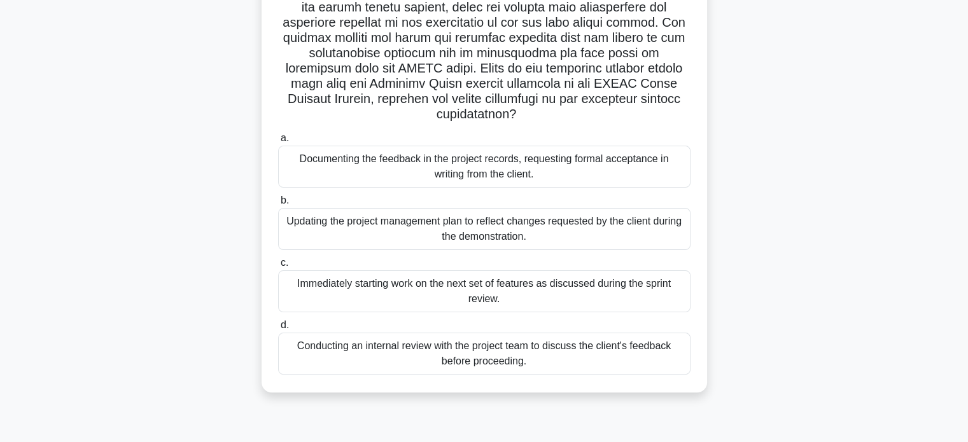
click at [642, 168] on div "Documenting the feedback in the project records, requesting formal acceptance i…" at bounding box center [484, 167] width 412 height 42
click at [278, 143] on input "a. Documenting the feedback in the project records, requesting formal acceptanc…" at bounding box center [278, 138] width 0 height 8
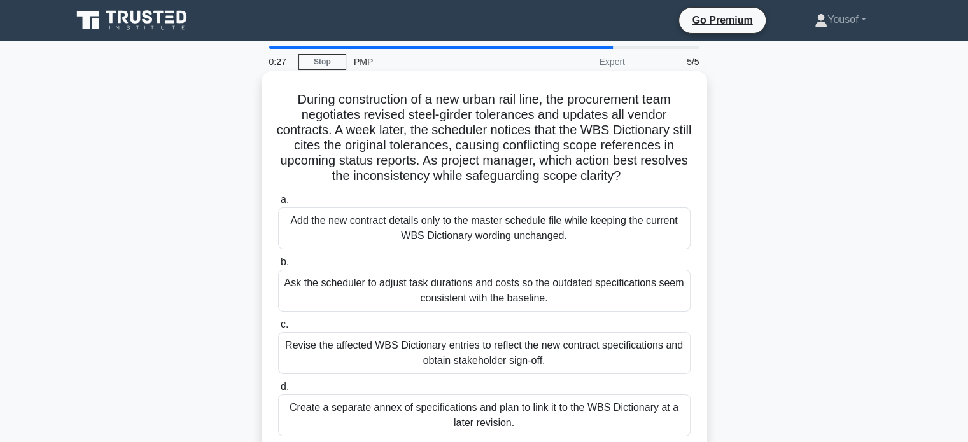
scroll to position [64, 0]
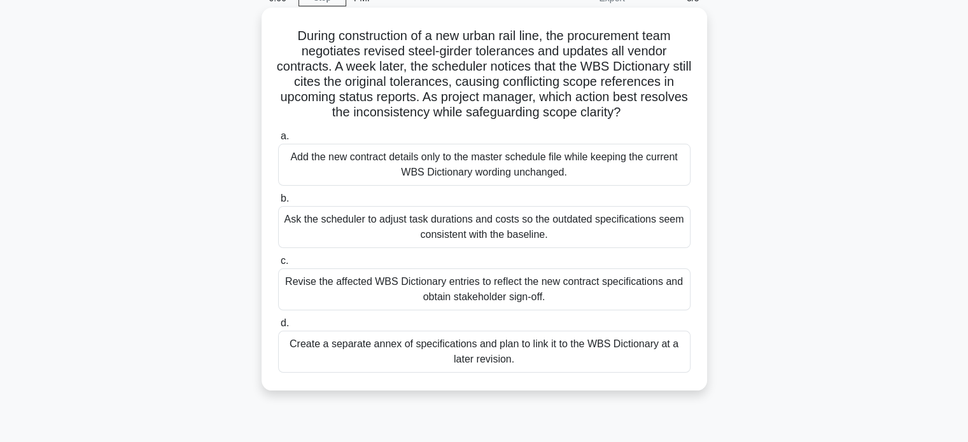
click at [446, 301] on div "Revise the affected WBS Dictionary entries to reflect the new contract specific…" at bounding box center [484, 290] width 412 height 42
click at [278, 265] on input "c. Revise the affected WBS Dictionary entries to reflect the new contract speci…" at bounding box center [278, 261] width 0 height 8
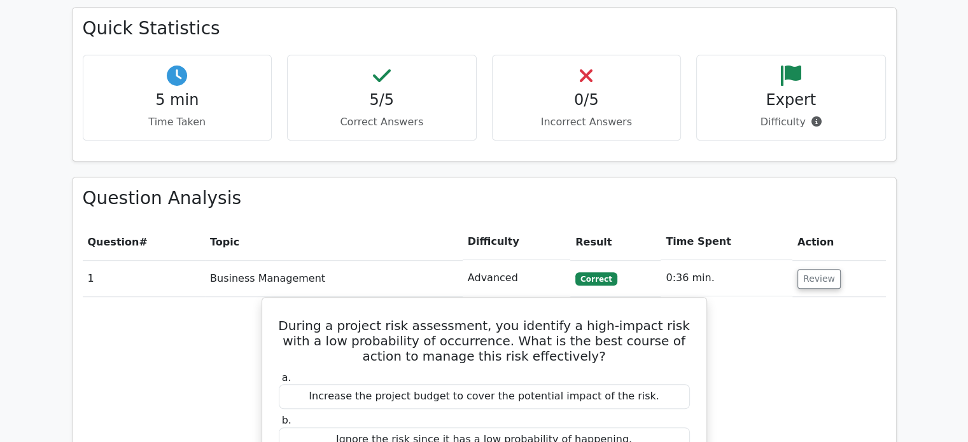
scroll to position [891, 0]
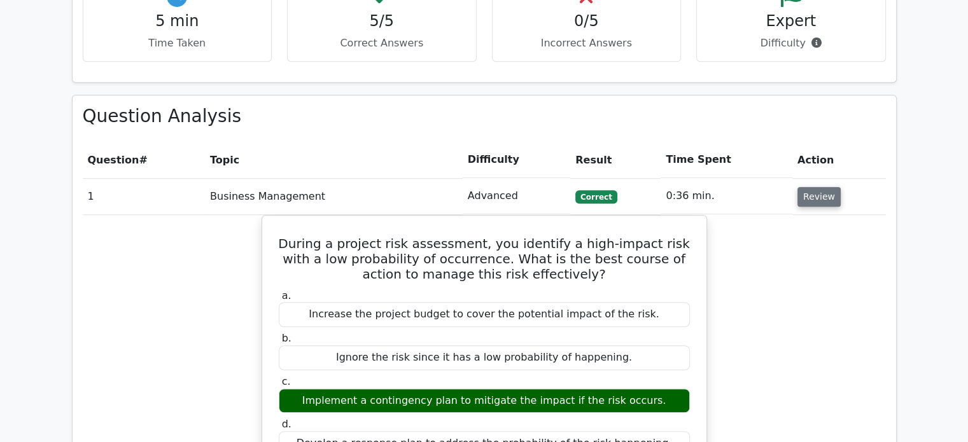
click at [827, 187] on button "Review" at bounding box center [819, 197] width 43 height 20
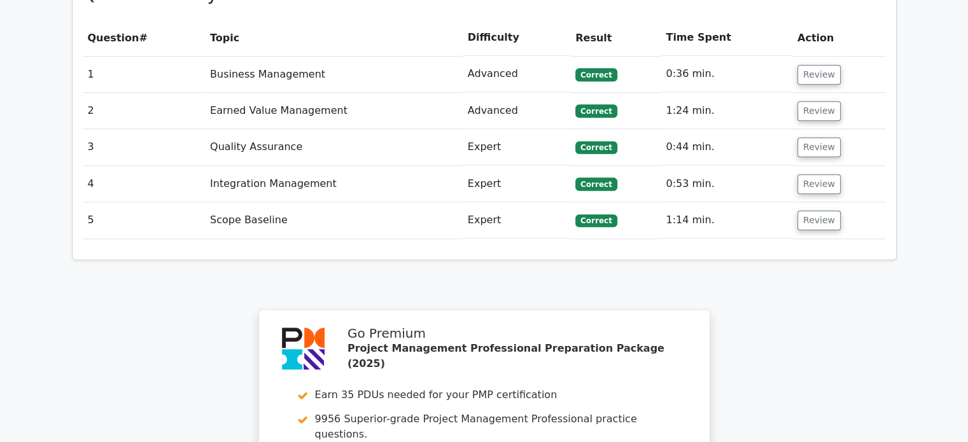
scroll to position [1018, 0]
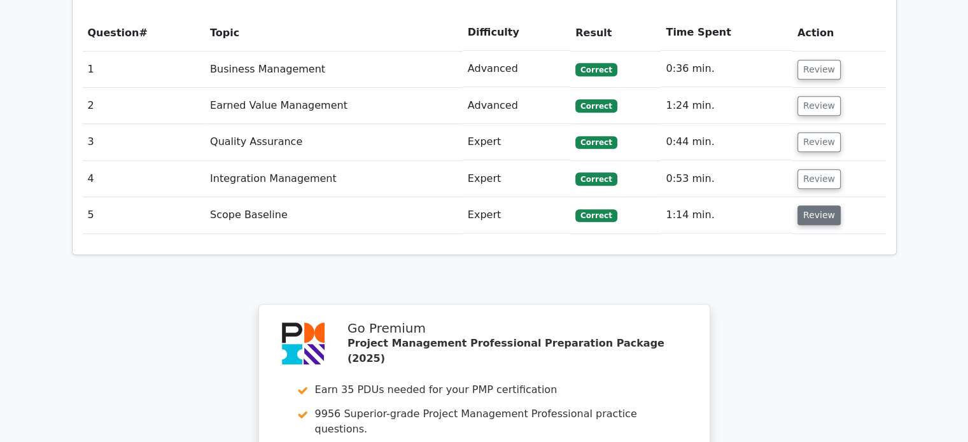
click at [832, 206] on button "Review" at bounding box center [819, 216] width 43 height 20
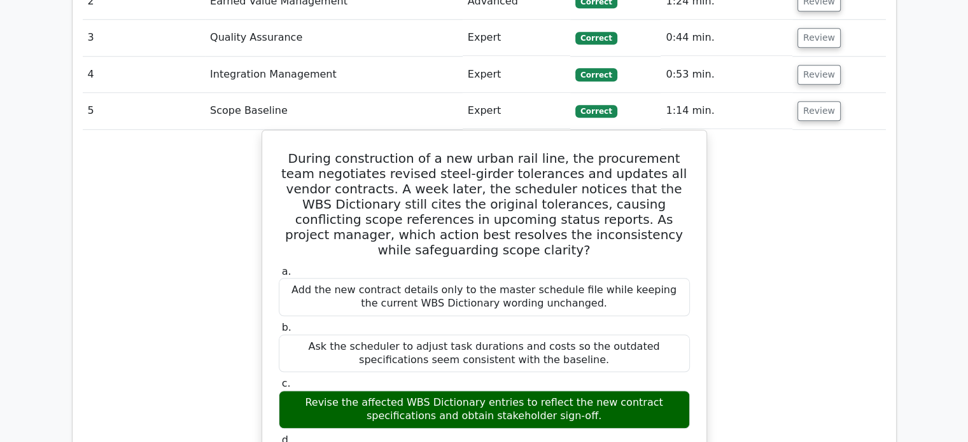
scroll to position [1146, 0]
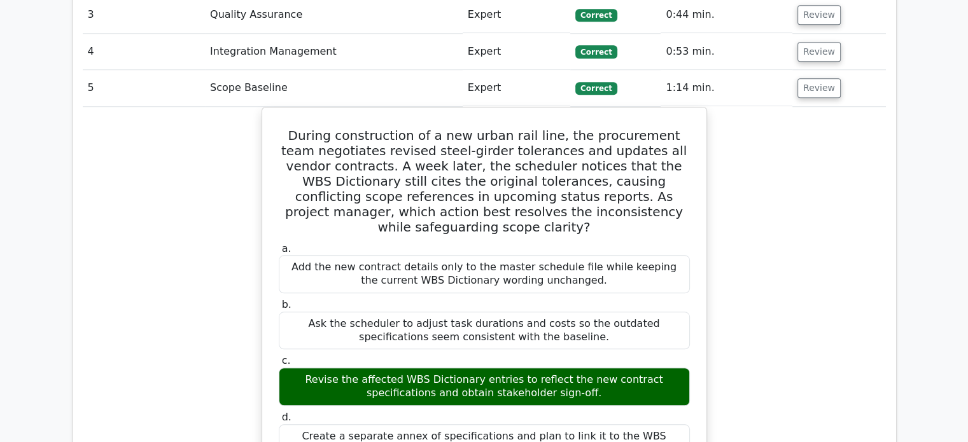
click at [814, 78] on button "Review" at bounding box center [819, 88] width 43 height 20
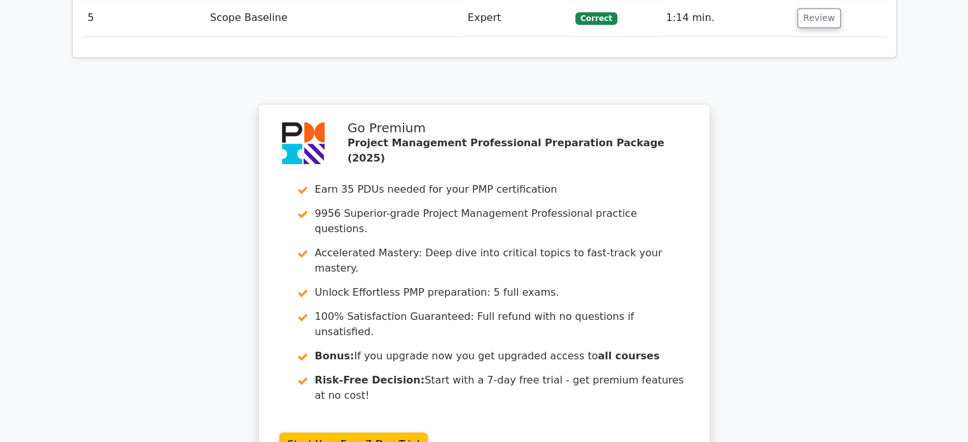
scroll to position [1380, 0]
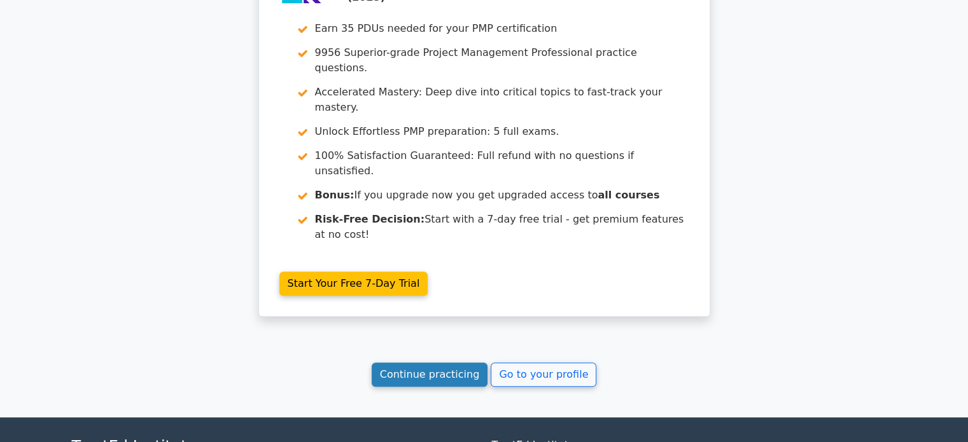
click at [410, 363] on link "Continue practicing" at bounding box center [430, 375] width 116 height 24
